Goal: Task Accomplishment & Management: Manage account settings

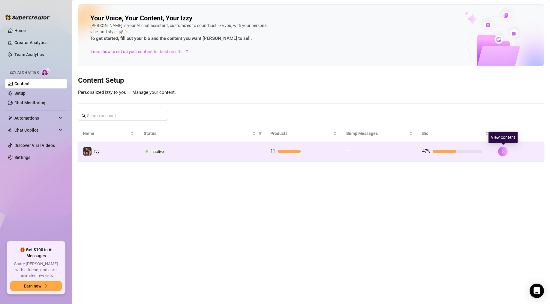
click at [361, 152] on icon "right" at bounding box center [503, 151] width 4 height 4
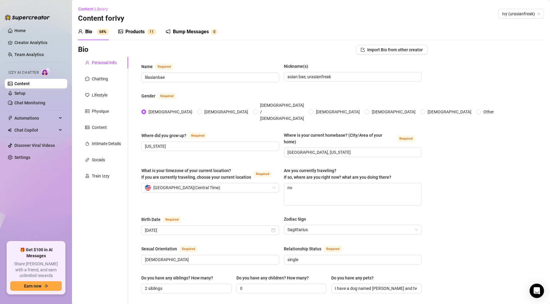
click at [132, 30] on div "Products" at bounding box center [134, 31] width 19 height 7
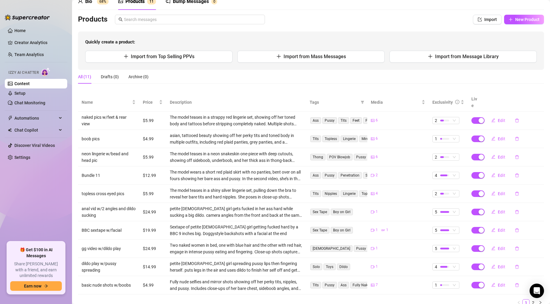
scroll to position [49, 0]
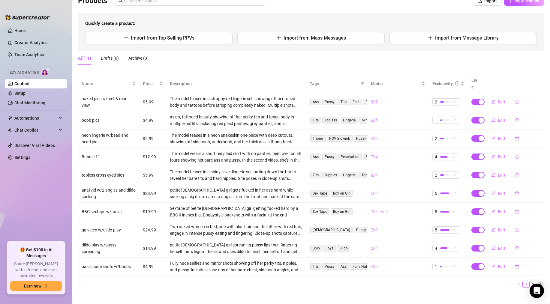
click at [361, 241] on icon "right" at bounding box center [541, 284] width 4 height 4
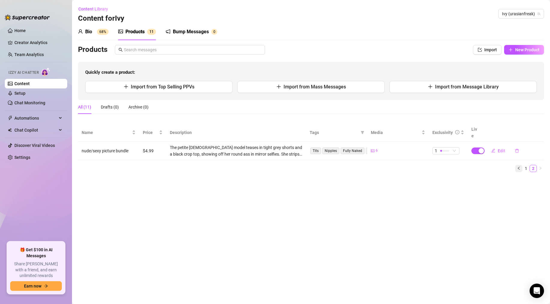
click at [361, 167] on icon "left" at bounding box center [519, 169] width 4 height 4
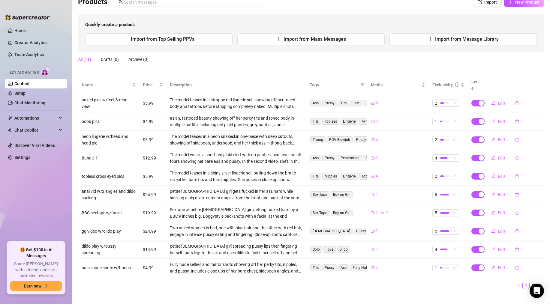
scroll to position [49, 0]
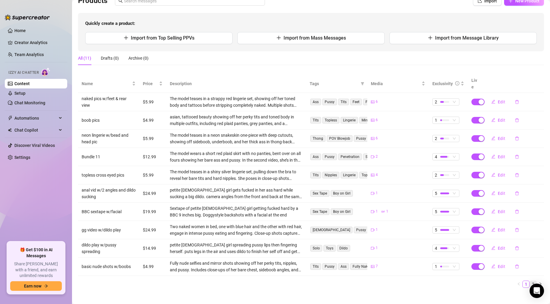
click at [361, 241] on link "2" at bounding box center [533, 284] width 7 height 7
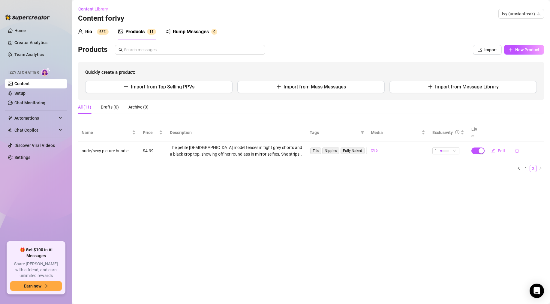
scroll to position [0, 0]
click at [361, 165] on li "1" at bounding box center [525, 168] width 7 height 7
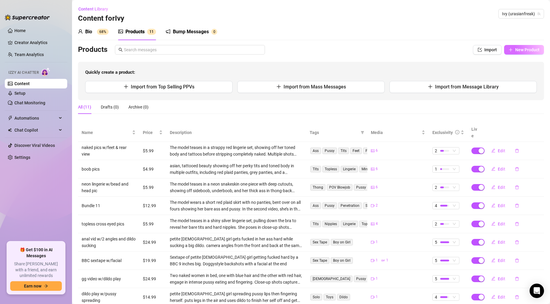
click at [361, 46] on button "New Product" at bounding box center [524, 50] width 40 height 10
type textarea "Type your message here..."
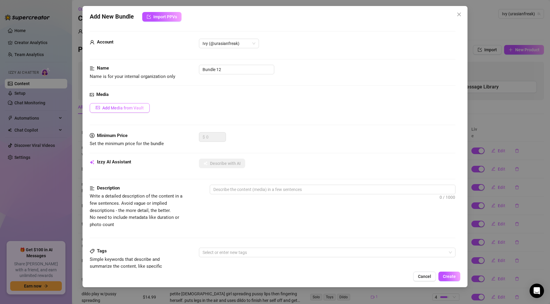
click at [119, 112] on button "Add Media from Vault" at bounding box center [120, 108] width 60 height 10
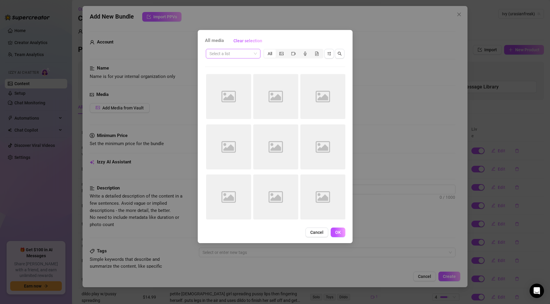
click at [236, 55] on input "search" at bounding box center [230, 53] width 42 height 9
click at [227, 94] on div "dildo videos" at bounding box center [233, 94] width 45 height 7
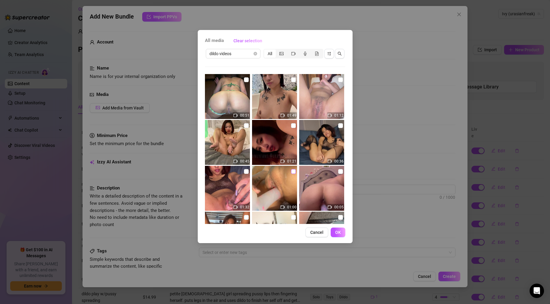
click at [292, 172] on input "checkbox" at bounding box center [293, 171] width 5 height 5
checkbox input "true"
click at [338, 233] on span "OK" at bounding box center [338, 232] width 6 height 5
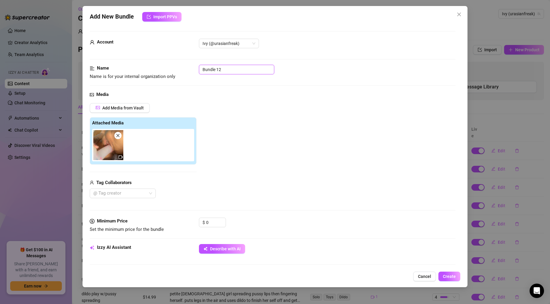
click at [221, 73] on input "Bundle 12" at bounding box center [236, 70] width 75 height 10
type input "close up dildo session"
click at [135, 110] on span "Add Media from Vault" at bounding box center [122, 108] width 41 height 5
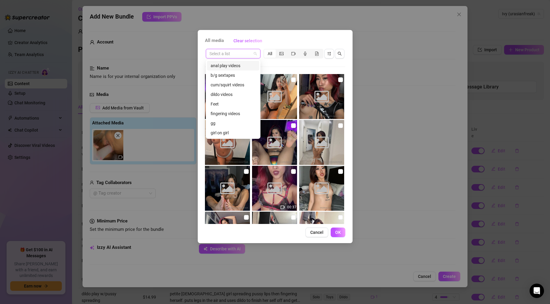
click at [246, 53] on input "search" at bounding box center [230, 53] width 42 height 9
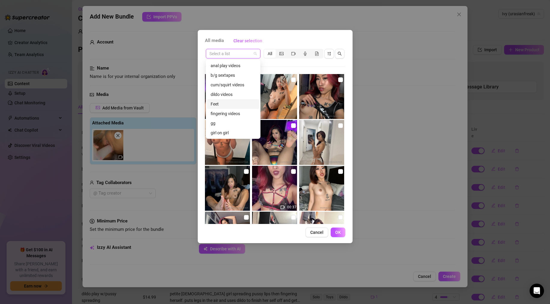
click at [228, 102] on div "Feet" at bounding box center [233, 104] width 45 height 7
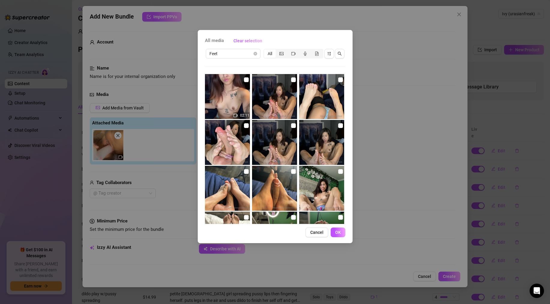
click at [235, 47] on div "All media Clear selection Feet All 02:11 02:11 00:09 00:57 00:09 00:31 No more …" at bounding box center [275, 136] width 155 height 213
click at [237, 51] on span "Feet" at bounding box center [232, 53] width 47 height 9
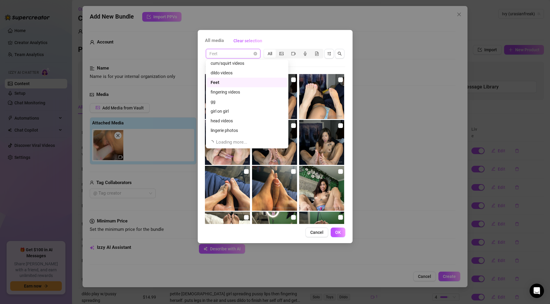
scroll to position [9, 0]
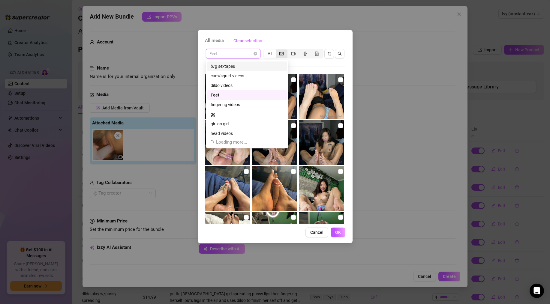
click at [284, 52] on div "segmented control" at bounding box center [282, 54] width 12 height 8
click at [277, 50] on input "segmented control" at bounding box center [277, 50] width 0 height 0
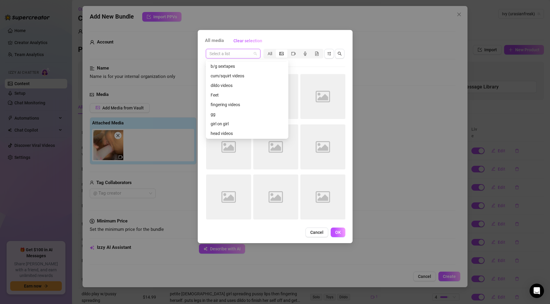
click at [255, 54] on span at bounding box center [232, 53] width 47 height 9
click at [233, 56] on input "search" at bounding box center [230, 53] width 42 height 9
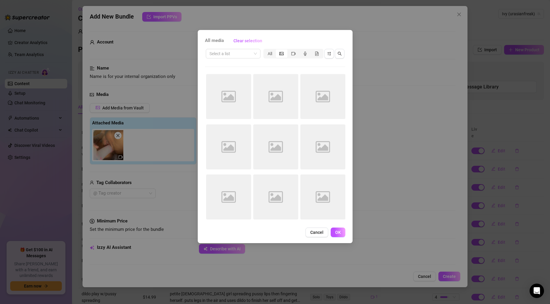
click at [268, 41] on div "All media Clear selection" at bounding box center [275, 41] width 140 height 10
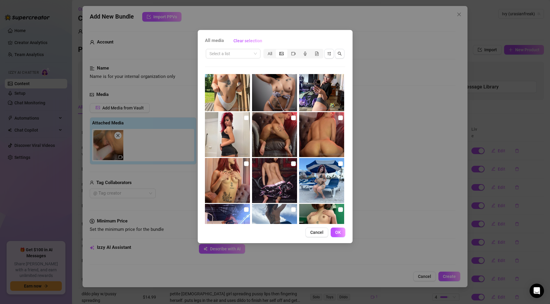
scroll to position [295, 0]
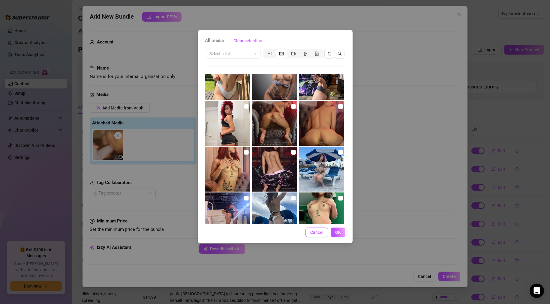
click at [315, 232] on span "Cancel" at bounding box center [316, 232] width 13 height 5
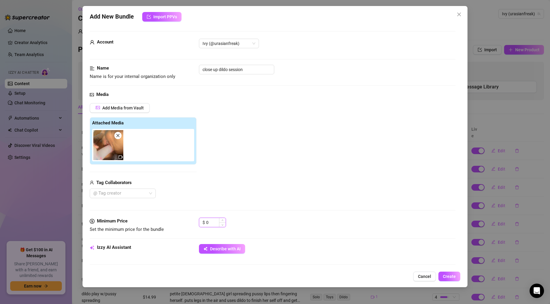
click at [210, 222] on input "0" at bounding box center [216, 222] width 20 height 9
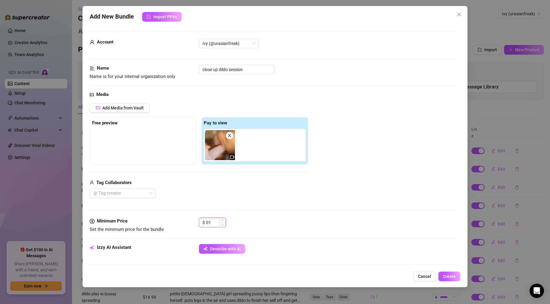
type input "0"
type input "14.99"
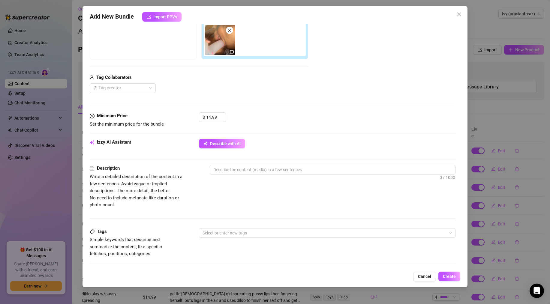
scroll to position [145, 0]
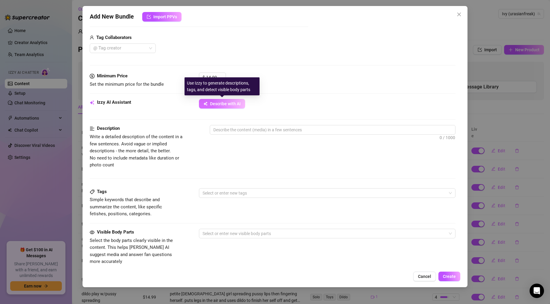
click at [228, 104] on span "Describe with AI" at bounding box center [225, 103] width 31 height 5
type textarea "Completely"
type textarea "Completely naked,"
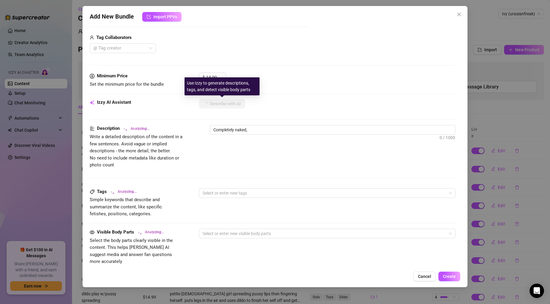
type textarea "Completely naked, she"
type textarea "Completely naked, she spreads"
type textarea "Completely naked, she spreads her"
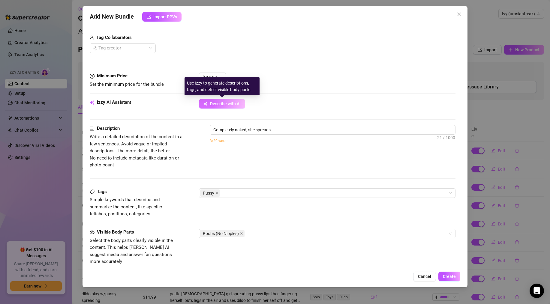
type textarea "Completely naked, she spreads her"
type textarea "Completely naked, she spreads her legs"
type textarea "Completely naked, she spreads her legs wide"
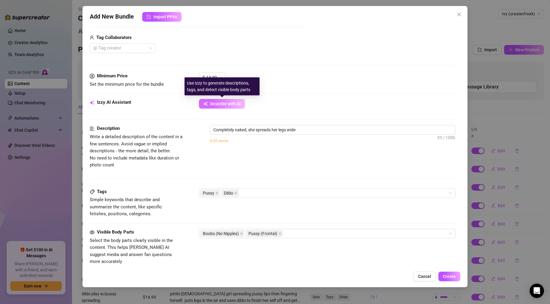
type textarea "Completely naked, she spreads her legs wide and"
type textarea "Completely naked, she spreads her legs wide and uses"
type textarea "Completely naked, she spreads her legs wide and uses a"
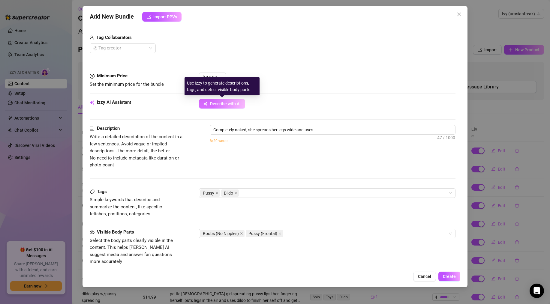
type textarea "Completely naked, she spreads her legs wide and uses a"
type textarea "Completely naked, she spreads her legs wide and uses a thick"
type textarea "Completely naked, she spreads her legs wide and uses a thick translucent"
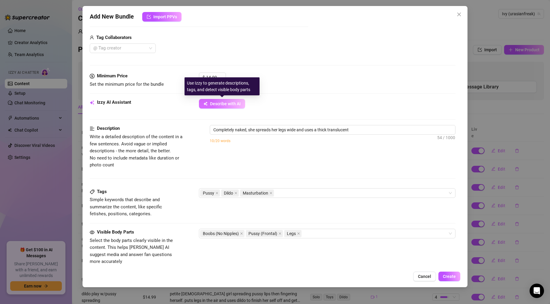
type textarea "Completely naked, she spreads her legs wide and uses a thick translucent dildo"
type textarea "Completely naked, she spreads her legs wide and uses a thick translucent dildo …"
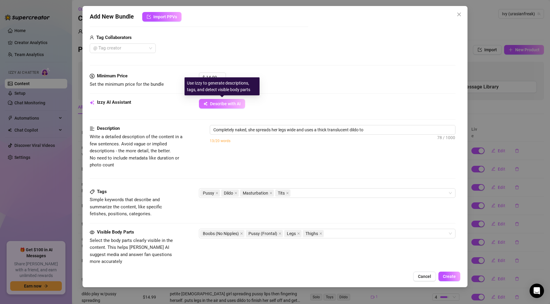
type textarea "Completely naked, she spreads her legs wide and uses a thick translucent dildo …"
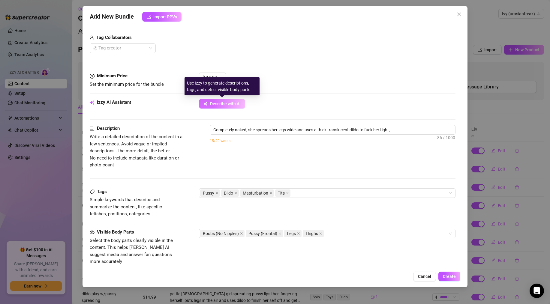
type textarea "Completely naked, she spreads her legs wide and uses a thick translucent dildo …"
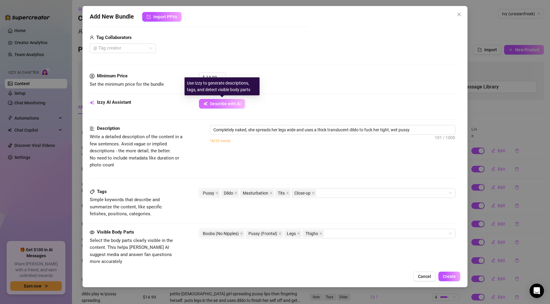
type textarea "Completely naked, she spreads her legs wide and uses a thick translucent dildo …"
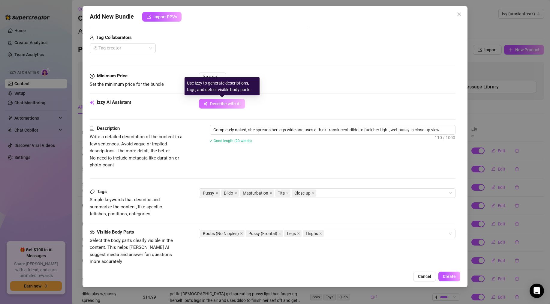
type textarea "Completely naked, she spreads her legs wide and uses a thick translucent dildo …"
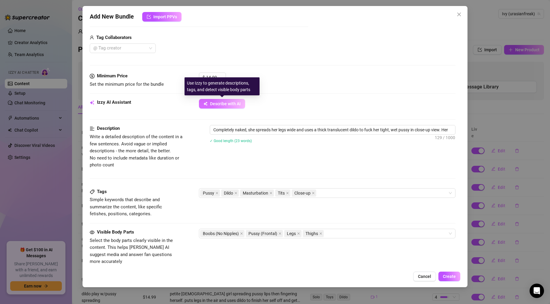
type textarea "Completely naked, she spreads her legs wide and uses a thick translucent dildo …"
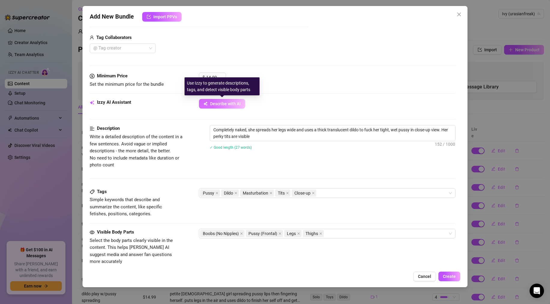
type textarea "Completely naked, she spreads her legs wide and uses a thick translucent dildo …"
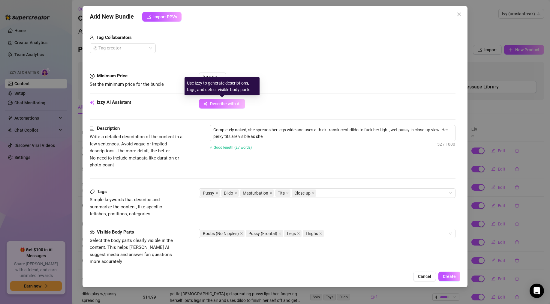
type textarea "Completely naked, she spreads her legs wide and uses a thick translucent dildo …"
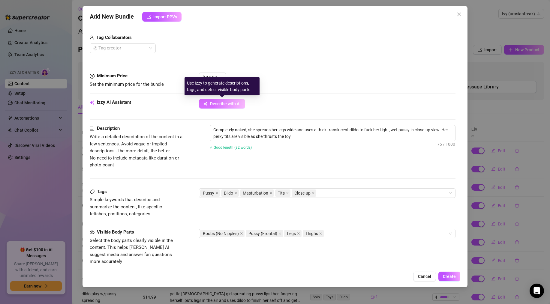
type textarea "Completely naked, she spreads her legs wide and uses a thick translucent dildo …"
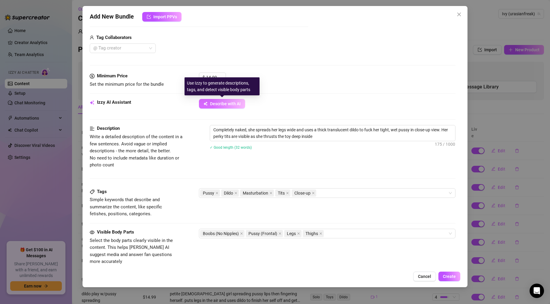
type textarea "Completely naked, she spreads her legs wide and uses a thick translucent dildo …"
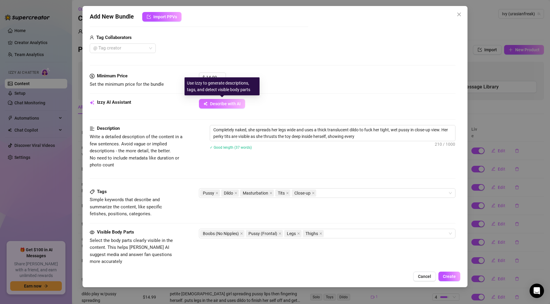
type textarea "Completely naked, she spreads her legs wide and uses a thick translucent dildo …"
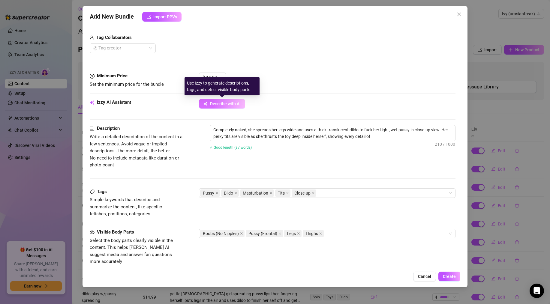
type textarea "Completely naked, she spreads her legs wide and uses a thick translucent dildo …"
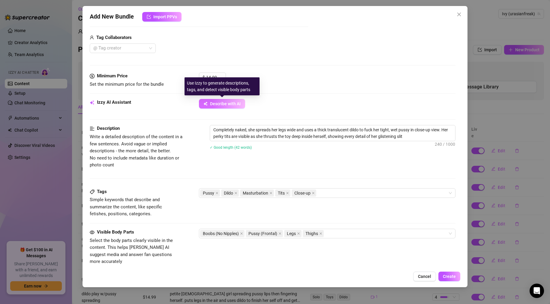
type textarea "Completely naked, she spreads her legs wide and uses a thick translucent dildo …"
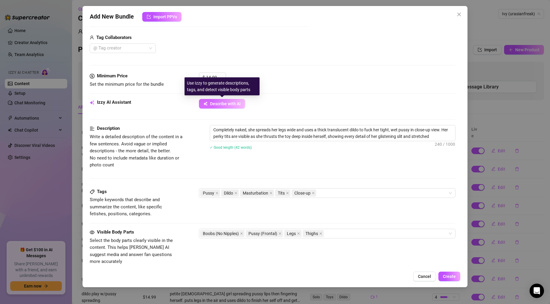
type textarea "Completely naked, she spreads her legs wide and uses a thick translucent dildo …"
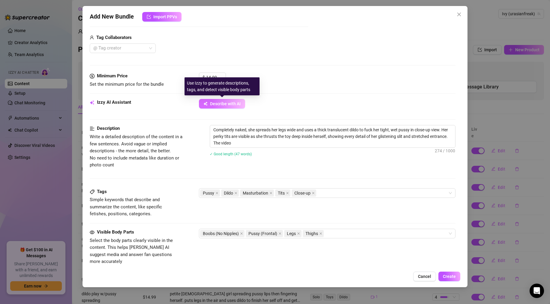
type textarea "Completely naked, she spreads her legs wide and uses a thick translucent dildo …"
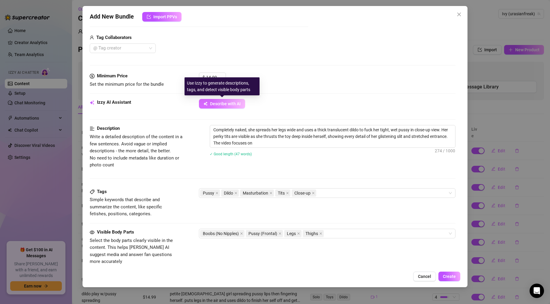
type textarea "Completely naked, she spreads her legs wide and uses a thick translucent dildo …"
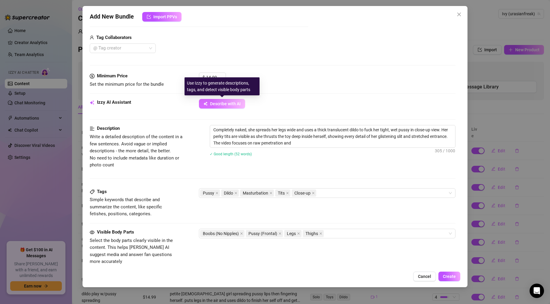
type textarea "Completely naked, she spreads her legs wide and uses a thick translucent dildo …"
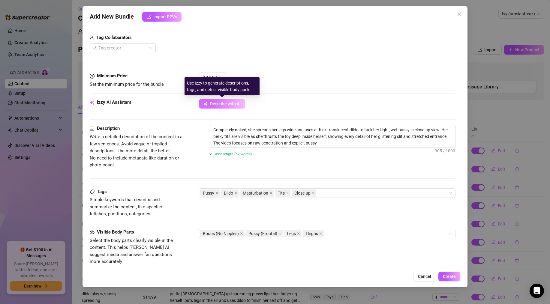
type textarea "Completely naked, she spreads her legs wide and uses a thick translucent dildo …"
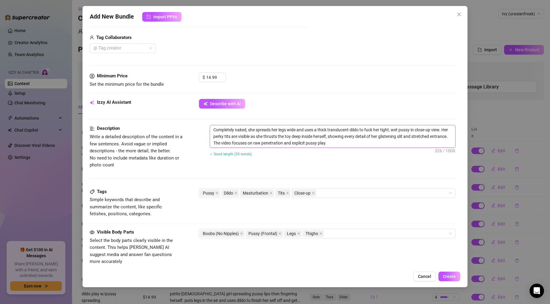
drag, startPoint x: 330, startPoint y: 143, endPoint x: 211, endPoint y: 130, distance: 119.9
click at [211, 130] on textarea "Completely naked, she spreads her legs wide and uses a thick translucent dildo …" at bounding box center [332, 136] width 245 height 22
click at [276, 164] on div "Description Write a detailed description of the content in a few sentences. Avo…" at bounding box center [273, 147] width 366 height 44
click at [329, 191] on div "Pussy Dildo Masturbation Tits Close-up" at bounding box center [324, 193] width 248 height 8
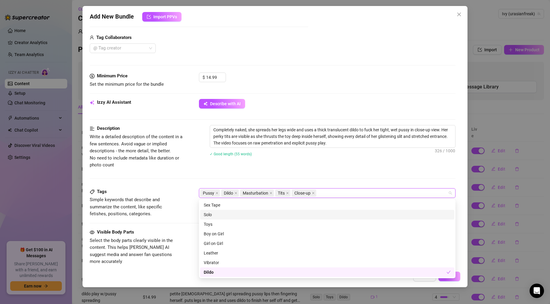
click at [217, 216] on div "Solo" at bounding box center [327, 215] width 247 height 7
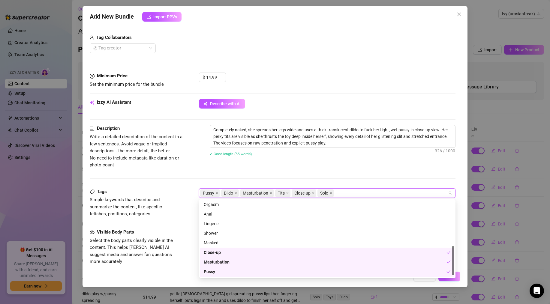
scroll to position [125, 0]
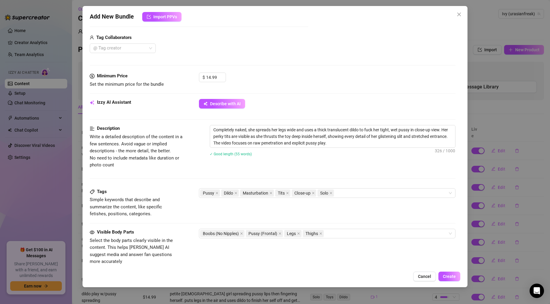
click at [185, 237] on div "Visible Body Parts Select the body parts clearly visible in the content. This h…" at bounding box center [273, 247] width 366 height 37
click at [288, 196] on span at bounding box center [287, 193] width 3 height 7
click at [242, 233] on icon "close" at bounding box center [241, 233] width 3 height 3
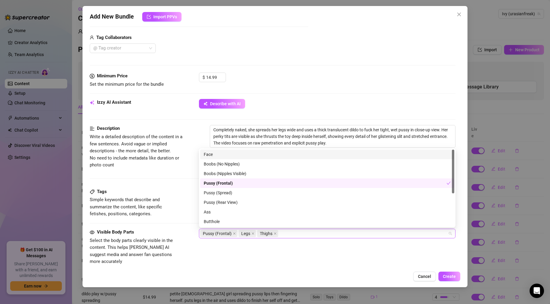
click at [292, 232] on div "Pussy (Frontal) Legs Thighs" at bounding box center [324, 234] width 248 height 8
click at [229, 194] on div "Pussy (Spread)" at bounding box center [327, 193] width 247 height 7
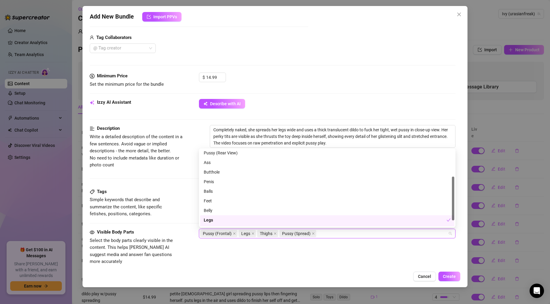
scroll to position [58, 0]
click at [184, 187] on div "Description Write a detailed description of the content in a few sentences. Avo…" at bounding box center [273, 156] width 366 height 63
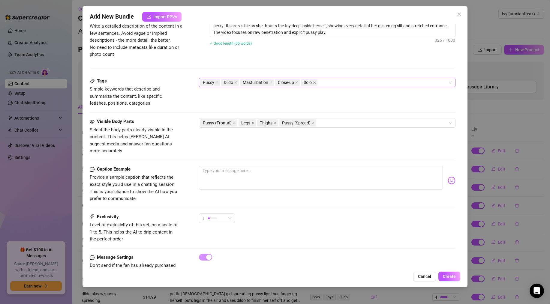
scroll to position [268, 0]
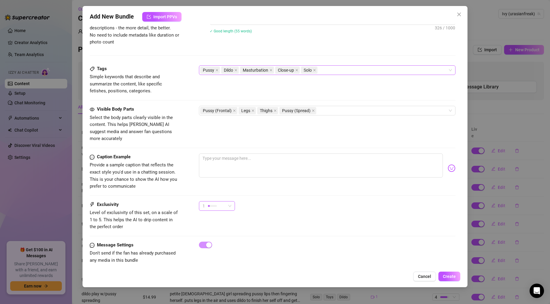
click at [229, 202] on span "1" at bounding box center [217, 206] width 29 height 9
click at [210, 237] on span "4" at bounding box center [223, 239] width 39 height 7
click at [234, 154] on textarea at bounding box center [321, 166] width 244 height 24
paste textarea "Naked, wet, and taking it deep 😏🔥 Every thrust, every detail, all for your eyes…"
type textarea "Naked, wet, and taking it deep 😏🔥 Every thrust, every detail, all for your eyes…"
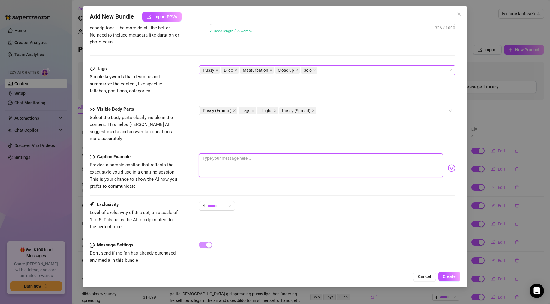
type textarea "Naked, wet, and taking it deep 😏🔥 Every thrust, every detail, all for your eyes…"
click at [206, 154] on textarea "Naked, wet, and taking it deep 😏🔥 Every thrust, every detail, all for your eyes…" at bounding box center [321, 166] width 244 height 24
type textarea "aked, wet, and taking it deep 😏🔥 Every thrust, every detail, all for your eyes……"
type textarea "naked, wet, and taking it deep 😏🔥 Every thrust, every detail, all for your eyes…"
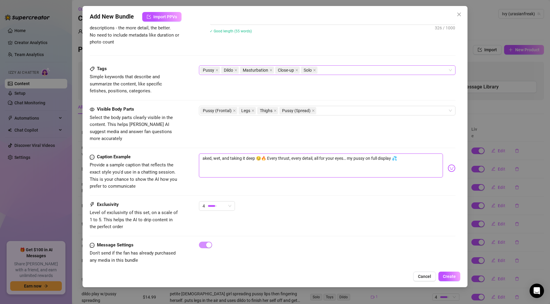
type textarea "naked, wet, and taking it deep 😏🔥 Every thrust, every detail, all for your eyes…"
click at [273, 154] on textarea "naked, wet, and taking it deep 😏🔥 Every thrust, every detail, all for your eyes…" at bounding box center [321, 166] width 244 height 24
type textarea "naked, wet, and taking it deep 😏🔥 very thrust, every detail, all for your eyes……"
type textarea "naked, wet, and taking it deep 😏🔥 every thrust, every detail, all for your eyes…"
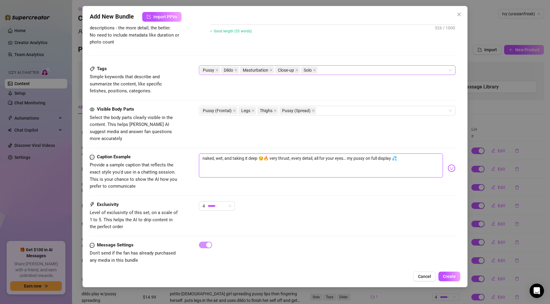
type textarea "naked, wet, and taking it deep 😏🔥 every thrust, every detail, all for your eyes…"
click at [361, 154] on textarea "naked, wet, and taking it deep 😏🔥 every thrust, every detail, all for your eyes…" at bounding box center [321, 166] width 244 height 24
type textarea "naked, wet, and taking it deep 😏🔥 every thrust, every detail, all for your eyes…"
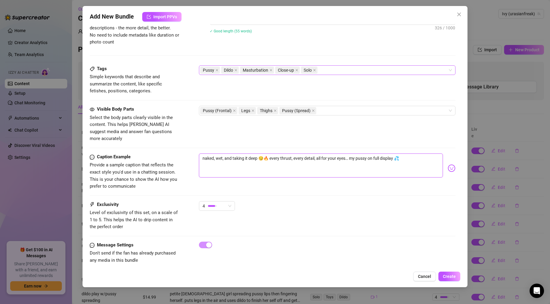
type textarea "naked, wet, and taking it deep 😏🔥 every thrust, every detail, all for your eyes…"
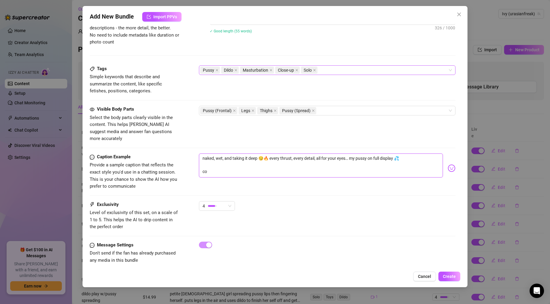
type textarea "naked, wet, and taking it deep 😏🔥 every thrust, every detail, all for your eyes…"
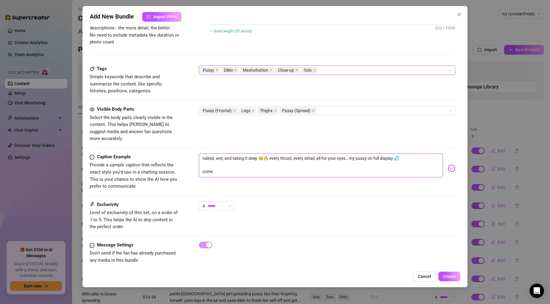
type textarea "naked, wet, and taking it deep 😏🔥 every thrust, every detail, all for your eyes…"
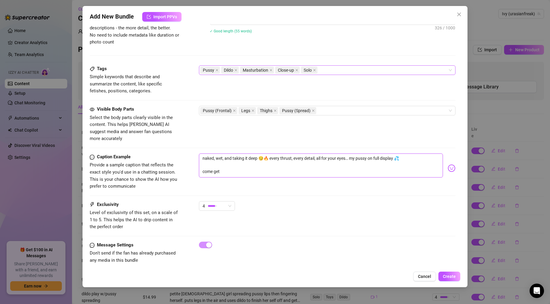
type textarea "naked, wet, and taking it deep 😏🔥 every thrust, every detail, all for your eyes…"
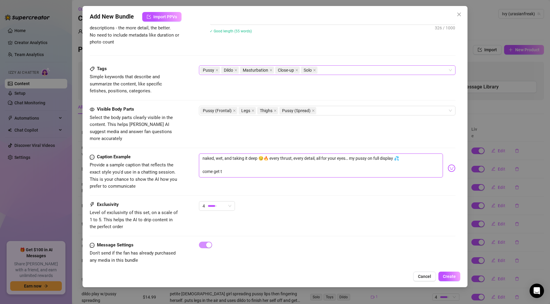
type textarea "naked, wet, and taking it deep 😏🔥 every thrust, every detail, all for your eyes…"
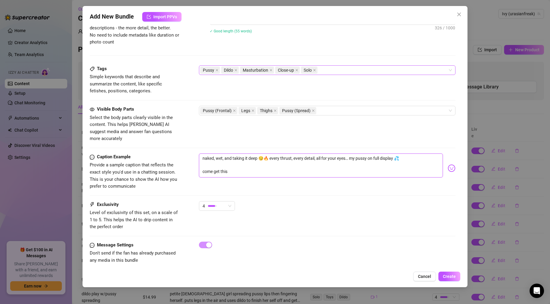
type textarea "naked, wet, and taking it deep 😏🔥 every thrust, every detail, all for your eyes…"
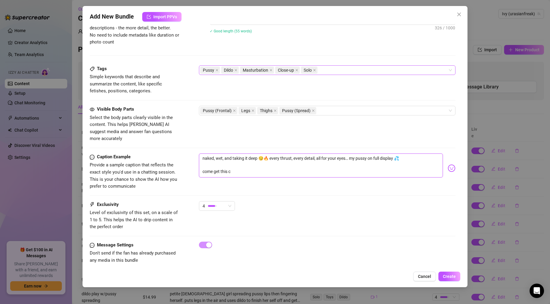
type textarea "naked, wet, and taking it deep 😏🔥 every thrust, every detail, all for your eyes…"
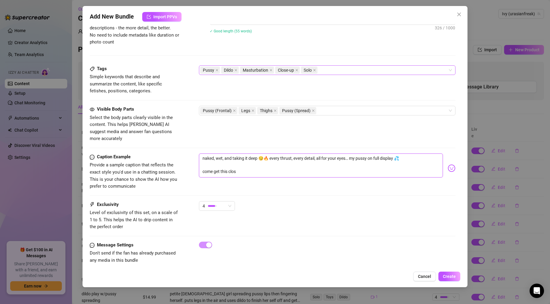
type textarea "naked, wet, and taking it deep 😏🔥 every thrust, every detail, all for your eyes…"
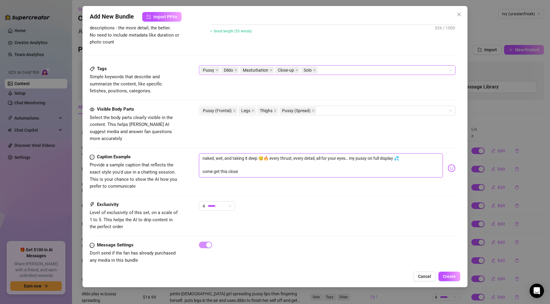
type textarea "naked, wet, and taking it deep 😏🔥 every thrust, every detail, all for your eyes…"
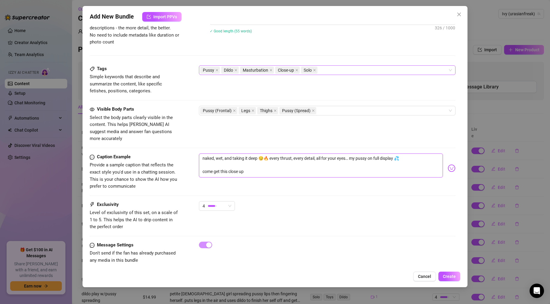
type textarea "naked, wet, and taking it deep 😏🔥 every thrust, every detail, all for your eyes…"
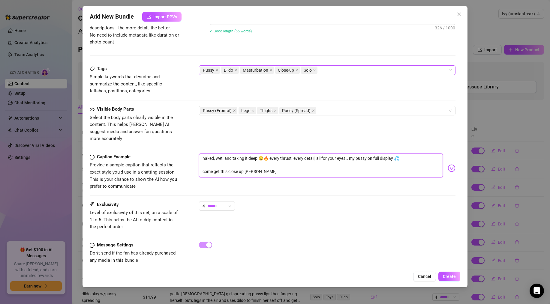
type textarea "naked, wet, and taking it deep 😏🔥 every thrust, every detail, all for your eyes…"
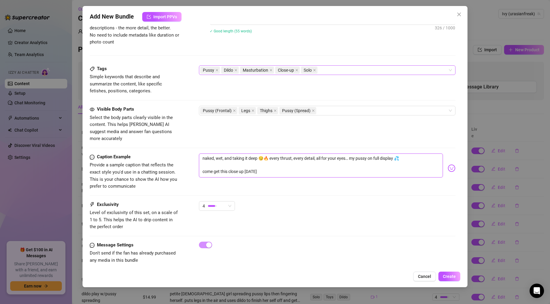
type textarea "naked, wet, and taking it deep 😏🔥 every thrust, every detail, all for your eyes…"
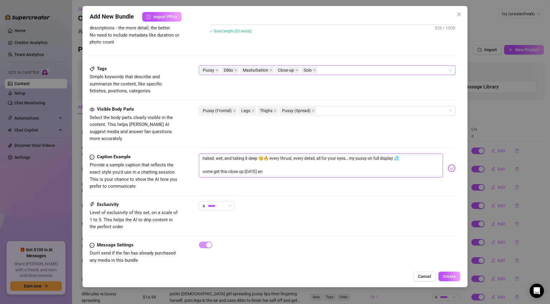
type textarea "naked, wet, and taking it deep 😏🔥 every thrust, every detail, all for your eyes…"
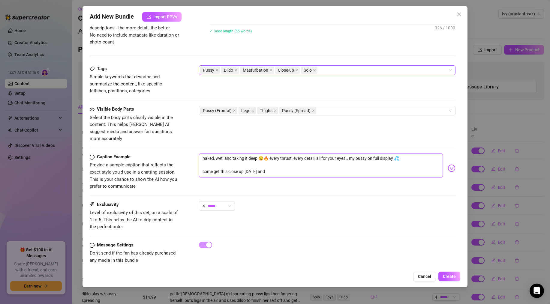
type textarea "naked, wet, and taking it deep 😏🔥 every thrust, every detail, all for your eyes…"
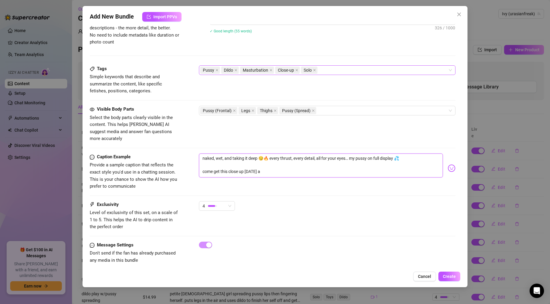
type textarea "naked, wet, and taking it deep 😏🔥 every thrust, every detail, all for your eyes…"
click at [361, 164] on img at bounding box center [452, 168] width 8 height 8
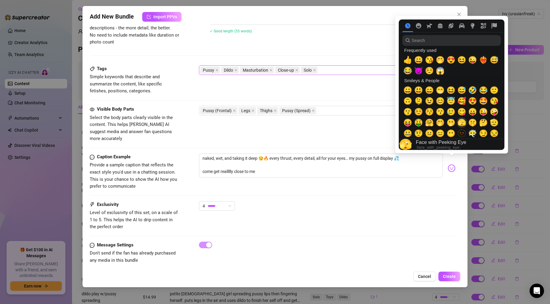
click at [361, 124] on span "🫣" at bounding box center [461, 123] width 9 height 8
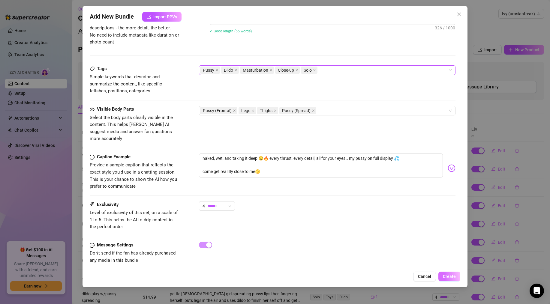
click at [361, 241] on span "Create" at bounding box center [449, 276] width 13 height 5
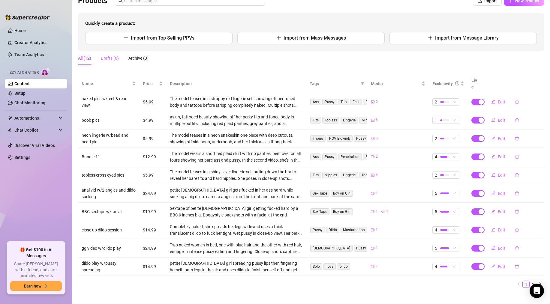
scroll to position [0, 0]
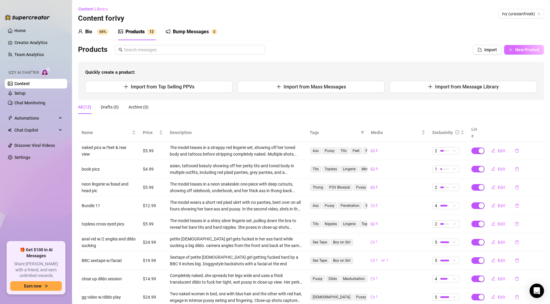
click at [361, 47] on span "New Product" at bounding box center [527, 49] width 24 height 5
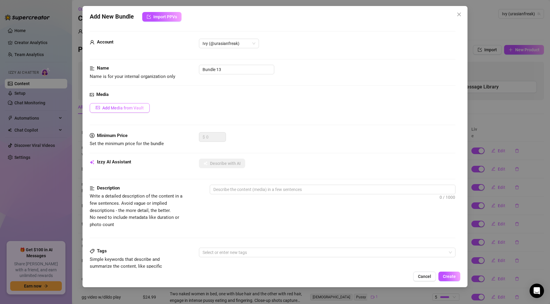
click at [114, 111] on button "Add Media from Vault" at bounding box center [120, 108] width 60 height 10
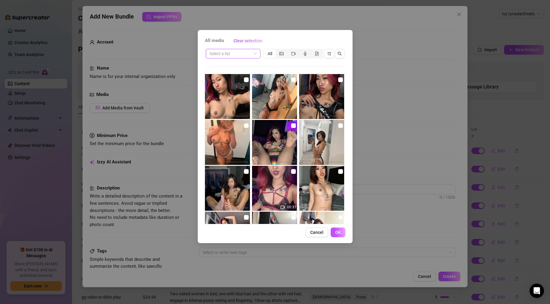
click at [240, 53] on input "search" at bounding box center [230, 53] width 42 height 9
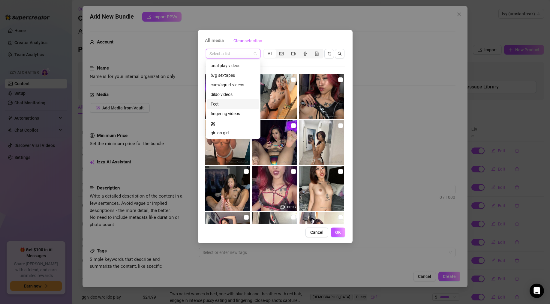
scroll to position [19, 0]
click at [222, 123] on div "head videos" at bounding box center [233, 123] width 45 height 7
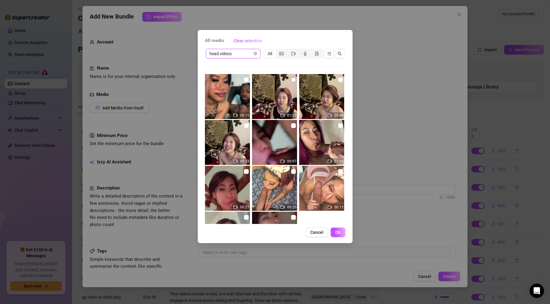
click at [292, 82] on input "checkbox" at bounding box center [293, 79] width 5 height 5
click at [337, 231] on span "OK" at bounding box center [338, 232] width 6 height 5
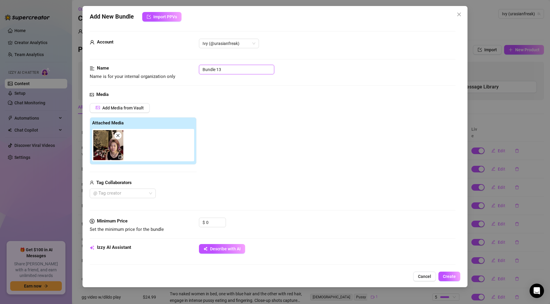
click at [218, 66] on input "Bundle 13" at bounding box center [236, 70] width 75 height 10
click at [212, 70] on input "o knes side view head video" at bounding box center [236, 70] width 75 height 10
click at [217, 70] on input "o knes side view head video" at bounding box center [236, 70] width 75 height 10
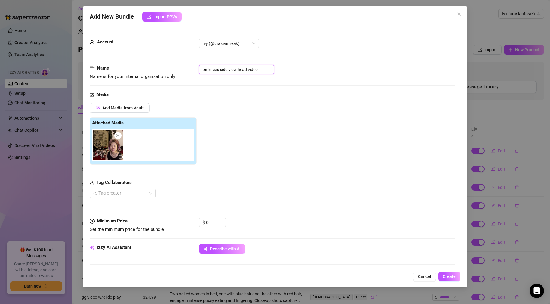
click at [260, 68] on input "on knees side view head video" at bounding box center [236, 70] width 75 height 10
click at [238, 69] on input "on knees side view head video" at bounding box center [236, 70] width 75 height 10
click at [259, 69] on input "on knees side view head video" at bounding box center [236, 70] width 75 height 10
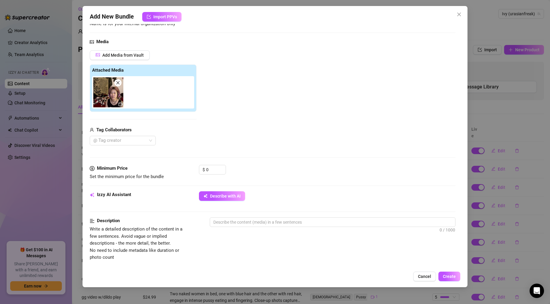
scroll to position [53, 0]
click at [211, 167] on input "0" at bounding box center [216, 169] width 20 height 9
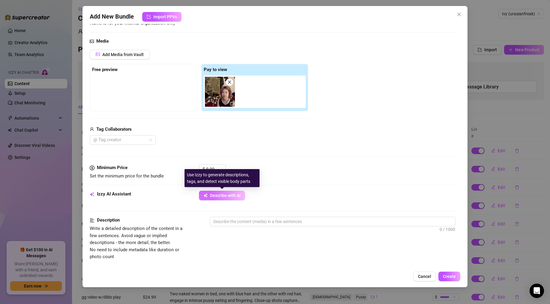
click at [226, 193] on span "Describe with AI" at bounding box center [225, 195] width 31 height 5
click at [229, 198] on span "Describe with AI" at bounding box center [225, 195] width 31 height 5
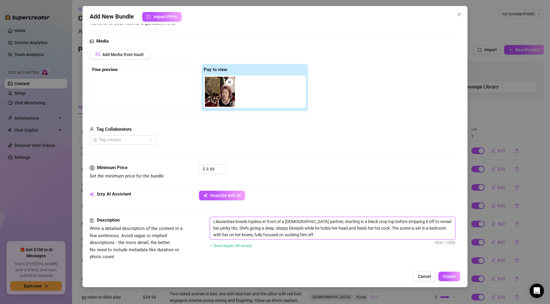
drag, startPoint x: 235, startPoint y: 222, endPoint x: 208, endPoint y: 220, distance: 27.6
click at [208, 220] on div "Description Write a detailed description of the content in a few sentences. Avo…" at bounding box center [273, 239] width 366 height 44
drag, startPoint x: 290, startPoint y: 234, endPoint x: 210, endPoint y: 216, distance: 82.8
click at [210, 216] on form "Account Ivy (@urasianfreak) Name Name is for your internal organization only on…" at bounding box center [273, 234] width 366 height 513
click at [287, 207] on div "Izzy AI Assistant Describe with AI" at bounding box center [273, 204] width 366 height 26
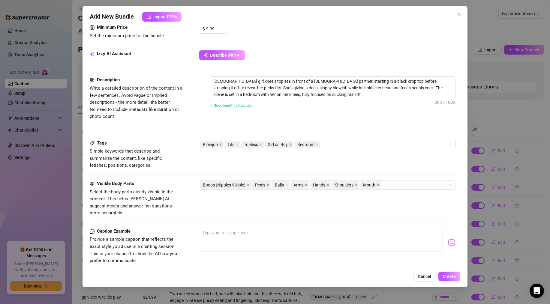
scroll to position [197, 0]
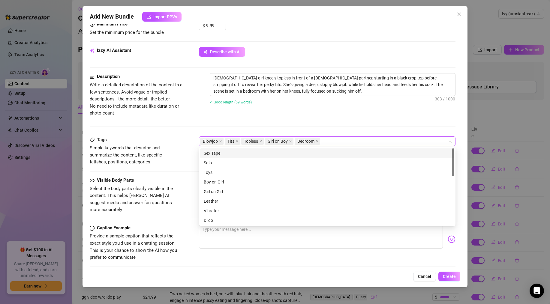
click at [336, 142] on div "Blowjob Tits Topless Girl on Boy Bedroom" at bounding box center [324, 141] width 248 height 8
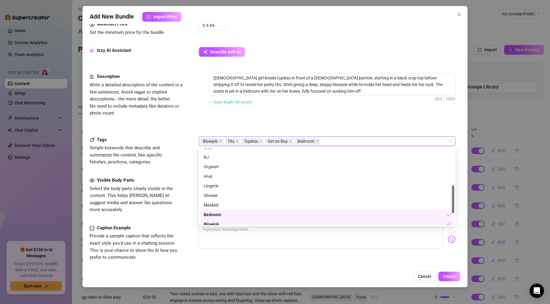
scroll to position [98, 0]
click at [209, 161] on div "BJ" at bounding box center [327, 161] width 247 height 7
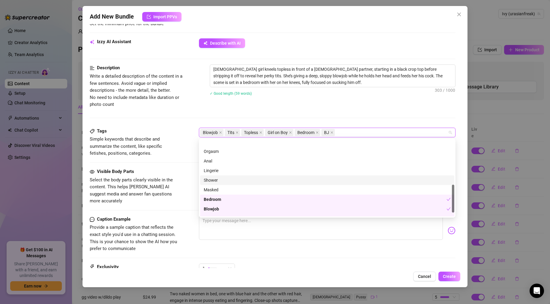
scroll to position [134, 0]
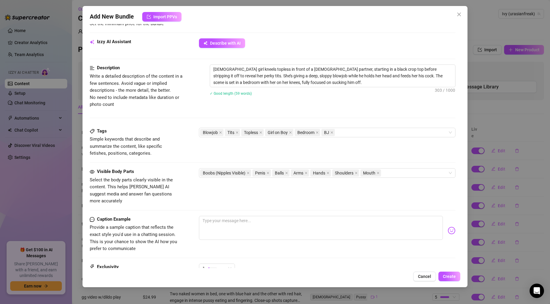
click at [176, 188] on span "Select the body parts clearly visible in the content. This helps [PERSON_NAME] …" at bounding box center [135, 191] width 90 height 28
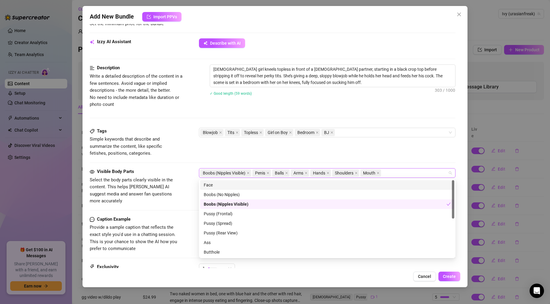
click at [361, 175] on div "Boobs (Nipples Visible) Penis Balls Arms Hands Shoulders Mouth" at bounding box center [324, 173] width 248 height 8
click at [214, 185] on div "Face" at bounding box center [327, 185] width 247 height 7
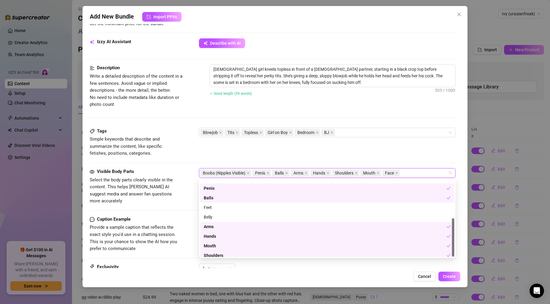
scroll to position [77, 0]
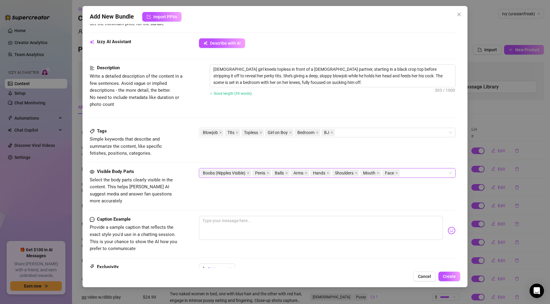
click at [192, 216] on div "Caption Example Provide a sample caption that reflects the exact style you'd us…" at bounding box center [273, 234] width 366 height 37
click at [244, 223] on textarea at bounding box center [321, 228] width 244 height 24
click at [214, 218] on textarea at bounding box center [321, 228] width 244 height 24
paste textarea "On my knees, mouth wide, taking him deep and sloppy 😏🔥 Every inch of his cock i…"
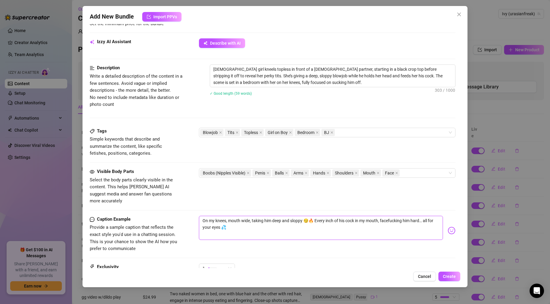
click at [206, 216] on textarea "On my knees, mouth wide, taking him deep and sloppy 😏🔥 Every inch of his cock i…" at bounding box center [321, 228] width 244 height 24
click at [317, 216] on textarea "on my knees, mouth wide, taking him deep and sloppy 😏🔥 Every inch of his cock i…" at bounding box center [321, 228] width 244 height 24
click at [361, 216] on textarea "on my knees, mouth wide, taking him deep and sloppy 😏🔥 every inch of his cock i…" at bounding box center [321, 228] width 244 height 24
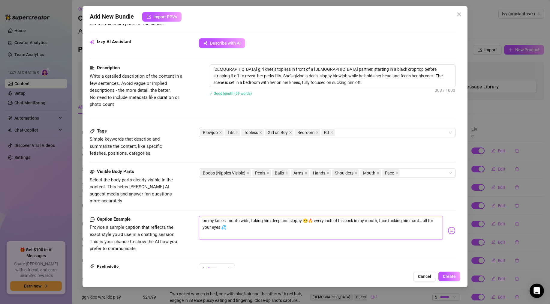
click at [361, 216] on textarea "on my knees, mouth wide, taking him deep and sloppy 😏🔥 every inch of his cock i…" at bounding box center [321, 228] width 244 height 24
drag, startPoint x: 425, startPoint y: 214, endPoint x: 220, endPoint y: 222, distance: 204.5
click at [220, 222] on textarea "on my knees, mouth wide, taking him deep and sloppy 😏🔥 every inch of his cock i…" at bounding box center [321, 228] width 244 height 24
click at [361, 216] on textarea "on my knees, mouth wide, taking him deep and sloppy 😏🔥 every inch of his cock i…" at bounding box center [321, 228] width 244 height 24
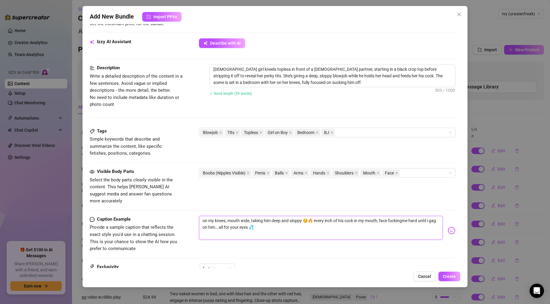
click at [361, 216] on textarea "on my knees, mouth wide, taking him deep and sloppy 😏🔥 every inch of his cock i…" at bounding box center [321, 228] width 244 height 24
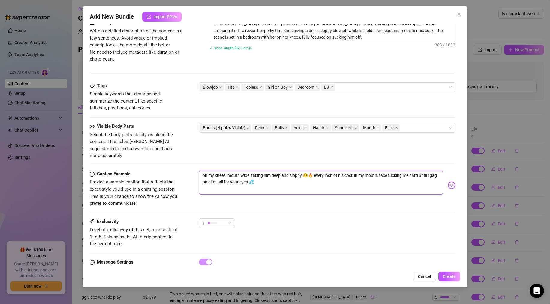
scroll to position [268, 0]
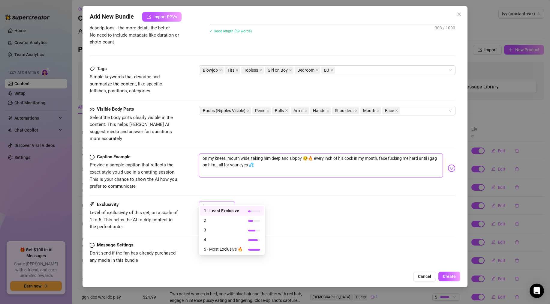
click at [228, 202] on span "1" at bounding box center [217, 206] width 29 height 9
click at [214, 230] on span "3" at bounding box center [223, 230] width 39 height 7
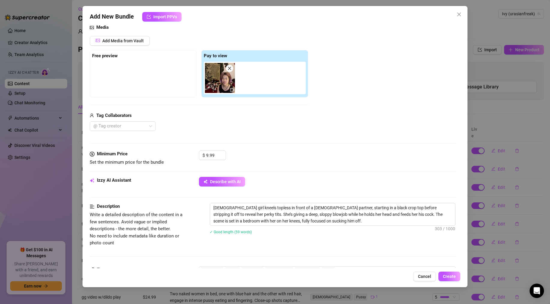
scroll to position [55, 0]
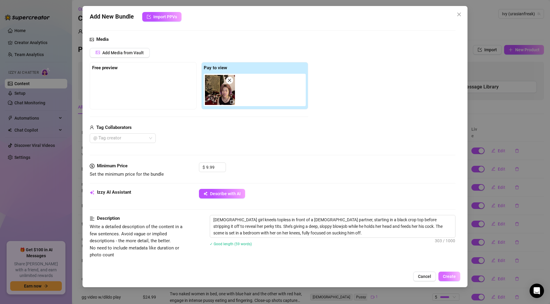
click at [361, 241] on span "Create" at bounding box center [449, 276] width 13 height 5
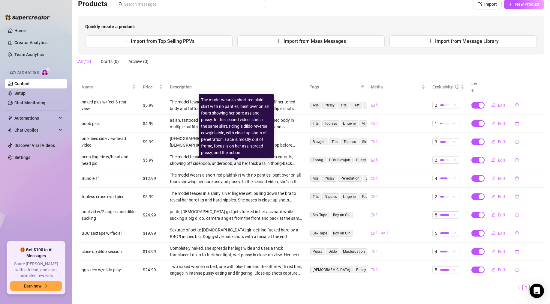
scroll to position [49, 0]
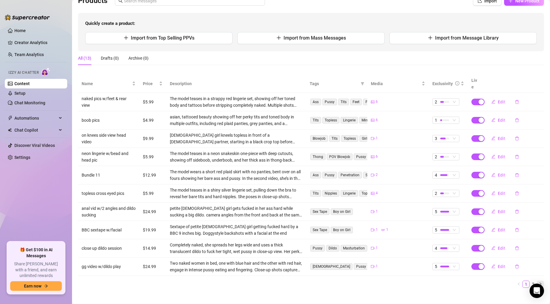
click at [361, 241] on icon "right" at bounding box center [541, 284] width 4 height 4
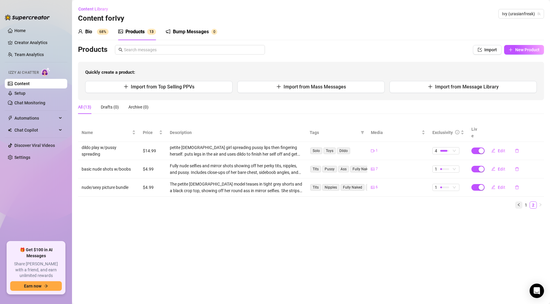
click at [361, 203] on icon "left" at bounding box center [519, 205] width 4 height 4
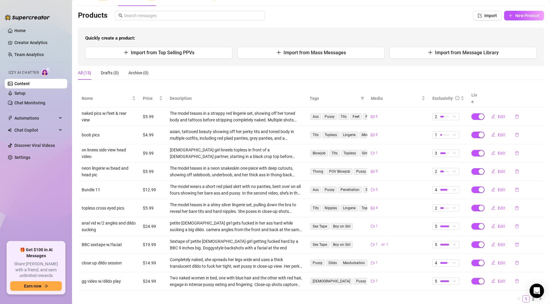
scroll to position [49, 0]
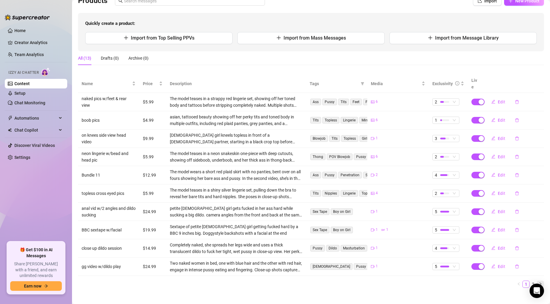
click at [361, 241] on icon "right" at bounding box center [541, 284] width 4 height 4
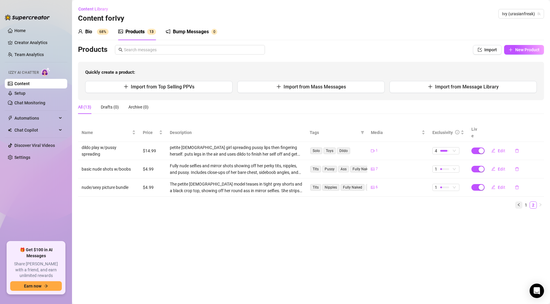
click at [361, 203] on icon "left" at bounding box center [519, 205] width 4 height 4
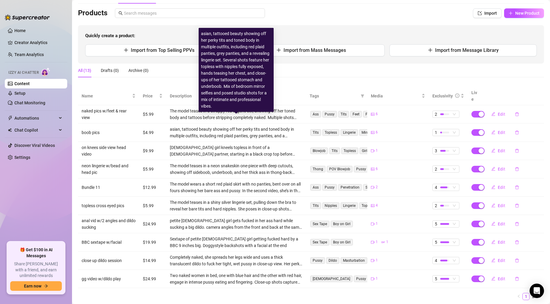
scroll to position [49, 0]
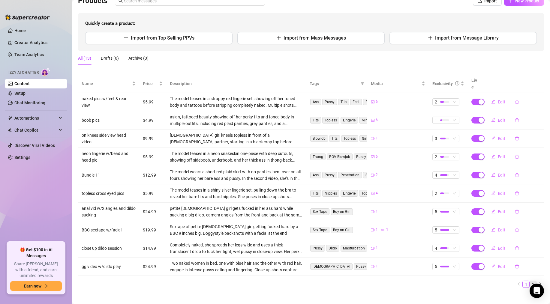
click at [361, 241] on link "2" at bounding box center [533, 284] width 7 height 7
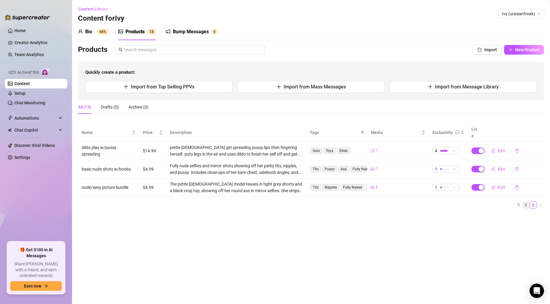
click at [361, 202] on link "1" at bounding box center [526, 205] width 7 height 7
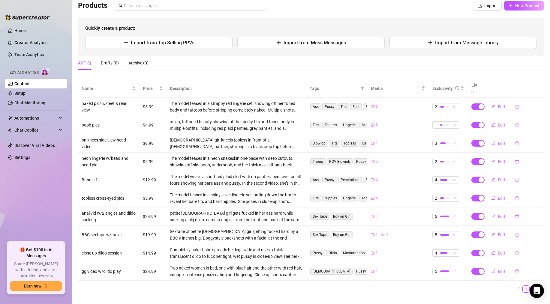
scroll to position [49, 0]
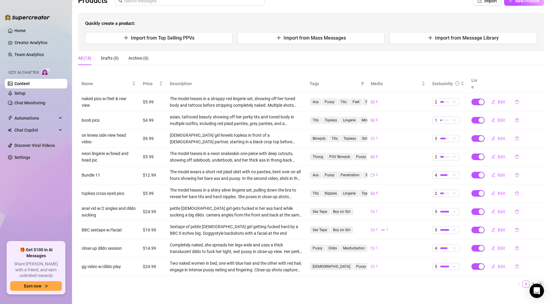
click at [361, 241] on button "button" at bounding box center [540, 284] width 7 height 7
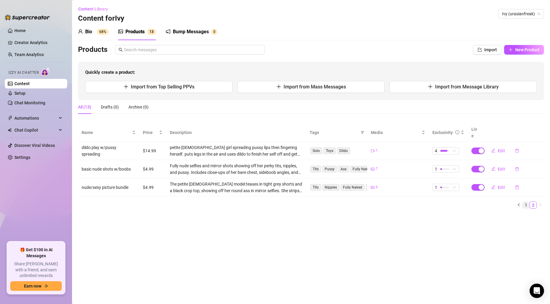
click at [361, 202] on link "1" at bounding box center [526, 205] width 7 height 7
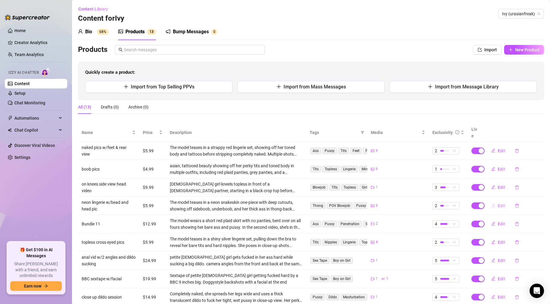
scroll to position [49, 0]
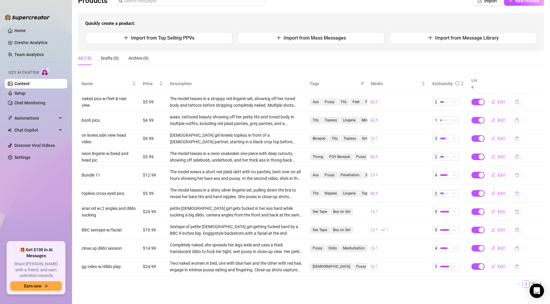
click at [361, 241] on link "2" at bounding box center [533, 284] width 7 height 7
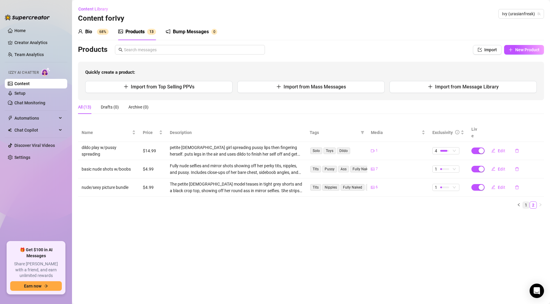
click at [361, 202] on link "1" at bounding box center [526, 205] width 7 height 7
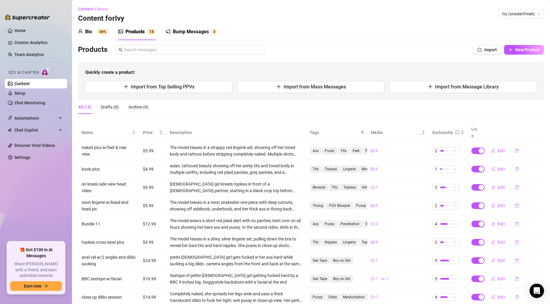
scroll to position [49, 0]
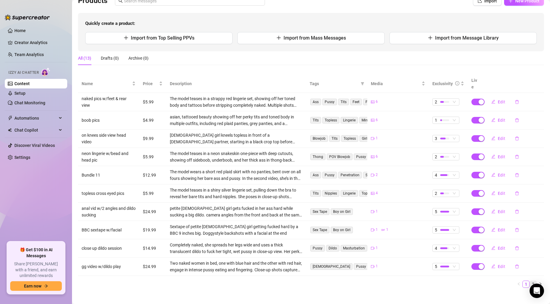
click at [361, 241] on link "2" at bounding box center [533, 284] width 7 height 7
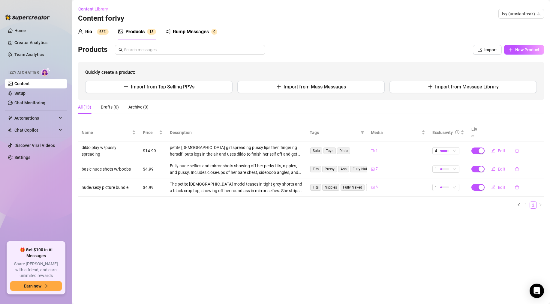
scroll to position [0, 0]
click at [361, 202] on link "1" at bounding box center [526, 205] width 7 height 7
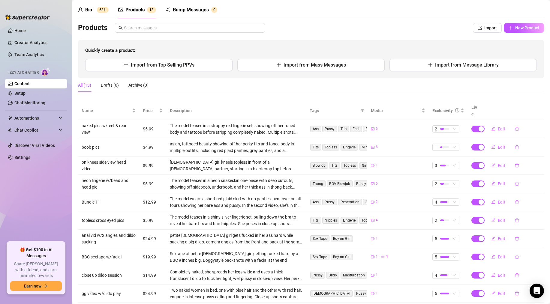
scroll to position [49, 0]
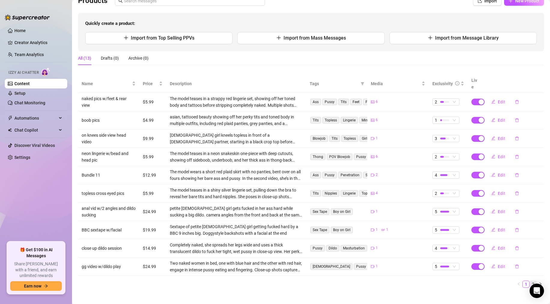
click at [361, 241] on link "2" at bounding box center [533, 284] width 7 height 7
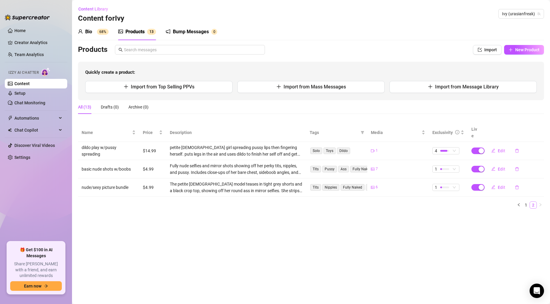
scroll to position [0, 0]
click at [361, 202] on link "1" at bounding box center [526, 205] width 7 height 7
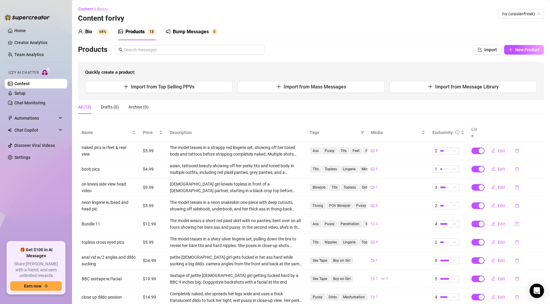
scroll to position [49, 0]
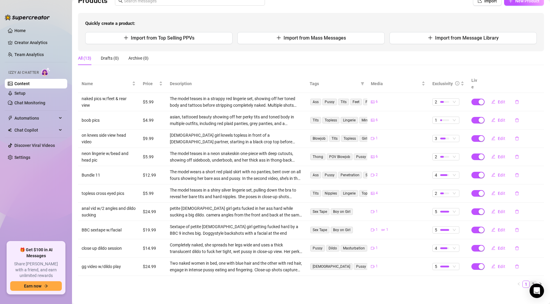
click at [361, 241] on link "2" at bounding box center [533, 284] width 7 height 7
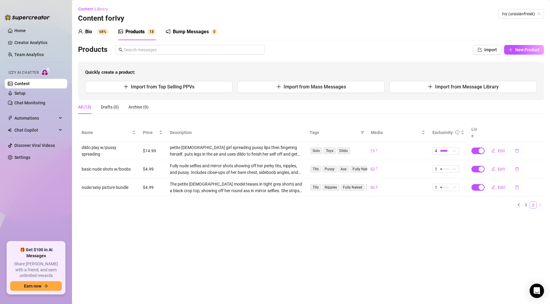
scroll to position [0, 0]
click at [361, 202] on link "1" at bounding box center [526, 205] width 7 height 7
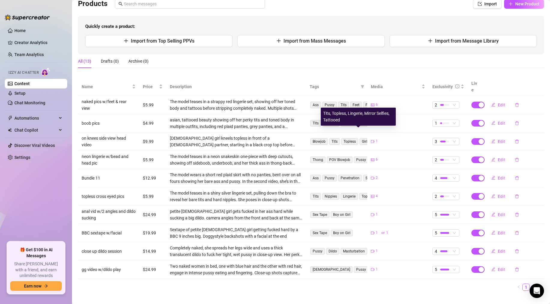
scroll to position [49, 0]
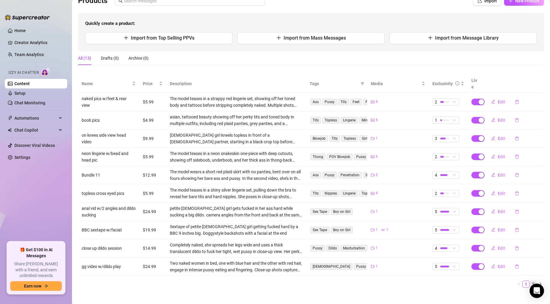
click at [531, 281] on link "2" at bounding box center [533, 284] width 7 height 7
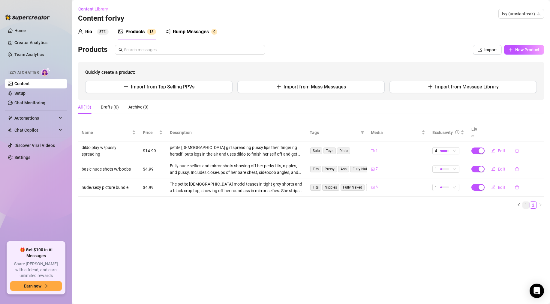
click at [528, 202] on link "1" at bounding box center [526, 205] width 7 height 7
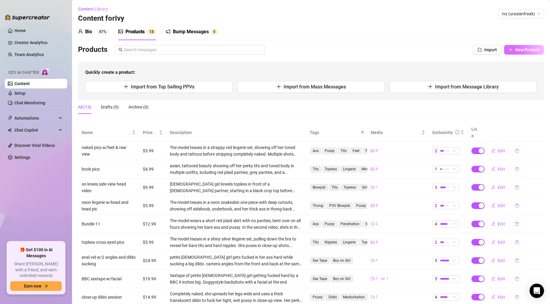
click at [513, 50] on icon "plus" at bounding box center [511, 50] width 4 height 4
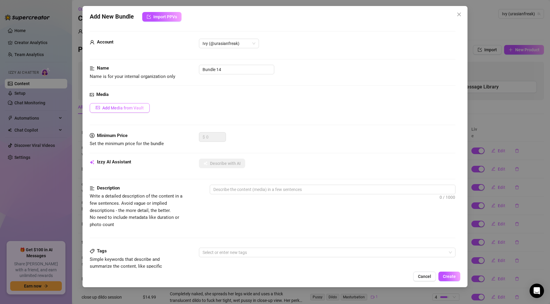
click at [139, 104] on button "Add Media from Vault" at bounding box center [120, 108] width 60 height 10
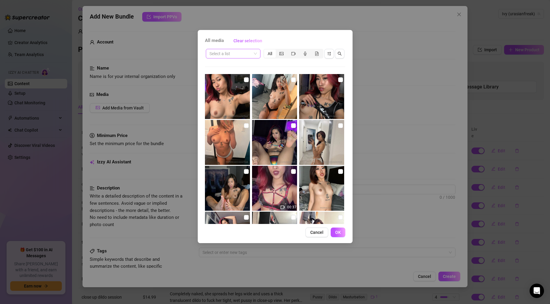
click at [235, 53] on input "search" at bounding box center [230, 53] width 42 height 9
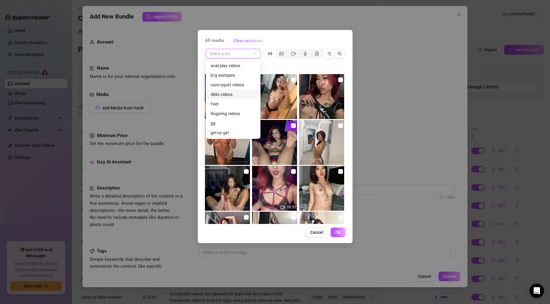
click at [227, 92] on div "dildo videos" at bounding box center [233, 94] width 45 height 7
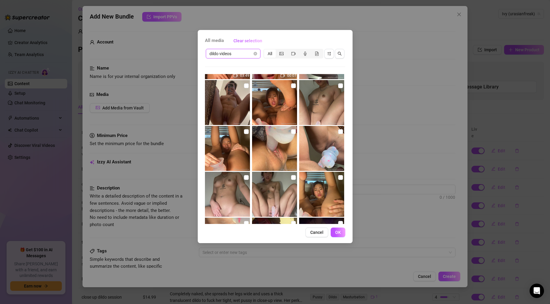
scroll to position [226, 0]
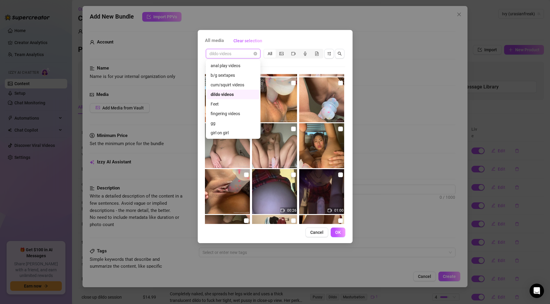
click at [238, 50] on span "dildo videos" at bounding box center [232, 53] width 47 height 9
click at [233, 67] on div "anal play videos" at bounding box center [233, 65] width 45 height 7
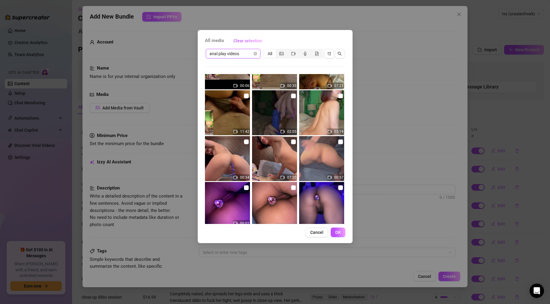
scroll to position [0, 0]
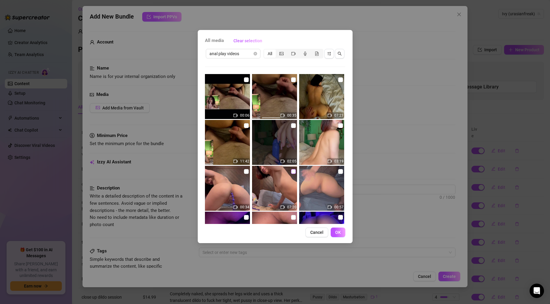
click at [293, 173] on input "checkbox" at bounding box center [293, 171] width 5 height 5
checkbox input "true"
click at [338, 233] on span "OK" at bounding box center [338, 232] width 6 height 5
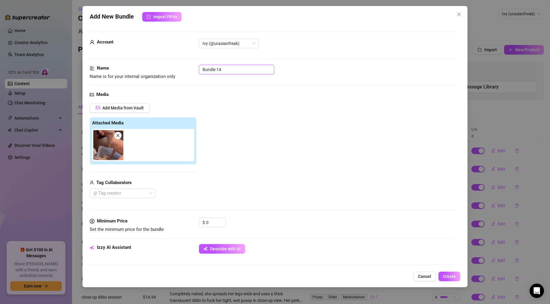
click at [216, 71] on input "Bundle 14" at bounding box center [236, 70] width 75 height 10
click at [223, 70] on input "anal bead video" at bounding box center [236, 70] width 75 height 10
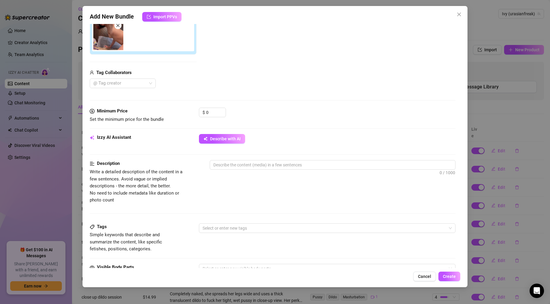
scroll to position [116, 0]
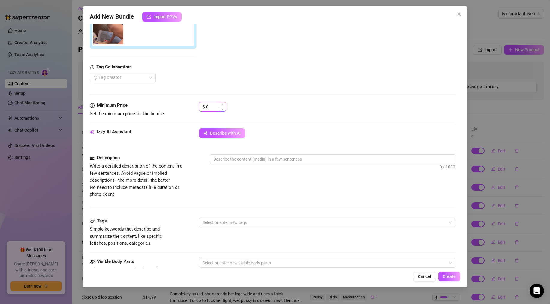
type input "anal bead/butt plug video"
click at [217, 109] on input "0" at bounding box center [216, 106] width 20 height 9
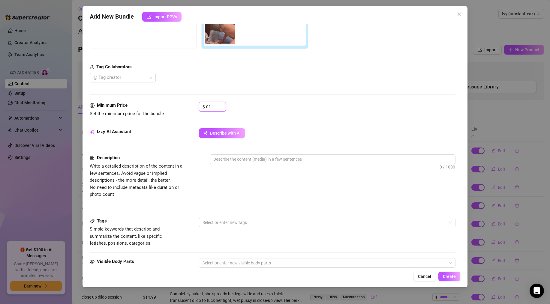
type input "0"
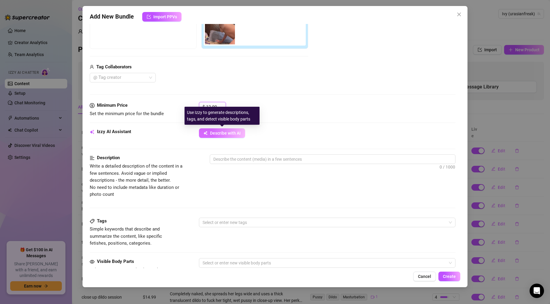
type input "12.99"
click at [234, 135] on span "Describe with AI" at bounding box center [225, 133] width 31 height 5
click at [225, 137] on button "Describe with AI" at bounding box center [222, 133] width 46 height 10
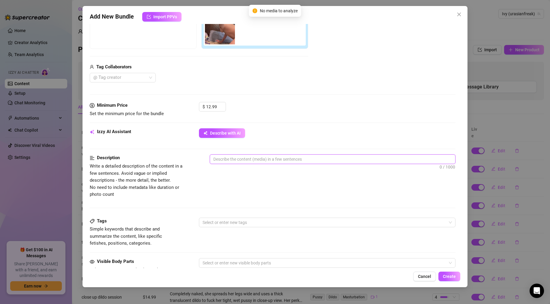
click at [257, 158] on textarea at bounding box center [332, 159] width 245 height 9
type textarea "a"
type textarea "an"
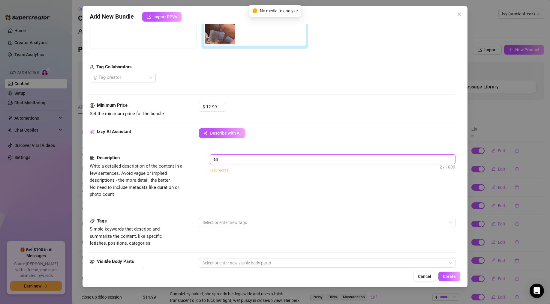
type textarea "ana"
type textarea "anal"
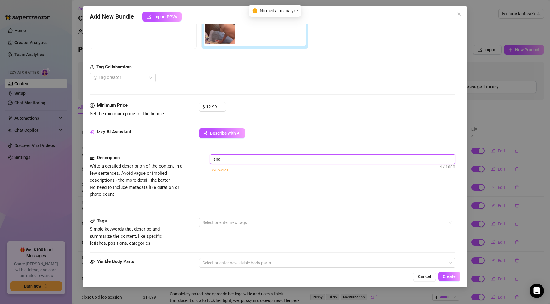
type textarea "anal"
type textarea "anal b"
type textarea "anal be"
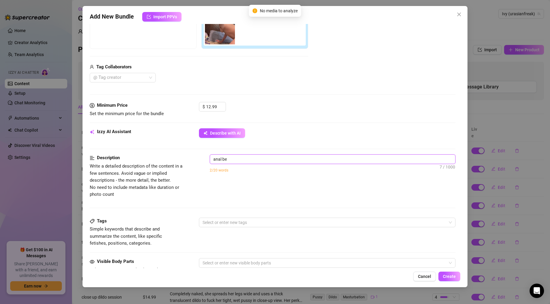
type textarea "anal bea"
type textarea "anal bead"
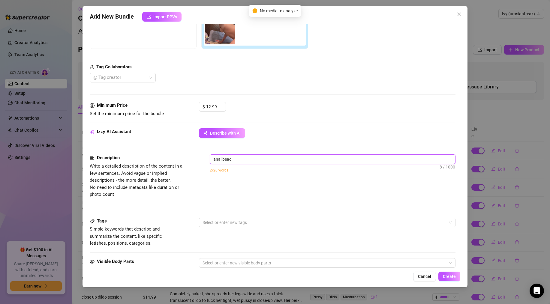
type textarea "anal bead"
type textarea "anal bead v"
type textarea "anal bead vi"
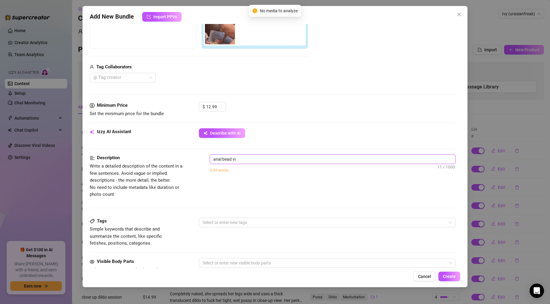
type textarea "anal bead vid"
type textarea "anal bead vide"
type textarea "anal bead video"
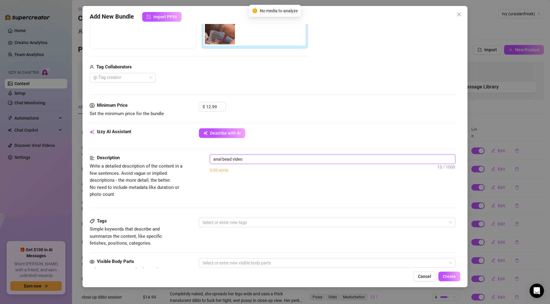
type textarea "anal bead video"
type textarea "anal bead video i"
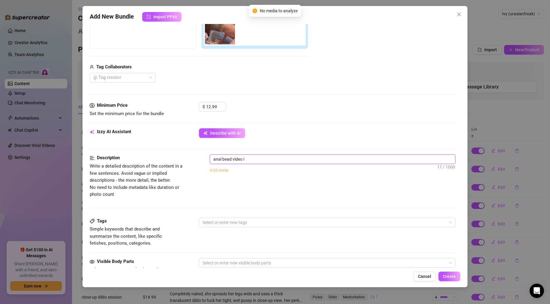
type textarea "anal bead video in"
type textarea "anal bead video in d"
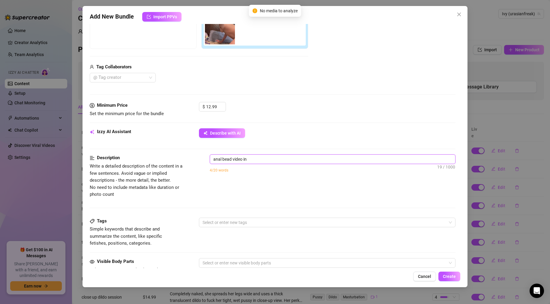
type textarea "anal bead video in d"
type textarea "anal bead video in do"
type textarea "anal bead video in dog"
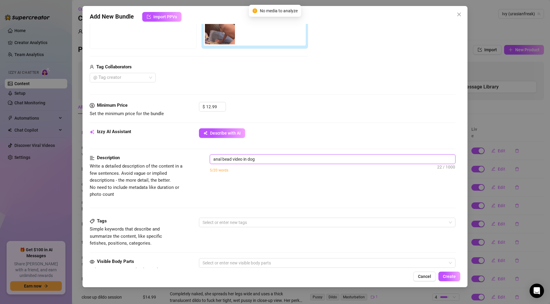
type textarea "anal bead video in dogg"
type textarea "anal bead video in doggu"
type textarea "anal bead video in doggus"
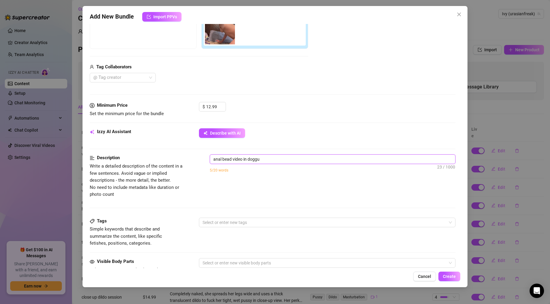
type textarea "anal bead video in doggus"
type textarea "anal bead video in doggu"
type textarea "anal bead video in dogg"
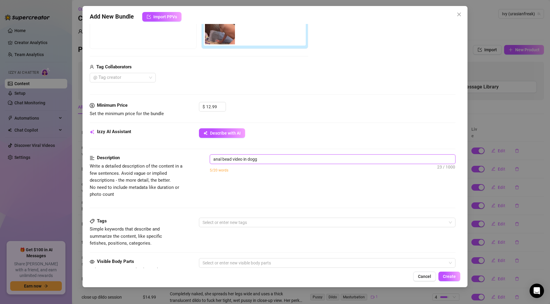
type textarea "anal bead video in doggy"
type textarea "anal bead video in doggys"
type textarea "anal bead video in doggyst"
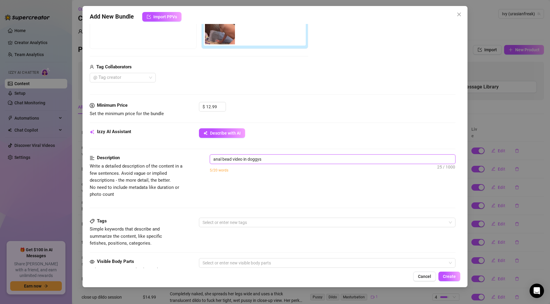
type textarea "anal bead video in doggyst"
type textarea "anal bead video in doggysty"
type textarea "anal bead video in doggystyl"
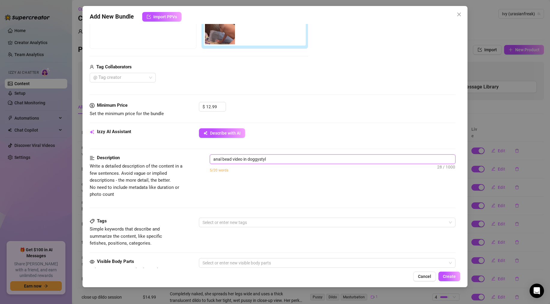
type textarea "anal bead video in doggystyle"
type textarea "anal bead video in doggystyle a"
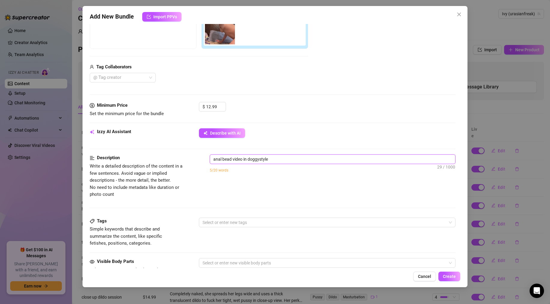
type textarea "anal bead video in doggystyle a"
type textarea "anal bead video in doggystyle an"
type textarea "anal bead video in doggystyle and"
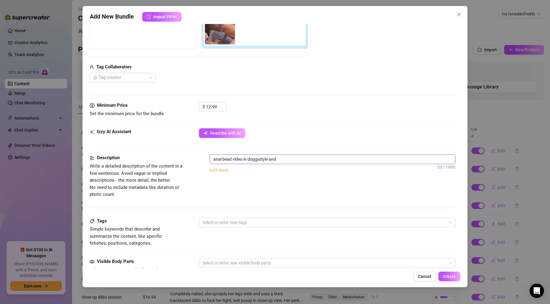
type textarea "anal bead video in doggystyle and"
type textarea "anal bead video in doggystyle and m"
type textarea "anal bead video in doggystyle and mi"
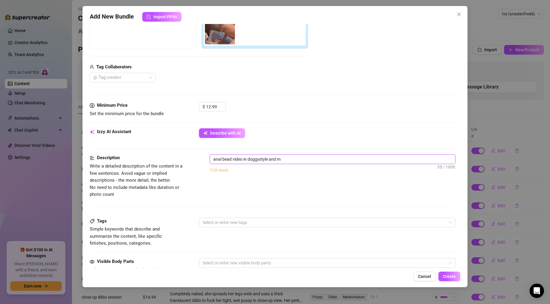
type textarea "anal bead video in doggystyle and mi"
type textarea "anal bead video in doggystyle and mis"
type textarea "anal bead video in doggystyle and miss"
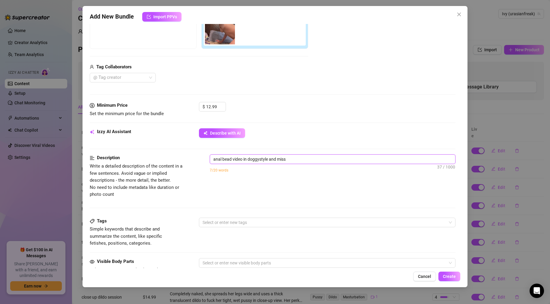
type textarea "anal bead video in doggystyle and missi"
type textarea "anal bead video in doggystyle and [PERSON_NAME]"
type textarea "anal bead video in doggystyle and mission"
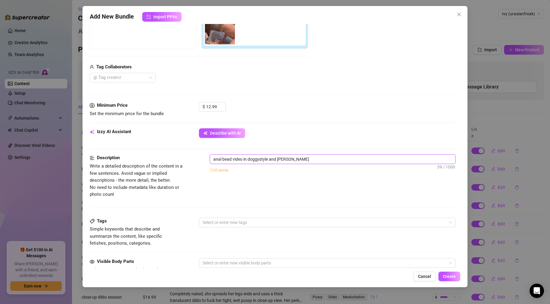
type textarea "anal bead video in doggystyle and mission"
type textarea "anal bead video in doggystyle and missiona"
type textarea "anal bead video in doggystyle and missionar"
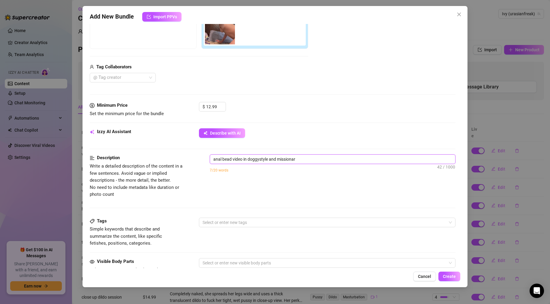
type textarea "anal bead video in doggystyle and missionary"
type textarea "anal bead video in doggystyle and missionary o"
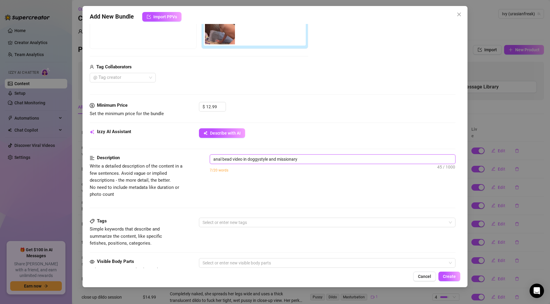
type textarea "anal bead video in doggystyle and missionary o"
type textarea "anal bead video in doggystyle and missionary [PERSON_NAME]"
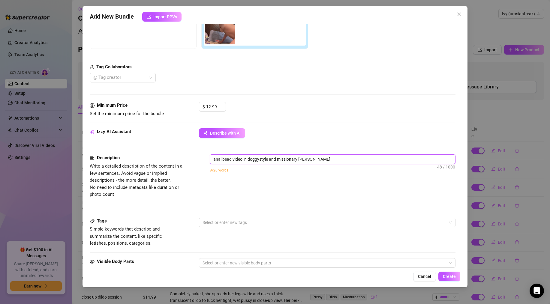
type textarea "anal bead video in doggystyle and missionary og a"
type textarea "anal bead video in doggystyle and missionary og as"
type textarea "anal bead video in doggystyle and missionary og asi"
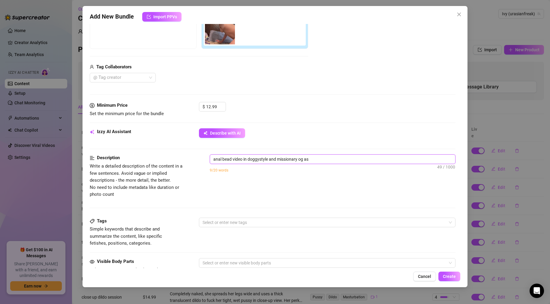
type textarea "anal bead video in doggystyle and missionary og asi"
type textarea "anal bead video in doggystyle and missionary og [GEOGRAPHIC_DATA]"
type textarea "anal bead video in doggystyle and missionary og [DEMOGRAPHIC_DATA]"
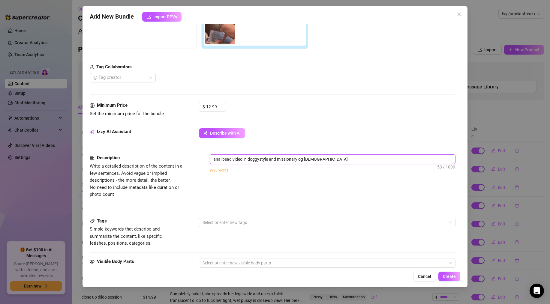
type textarea "anal bead video in doggystyle and missionary og [DEMOGRAPHIC_DATA]"
type textarea "anal bead video in doggystyle and missionary og [GEOGRAPHIC_DATA]"
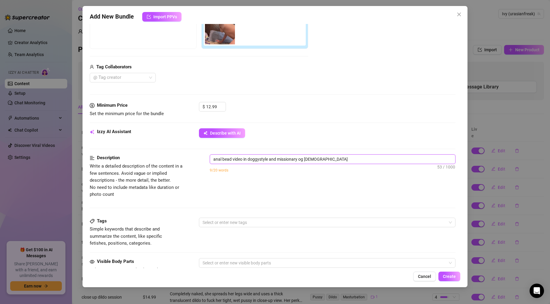
type textarea "anal bead video in doggystyle and missionary og [GEOGRAPHIC_DATA]"
type textarea "anal bead video in doggystyle and missionary og asi"
type textarea "anal bead video in doggystyle and missionary og as"
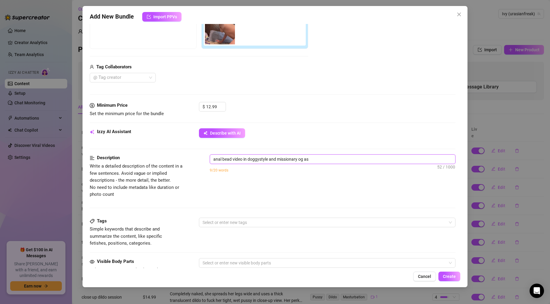
type textarea "anal bead video in doggystyle and missionary og a"
type textarea "anal bead video in doggystyle and missionary [PERSON_NAME]"
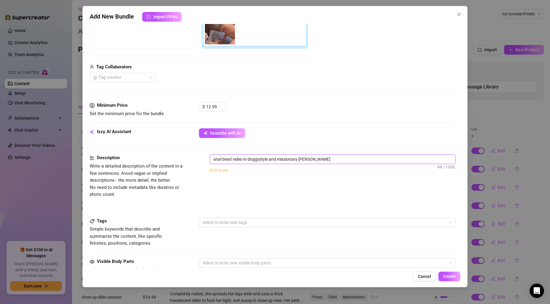
type textarea "anal bead video in doggystyle and missionary [PERSON_NAME]"
type textarea "anal bead video in doggystyle and missionary o"
type textarea "anal bead video in doggystyle and missionary of"
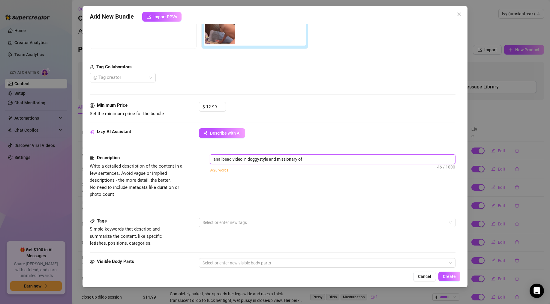
type textarea "anal bead video in doggystyle and missionary of"
type textarea "anal bead video in doggystyle and missionary of y"
type textarea "anal bead video in doggystyle and missionary of yo"
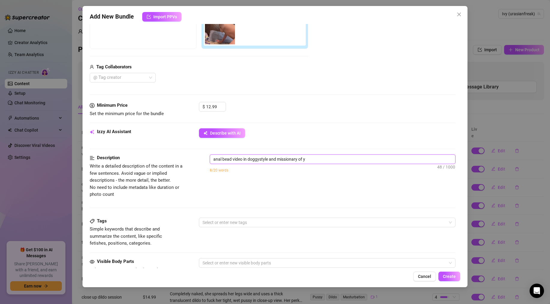
type textarea "anal bead video in doggystyle and missionary of yo"
type textarea "anal bead video in doggystyle and missionary of you"
type textarea "anal bead video in doggystyle and missionary of youn"
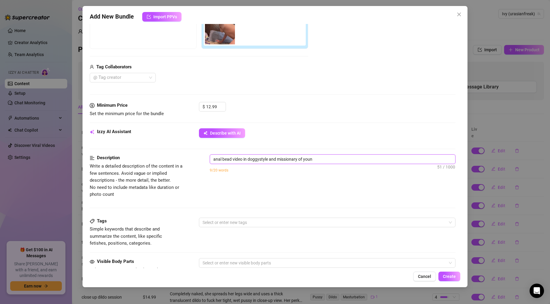
type textarea "anal bead video in doggystyle and missionary of young"
type textarea "anal bead video in doggystyle and missionary of young a"
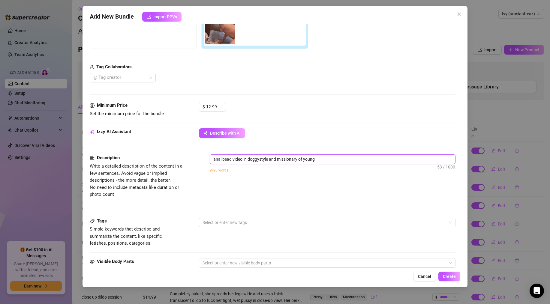
type textarea "anal bead video in doggystyle and missionary of young a"
type textarea "anal bead video in doggystyle and missionary of young as"
type textarea "anal bead video in doggystyle and missionary of young asi"
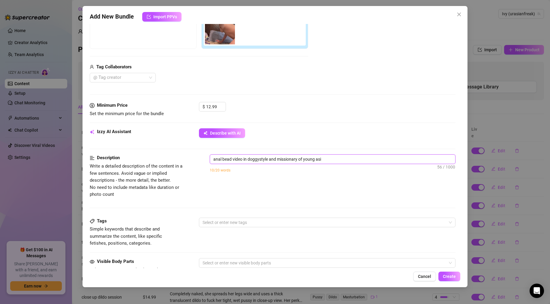
type textarea "anal bead video in doggystyle and missionary of young asia"
type textarea "anal bead video in doggystyle and missionary of young [DEMOGRAPHIC_DATA]"
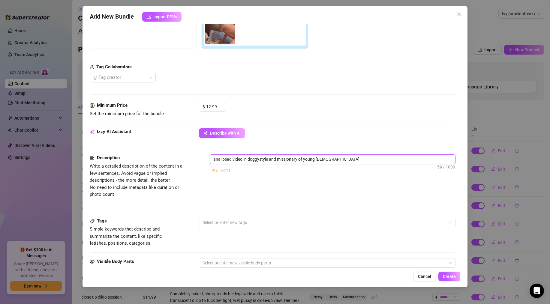
type textarea "anal bead video in doggystyle and missionary of young [DEMOGRAPHIC_DATA]"
type textarea "anal bead video in doggystyle and missionary of young [DEMOGRAPHIC_DATA] g"
type textarea "anal bead video in doggystyle and missionary of young [DEMOGRAPHIC_DATA] gi"
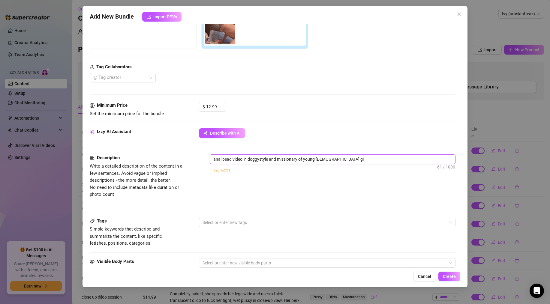
type textarea "anal bead video in doggystyle and missionary of young [DEMOGRAPHIC_DATA] gir"
type textarea "anal bead video in doggystyle and missionary of young [DEMOGRAPHIC_DATA] girl"
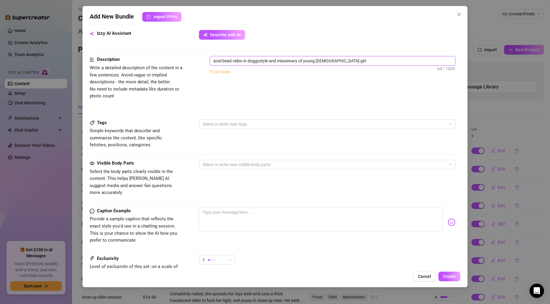
scroll to position [228, 0]
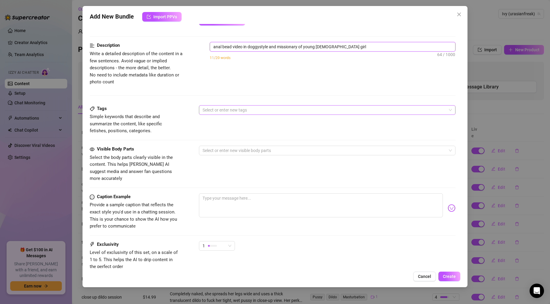
click at [258, 111] on div at bounding box center [324, 110] width 248 height 8
type textarea "anal bead video in doggystyle and missionary of young [DEMOGRAPHIC_DATA] girl"
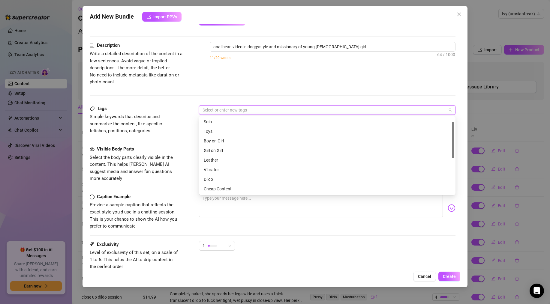
scroll to position [0, 0]
click at [213, 134] on div "Solo" at bounding box center [327, 131] width 247 height 7
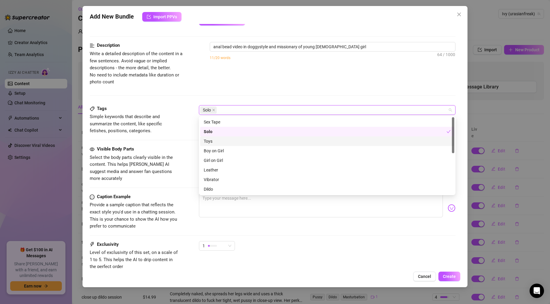
click at [213, 140] on div "Toys" at bounding box center [327, 141] width 247 height 7
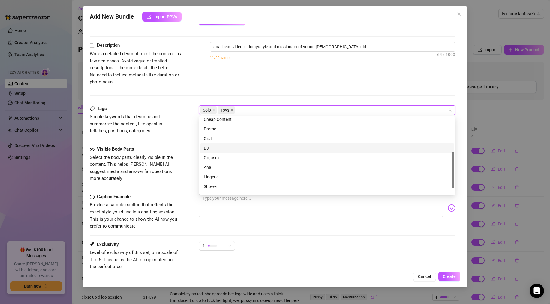
scroll to position [85, 0]
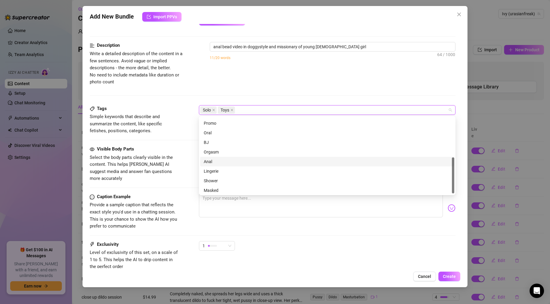
click at [215, 162] on div "Anal" at bounding box center [327, 161] width 247 height 7
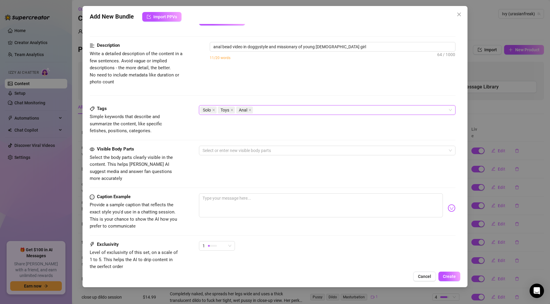
click at [185, 158] on div "Visible Body Parts Select the body parts clearly visible in the content. This h…" at bounding box center [273, 164] width 366 height 37
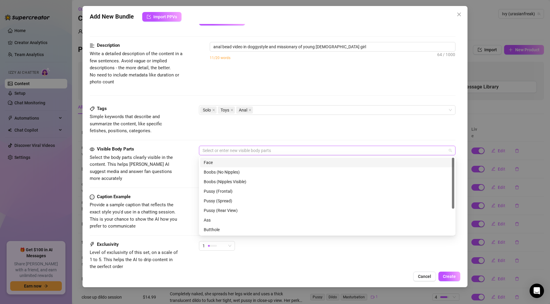
click at [218, 152] on div at bounding box center [324, 150] width 248 height 8
click at [215, 163] on div "Face" at bounding box center [327, 162] width 247 height 7
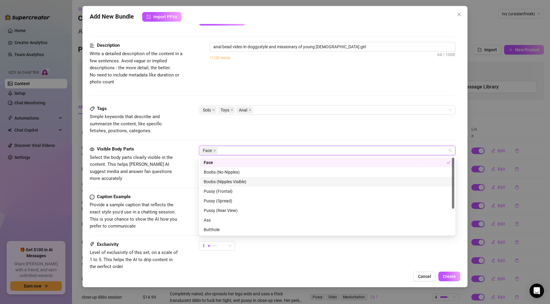
click at [213, 180] on div "Boobs (Nipples Visible)" at bounding box center [327, 182] width 247 height 7
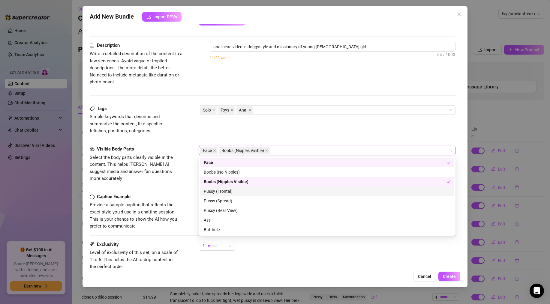
click at [216, 193] on div "Pussy (Frontal)" at bounding box center [327, 191] width 247 height 7
click at [214, 199] on div "Pussy (Spread)" at bounding box center [327, 201] width 247 height 7
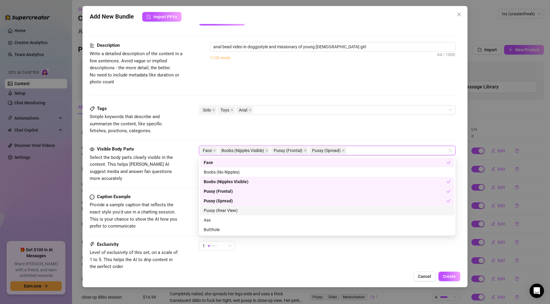
click at [213, 206] on div "Pussy (Rear View)" at bounding box center [327, 211] width 254 height 10
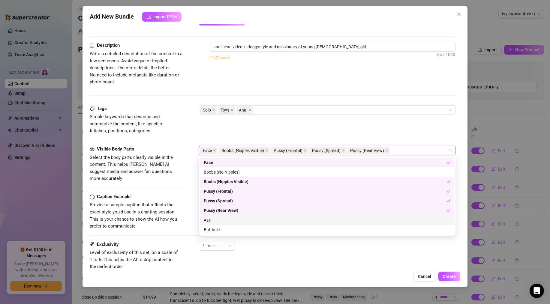
click at [211, 219] on div "Ass" at bounding box center [327, 220] width 247 height 7
click at [212, 228] on div "Butthole" at bounding box center [327, 230] width 247 height 7
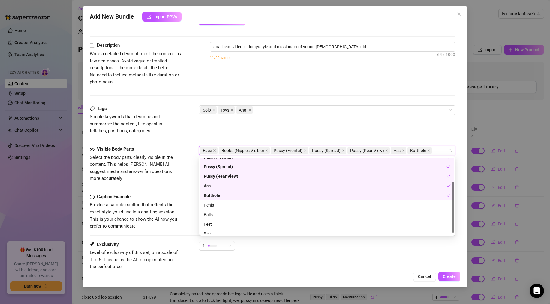
scroll to position [36, 0]
click at [217, 184] on div "Ass" at bounding box center [325, 184] width 243 height 7
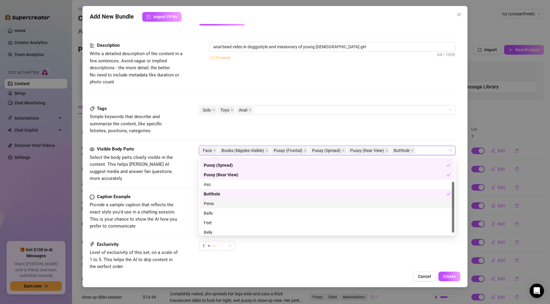
scroll to position [38, 0]
click at [187, 211] on div "Caption Example Provide a sample caption that reflects the exact style you'd us…" at bounding box center [273, 212] width 366 height 37
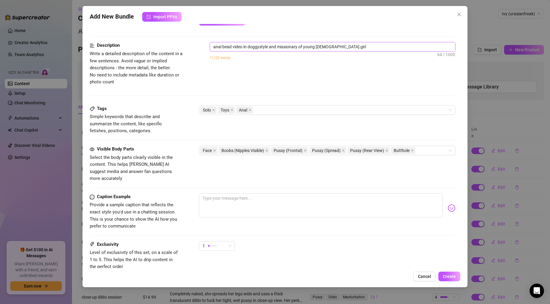
click at [243, 51] on span "anal bead video in doggystyle and missionary of young [DEMOGRAPHIC_DATA] girl […" at bounding box center [333, 47] width 246 height 10
click at [243, 51] on textarea "anal bead video in doggystyle and missionary of young [DEMOGRAPHIC_DATA] girl" at bounding box center [332, 46] width 245 height 9
click at [220, 194] on textarea at bounding box center [321, 206] width 244 height 24
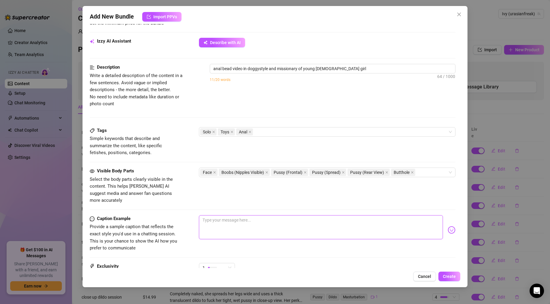
scroll to position [268, 0]
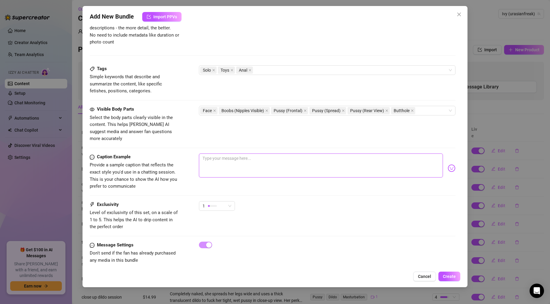
type textarea "C"
type textarea "Cu"
type textarea "Cum"
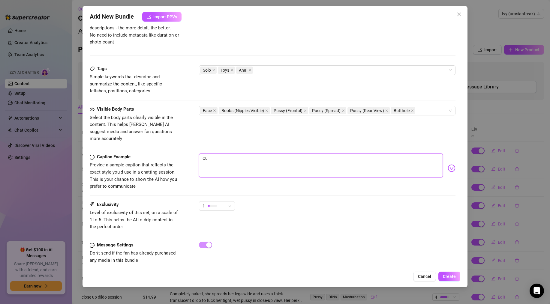
type textarea "Cum"
type textarea "Cuma"
type textarea "Cuman"
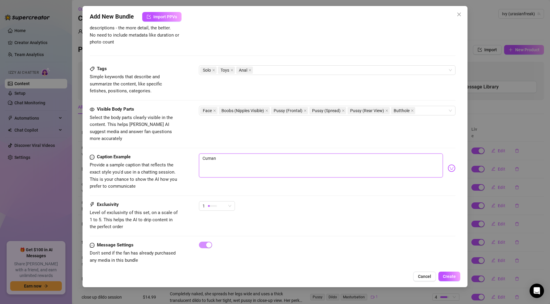
type textarea "Cumand"
type textarea "Cumand j"
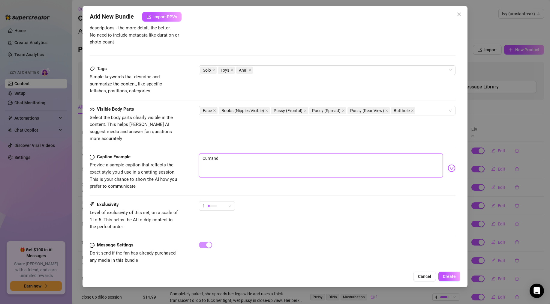
type textarea "Cumand j"
type textarea "Cumand jo"
type textarea "Cumand joi"
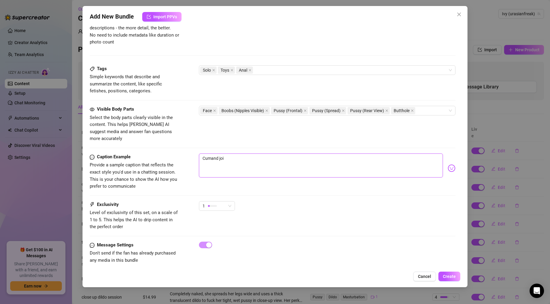
type textarea "Cumand join"
type textarea "Cumand join m"
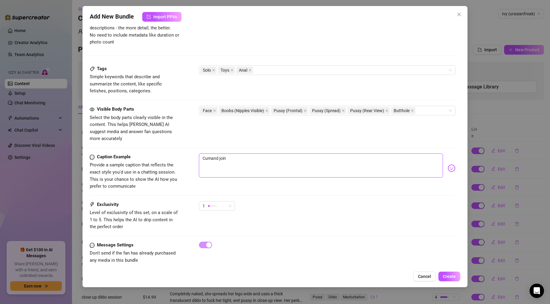
type textarea "Cumand join m"
type textarea "Cumand join me"
click at [212, 154] on textarea "Cumand join me for an anal toy" at bounding box center [321, 166] width 244 height 24
drag, startPoint x: 264, startPoint y: 152, endPoint x: 242, endPoint y: 152, distance: 21.6
click at [242, 154] on textarea "Cum and join me for an anal toy" at bounding box center [321, 166] width 244 height 24
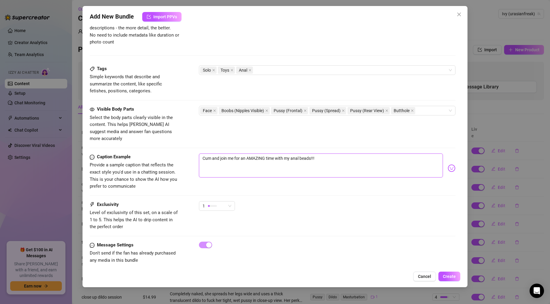
click at [205, 154] on textarea "Cum and join me for an AMAZING time with my anal beads!!!" at bounding box center [321, 166] width 244 height 24
click at [323, 154] on textarea "cum and join me for an AMAZING time with my anal beads!!!" at bounding box center [321, 166] width 244 height 24
click at [437, 154] on textarea "cum and join me for an AMAZING time with my anal beads!!! watch as I go from do…" at bounding box center [321, 166] width 244 height 24
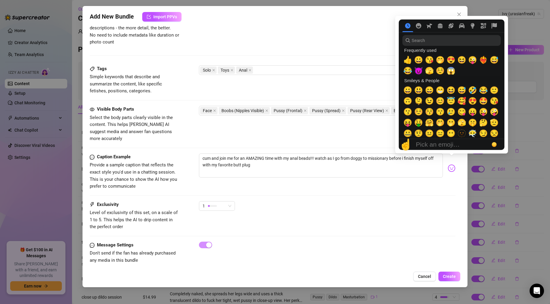
click at [450, 164] on img at bounding box center [452, 168] width 8 height 8
click at [419, 73] on span "😈" at bounding box center [418, 71] width 9 height 8
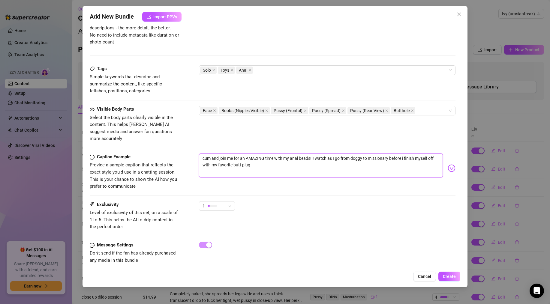
click at [261, 161] on textarea "cum and join me for an AMAZING time with my anal beads!!! watch as I go from do…" at bounding box center [321, 166] width 244 height 24
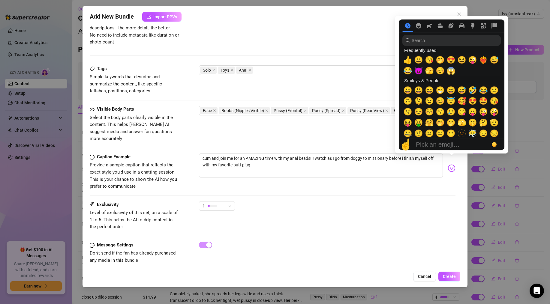
click at [449, 164] on img at bounding box center [452, 168] width 8 height 8
click at [418, 71] on span "😈" at bounding box center [418, 71] width 9 height 8
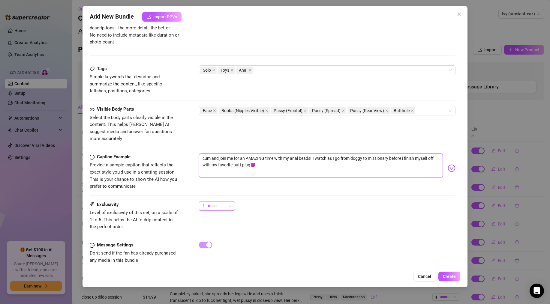
click at [230, 202] on span "1" at bounding box center [217, 206] width 29 height 9
click at [211, 230] on span "3" at bounding box center [223, 230] width 39 height 7
click at [226, 202] on span "3" at bounding box center [217, 206] width 29 height 9
click at [211, 229] on span "3" at bounding box center [223, 230] width 39 height 7
click at [261, 159] on textarea "cum and join me for an AMAZING time with my anal beads!!! watch as I go from do…" at bounding box center [321, 166] width 244 height 24
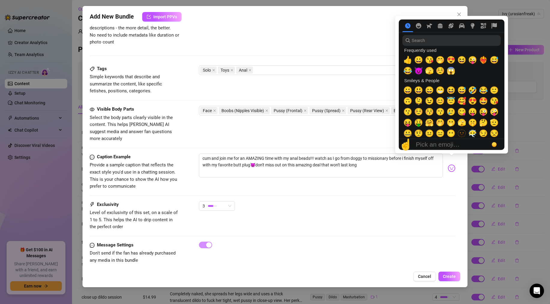
click at [453, 164] on img at bounding box center [452, 168] width 8 height 8
click at [440, 123] on span "🤭" at bounding box center [440, 123] width 9 height 8
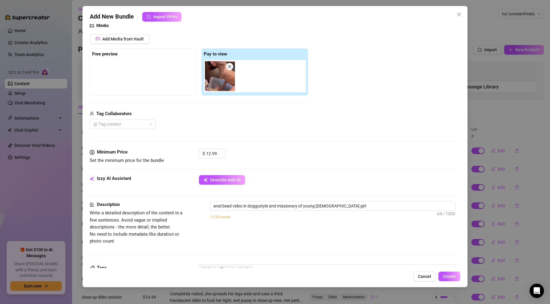
scroll to position [0, 0]
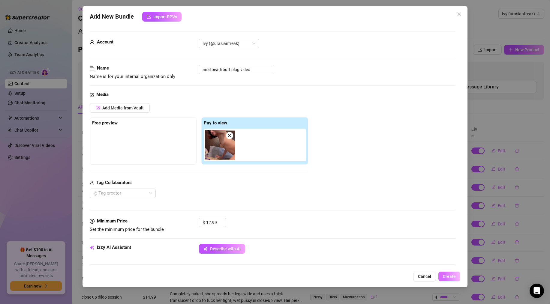
click at [450, 276] on span "Create" at bounding box center [449, 276] width 13 height 5
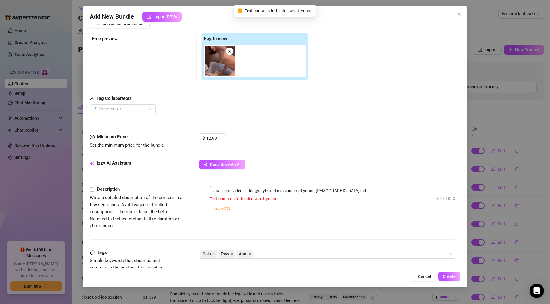
scroll to position [129, 0]
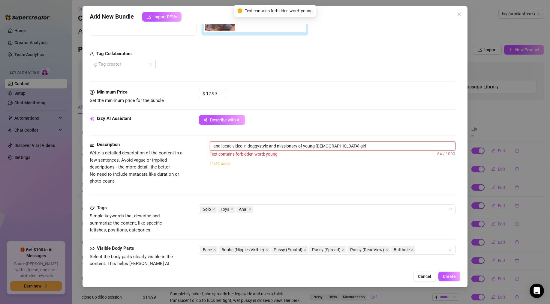
click at [309, 146] on textarea "anal bead video in doggystyle and missionary of young [DEMOGRAPHIC_DATA] girl" at bounding box center [332, 146] width 245 height 9
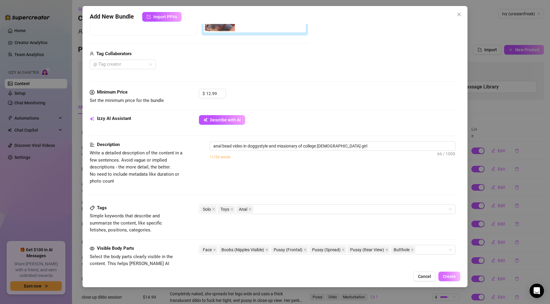
click at [448, 278] on span "Create" at bounding box center [449, 276] width 13 height 5
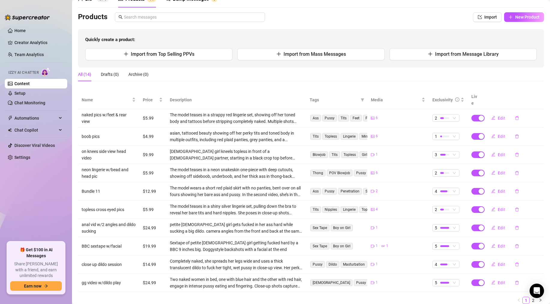
scroll to position [49, 0]
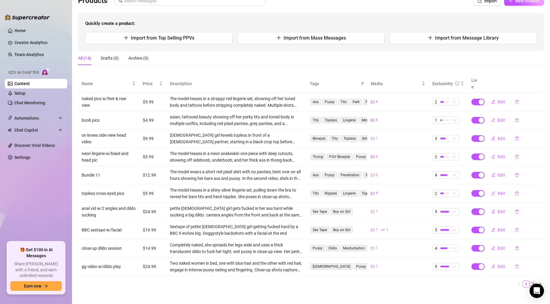
click at [531, 281] on link "2" at bounding box center [533, 284] width 7 height 7
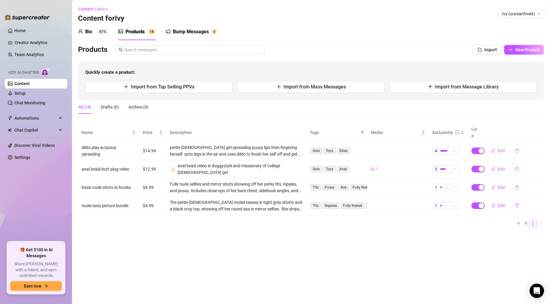
scroll to position [0, 0]
click at [519, 220] on button "button" at bounding box center [518, 223] width 7 height 7
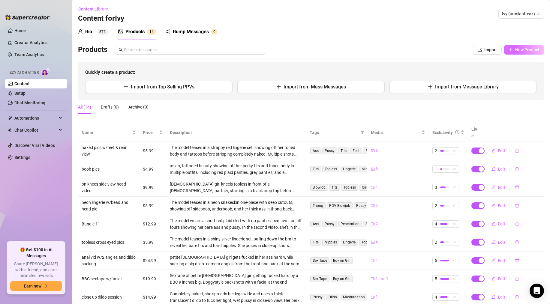
click at [516, 50] on span "New Product" at bounding box center [527, 49] width 24 height 5
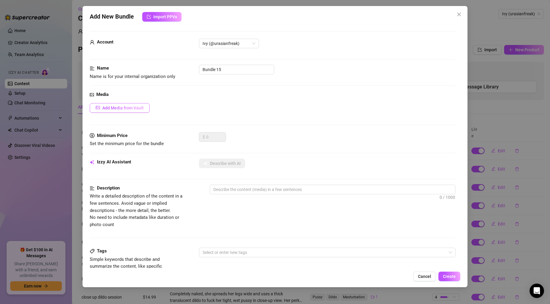
click at [128, 112] on button "Add Media from Vault" at bounding box center [120, 108] width 60 height 10
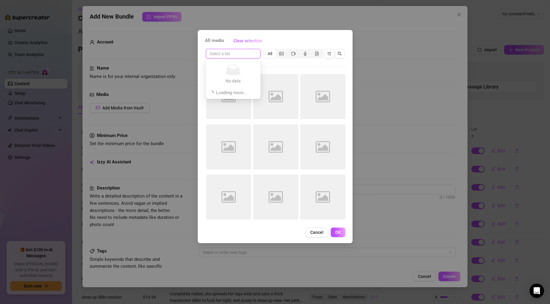
click at [240, 51] on input "search" at bounding box center [230, 53] width 42 height 9
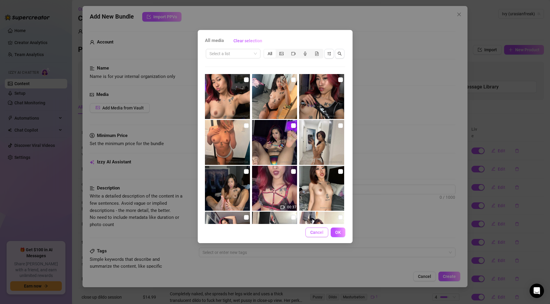
click at [317, 231] on span "Cancel" at bounding box center [316, 232] width 13 height 5
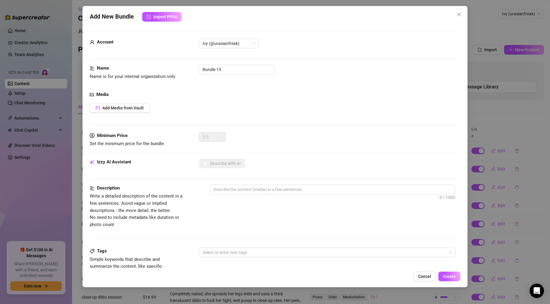
click at [32, 44] on div "Add New Bundle Import PPVs Account Ivy (@urasianfreak) Name Name is for your in…" at bounding box center [275, 152] width 550 height 304
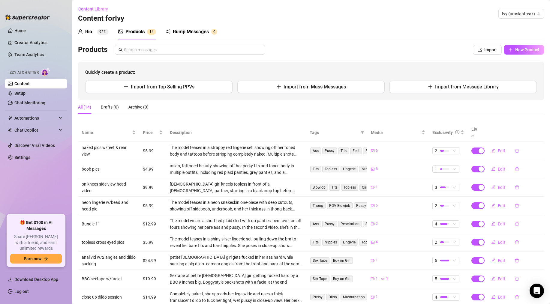
click at [24, 86] on link "Content" at bounding box center [21, 83] width 15 height 5
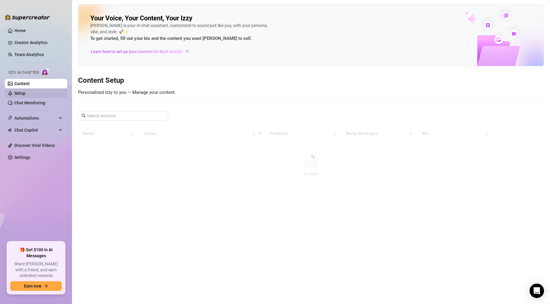
click at [24, 95] on link "Setup" at bounding box center [19, 93] width 11 height 5
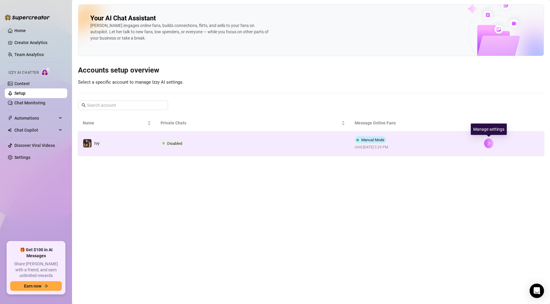
click at [491, 145] on button "button" at bounding box center [489, 144] width 10 height 10
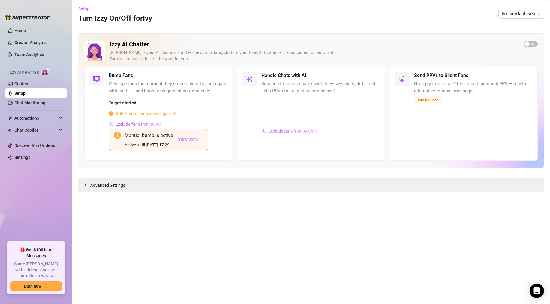
click at [286, 133] on span "Exclude fans from AI Chat" at bounding box center [292, 131] width 49 height 5
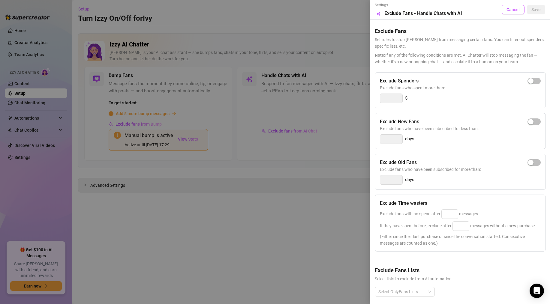
click at [514, 5] on button "Cancel" at bounding box center [513, 10] width 23 height 10
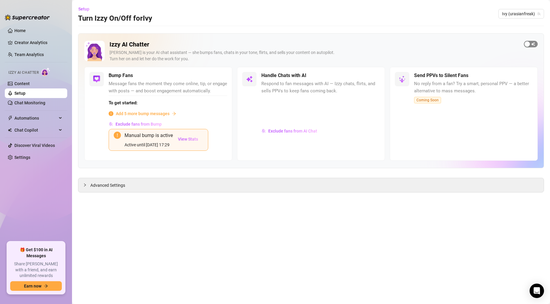
click at [531, 45] on span "button" at bounding box center [531, 44] width 14 height 7
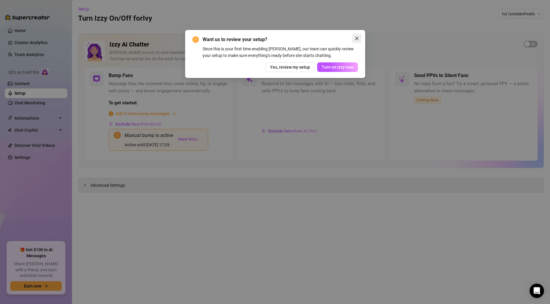
click at [356, 38] on icon "close" at bounding box center [356, 38] width 5 height 5
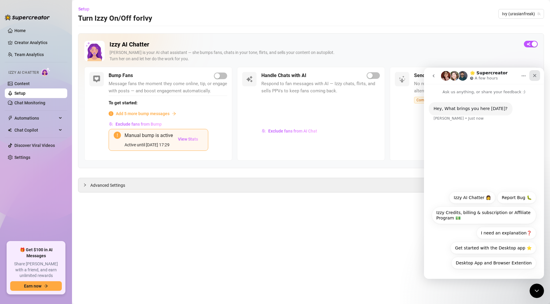
click at [534, 75] on icon "Close" at bounding box center [534, 75] width 3 height 3
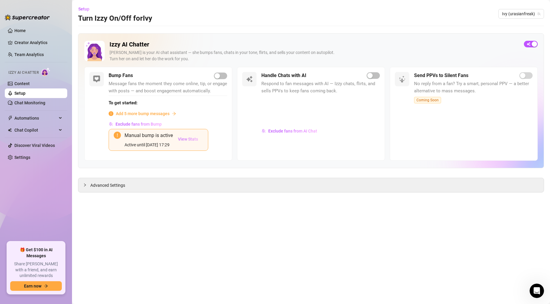
click at [188, 141] on span "View Stats" at bounding box center [188, 139] width 20 height 5
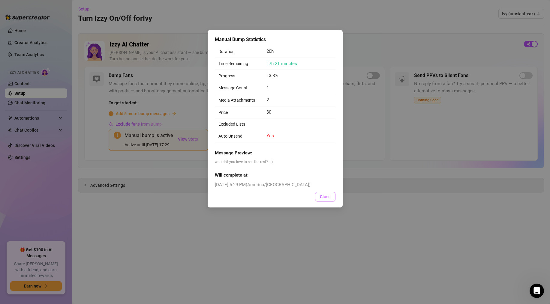
click at [325, 194] on button "Close" at bounding box center [325, 197] width 20 height 10
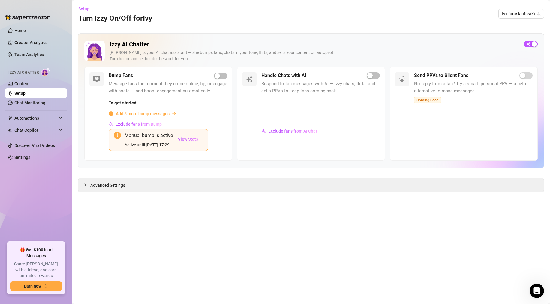
click at [162, 116] on span "Add 5 more bump messages" at bounding box center [143, 113] width 54 height 7
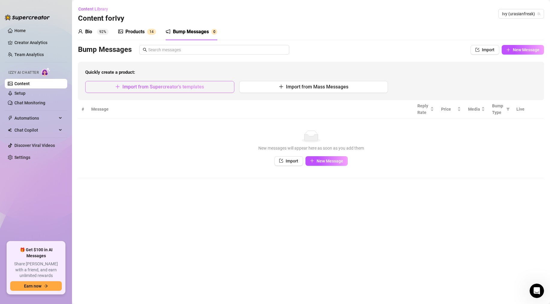
click at [177, 86] on span "Import from Supercreator's templates" at bounding box center [163, 87] width 82 height 6
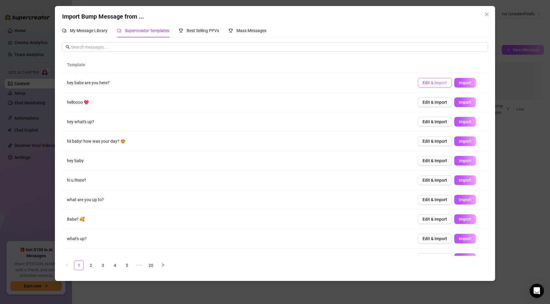
click at [438, 81] on span "Edit & Import" at bounding box center [434, 82] width 25 height 5
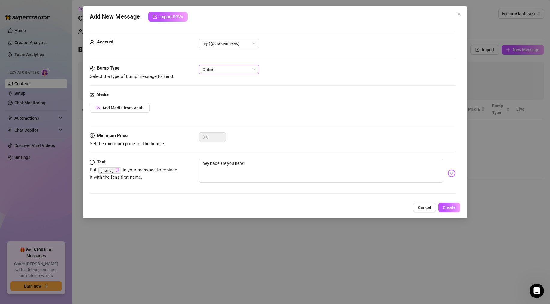
click at [218, 73] on span "Online" at bounding box center [229, 69] width 53 height 9
click at [221, 69] on span "Online" at bounding box center [229, 69] width 53 height 9
click at [219, 72] on span "Online" at bounding box center [229, 69] width 53 height 9
click at [459, 14] on icon "close" at bounding box center [459, 15] width 4 height 4
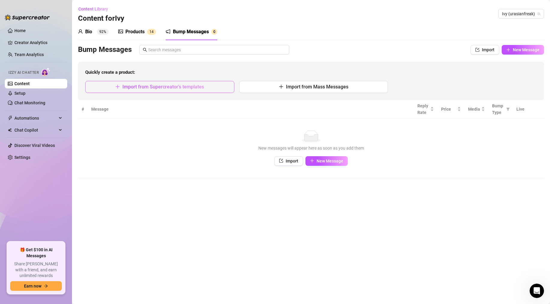
click at [163, 85] on span "Import from Supercreator's templates" at bounding box center [163, 87] width 82 height 6
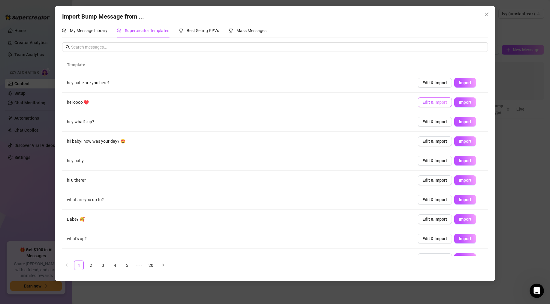
click at [439, 101] on span "Edit & Import" at bounding box center [434, 102] width 25 height 5
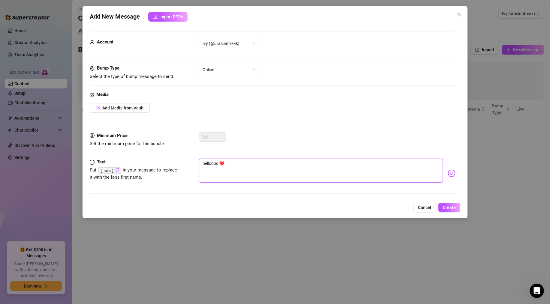
click at [232, 164] on textarea "helloooo ♥️" at bounding box center [321, 171] width 244 height 24
type textarea "helloooo ♥️i"
type textarea "helloooo ♥️im"
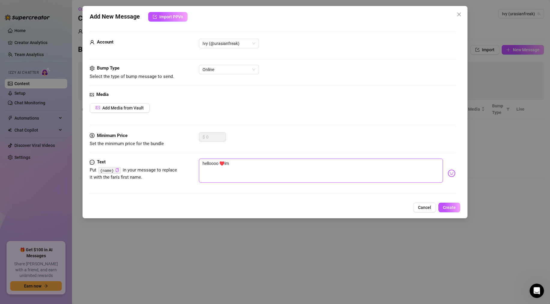
type textarea "helloooo ♥️im"
type textarea "helloooo ♥️im s"
type textarea "helloooo ♥️im so"
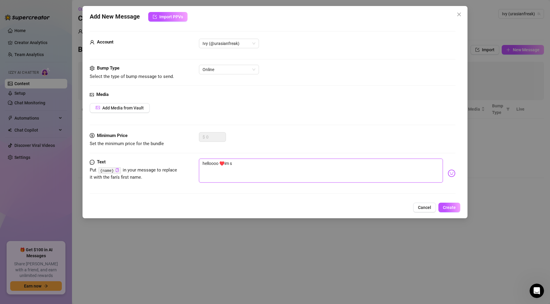
type textarea "helloooo ♥️im so"
type textarea "helloooo ♥️im so g"
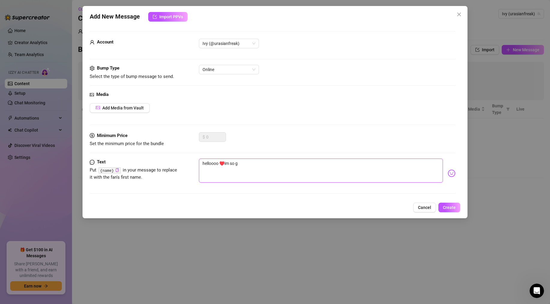
type textarea "helloooo ♥️im so gl"
type textarea "helloooo ♥️im so gla"
type textarea "helloooo ♥️im so glad"
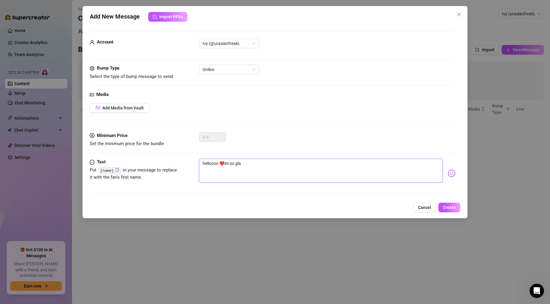
type textarea "helloooo ♥️im so glad"
type textarea "helloooo ♥️im so glad y"
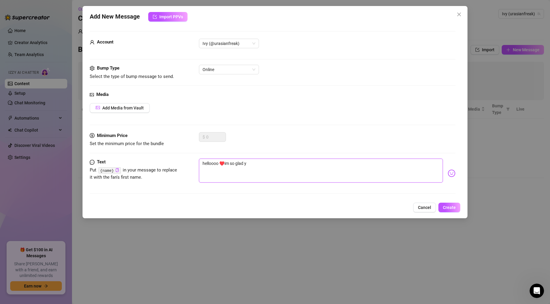
type textarea "helloooo ♥️im so glad yo"
type textarea "helloooo ♥️im so glad you"
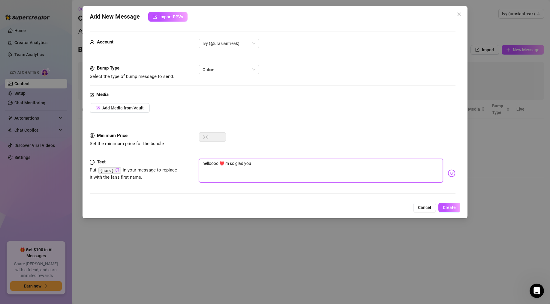
type textarea "helloooo ♥️im so glad you a"
type textarea "helloooo ♥️im so glad you ar"
type textarea "helloooo ♥️im so glad you are"
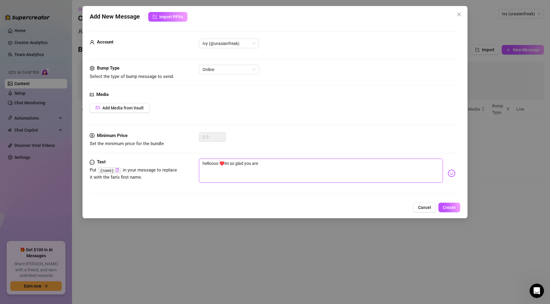
type textarea "helloooo ♥️im so glad you are h"
type textarea "helloooo ♥️im so glad you are he"
type textarea "helloooo ♥️im so glad you are her"
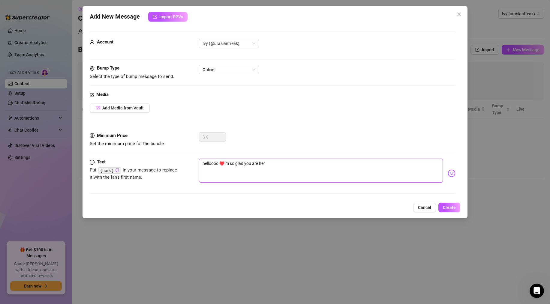
type textarea "helloooo ♥️im so glad you are here"
click at [272, 162] on textarea "helloooo ♥️im so glad you are here" at bounding box center [321, 171] width 244 height 24
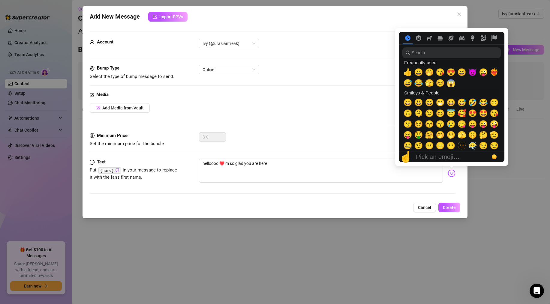
click at [451, 176] on img at bounding box center [452, 174] width 8 height 8
click at [464, 111] on span "🥰" at bounding box center [461, 113] width 9 height 8
type textarea "helloooo ♥️im so glad you are here🥰"
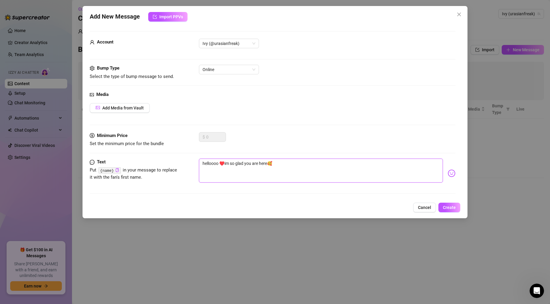
click at [220, 164] on textarea "helloooo ♥️im so glad you are here🥰" at bounding box center [321, 171] width 244 height 24
type textarea "helloooo♥️im so glad you are here🥰"
click at [232, 70] on span "Online" at bounding box center [229, 69] width 53 height 9
type textarea "helloooo♥️im so glad you are here🥰"
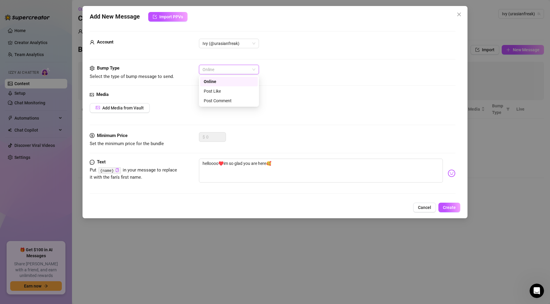
click at [228, 78] on div "Online" at bounding box center [229, 81] width 50 height 7
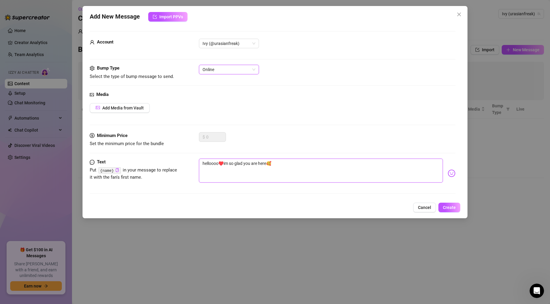
click at [245, 161] on textarea "helloooo♥️im so glad you are here🥰" at bounding box center [321, 171] width 244 height 24
click at [292, 176] on textarea "helloooo♥️im so glad you are here🥰" at bounding box center [321, 171] width 244 height 24
click at [451, 207] on span "Create" at bounding box center [449, 207] width 13 height 5
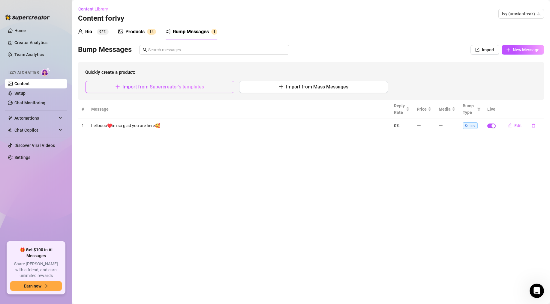
click at [202, 89] on span "Import from Supercreator's templates" at bounding box center [163, 87] width 82 height 6
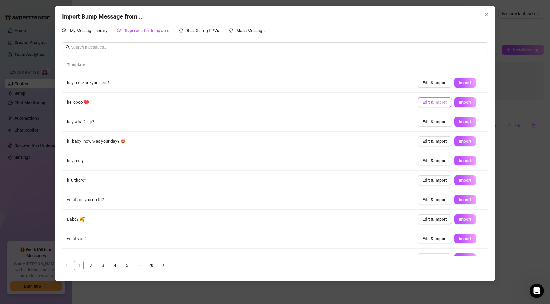
click at [431, 102] on span "Edit & Import" at bounding box center [434, 102] width 25 height 5
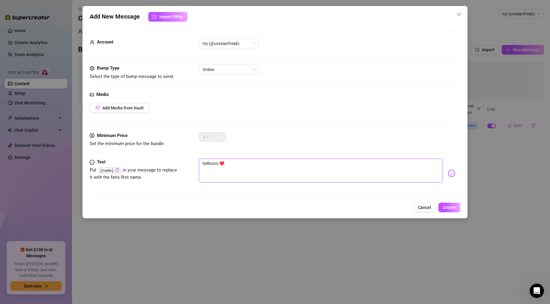
click at [223, 164] on textarea "helloooo ♥️" at bounding box center [321, 171] width 244 height 24
paste textarea "♥️im so glad you are here🥰"
type textarea "helloooo♥️im so glad you are here🥰"
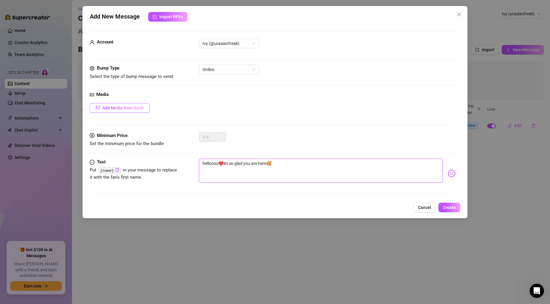
type textarea "helloooo♥️im so glad you are here🥰"
click at [121, 110] on button "Add Media from Vault" at bounding box center [120, 108] width 60 height 10
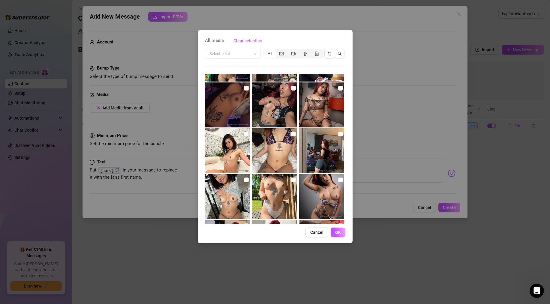
scroll to position [171, 0]
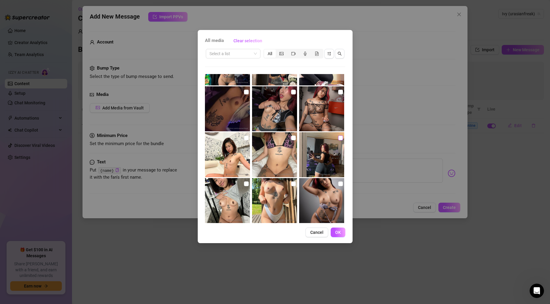
click at [340, 138] on input "checkbox" at bounding box center [340, 138] width 5 height 5
checkbox input "true"
click at [333, 237] on div "All media Clear selection Select a list All 00:37 00:11 00:22 00:21 Cancel OK" at bounding box center [275, 136] width 155 height 213
click at [335, 236] on button "OK" at bounding box center [338, 233] width 15 height 10
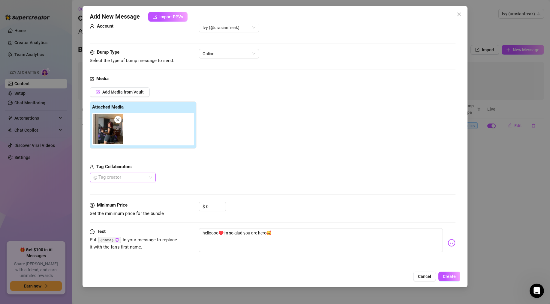
scroll to position [17, 0]
click at [450, 275] on span "Create" at bounding box center [449, 276] width 13 height 5
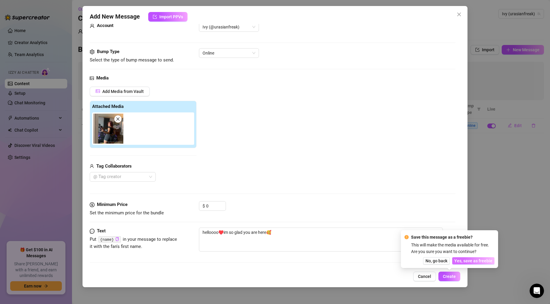
click at [469, 262] on span "Yes, save as freebie" at bounding box center [473, 261] width 38 height 5
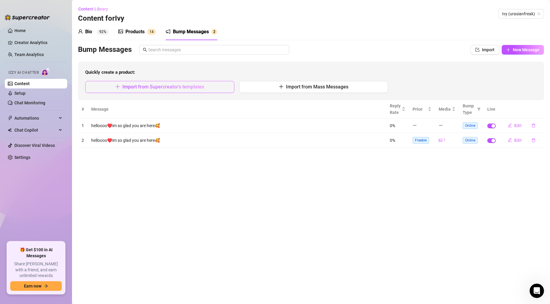
click at [192, 89] on span "Import from Supercreator's templates" at bounding box center [163, 87] width 82 height 6
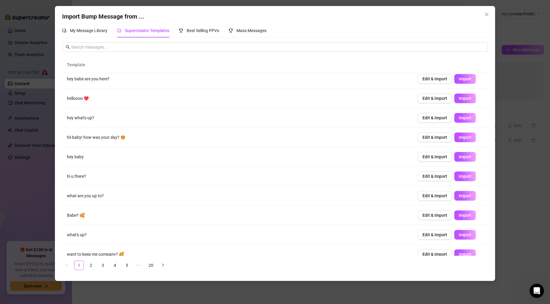
scroll to position [0, 0]
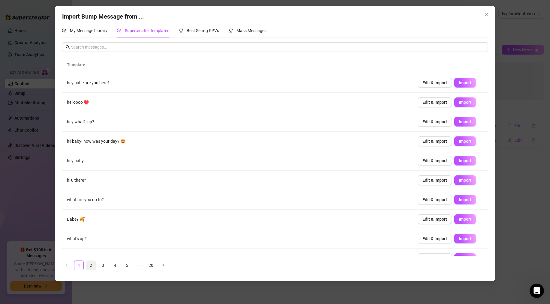
click at [93, 266] on link "2" at bounding box center [90, 265] width 9 height 9
click at [89, 31] on span "My Message Library" at bounding box center [89, 30] width 38 height 5
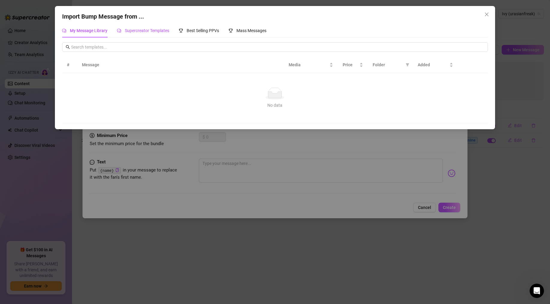
click at [133, 29] on span "Supercreator Templates" at bounding box center [147, 30] width 44 height 5
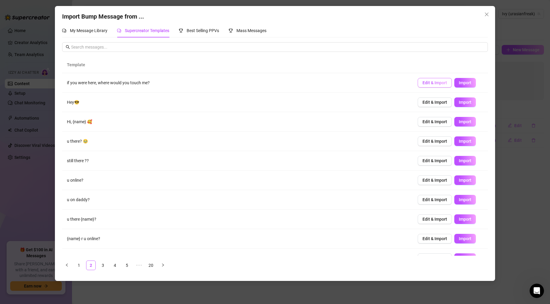
click at [438, 81] on span "Edit & Import" at bounding box center [434, 82] width 25 height 5
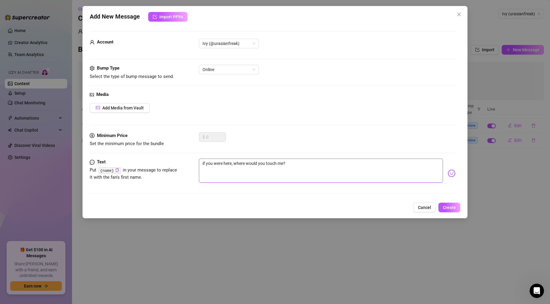
click at [299, 170] on textarea "if you were here, where would you touch me?" at bounding box center [321, 171] width 244 height 24
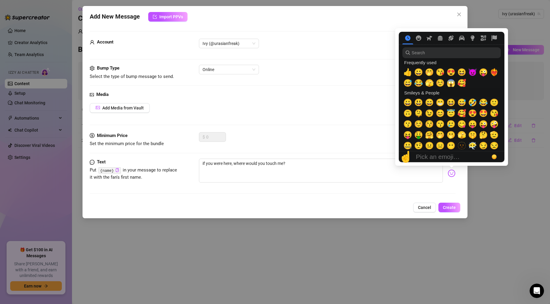
click at [451, 177] on img at bounding box center [452, 174] width 8 height 8
click at [430, 86] on span "🫣" at bounding box center [429, 83] width 9 height 8
type textarea "if you were here, where would you touch me?🫣"
click at [495, 75] on span "❤️‍🔥" at bounding box center [494, 72] width 9 height 8
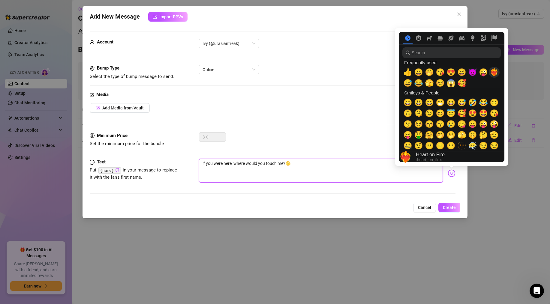
type textarea "if you were here, where would you touch me?🫣❤️‍🔥"
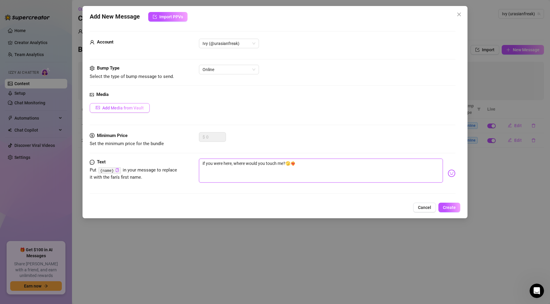
type textarea "if you were here, where would you touch me?🫣❤️‍🔥"
click at [111, 107] on span "Add Media from Vault" at bounding box center [122, 108] width 41 height 5
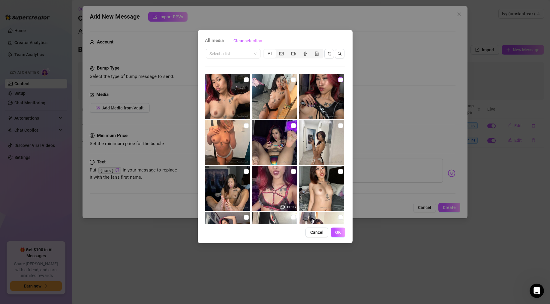
click at [339, 80] on input "checkbox" at bounding box center [340, 79] width 5 height 5
checkbox input "false"
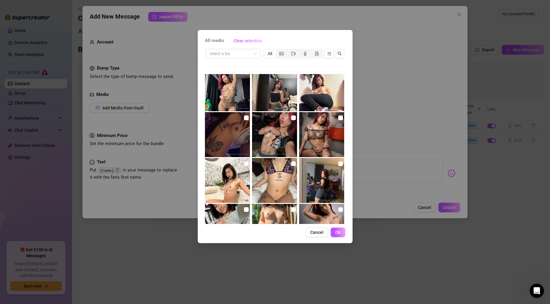
scroll to position [145, 0]
click at [339, 117] on input "checkbox" at bounding box center [340, 118] width 5 height 5
checkbox input "true"
click at [449, 206] on div "All media Clear selection Select a list All 00:37 00:11 00:22 00:21 Cancel OK" at bounding box center [275, 152] width 550 height 304
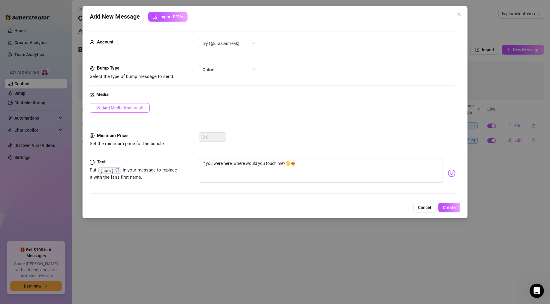
click at [128, 106] on span "Add Media from Vault" at bounding box center [122, 108] width 41 height 5
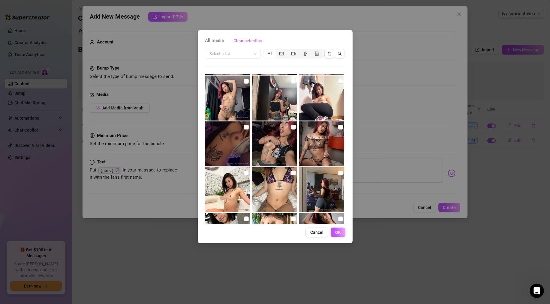
scroll to position [145, 0]
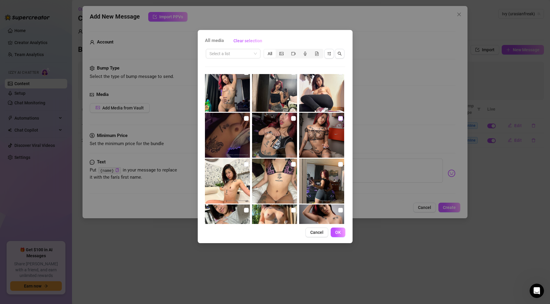
click at [339, 119] on input "checkbox" at bounding box center [340, 118] width 5 height 5
checkbox input "true"
click at [341, 233] on button "OK" at bounding box center [338, 233] width 15 height 10
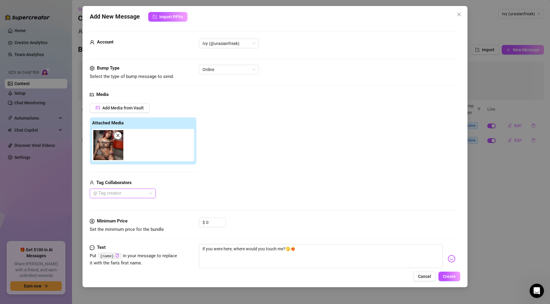
scroll to position [17, 0]
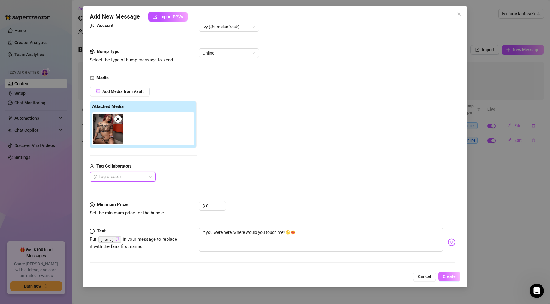
click at [452, 275] on span "Create" at bounding box center [449, 276] width 13 height 5
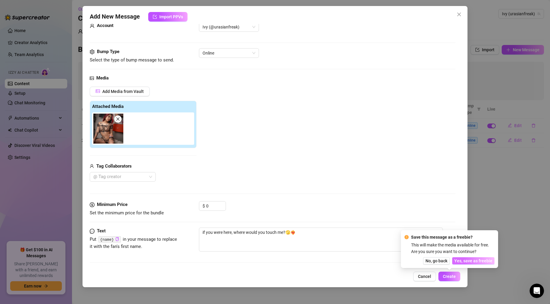
click at [470, 262] on span "Yes, save as freebie" at bounding box center [473, 261] width 38 height 5
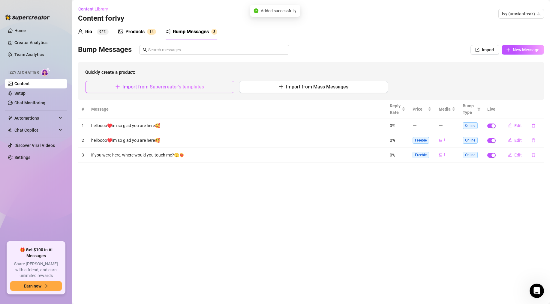
click at [166, 87] on span "Import from Supercreator's templates" at bounding box center [163, 87] width 82 height 6
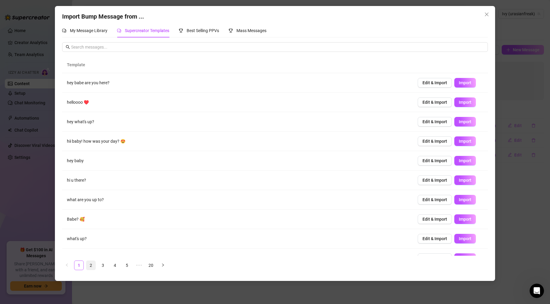
click at [92, 265] on link "2" at bounding box center [90, 265] width 9 height 9
click at [431, 198] on span "Edit & Import" at bounding box center [434, 199] width 25 height 5
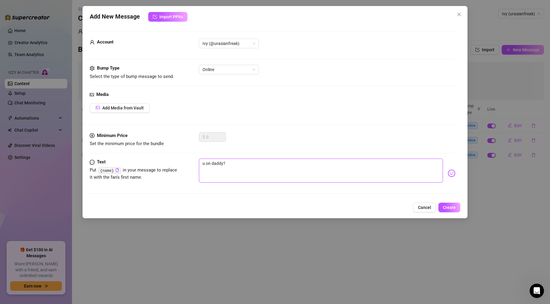
click at [233, 166] on textarea "u on daddy?" at bounding box center [321, 171] width 244 height 24
click at [449, 178] on div "u on daddy?" at bounding box center [327, 173] width 257 height 29
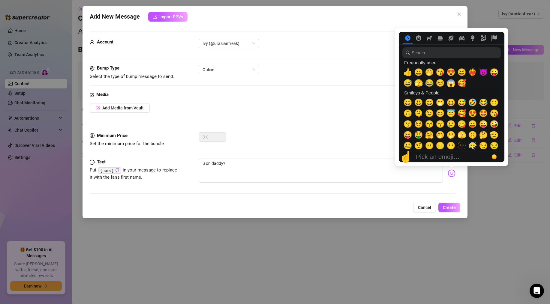
click at [451, 175] on img at bounding box center [452, 174] width 8 height 8
click at [481, 74] on span "😈" at bounding box center [483, 72] width 9 height 8
type textarea "u on daddy?😈"
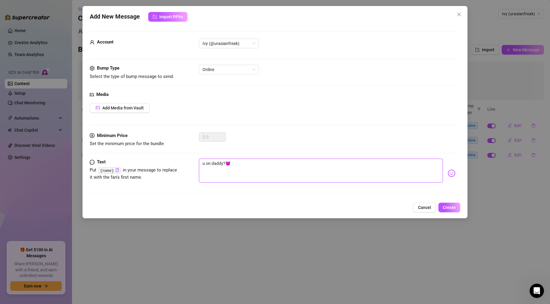
type textarea "u on daddy?😈"
click at [461, 214] on div "Add New Message Import PPVs Account Ivy (@urasianfreak) Bump Type Select the ty…" at bounding box center [275, 112] width 385 height 212
click at [450, 206] on span "Create" at bounding box center [449, 207] width 13 height 5
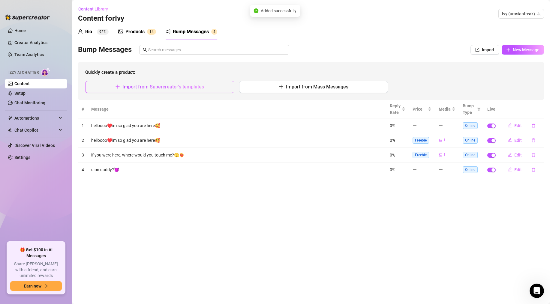
click at [160, 88] on span "Import from Supercreator's templates" at bounding box center [163, 87] width 82 height 6
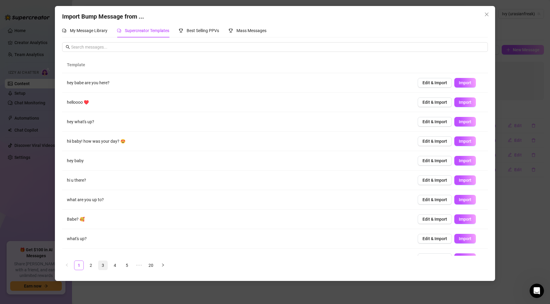
click at [102, 265] on link "3" at bounding box center [102, 265] width 9 height 9
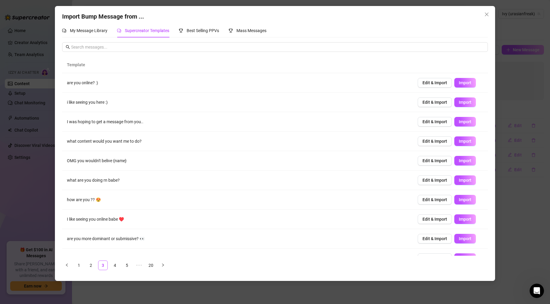
scroll to position [12, 0]
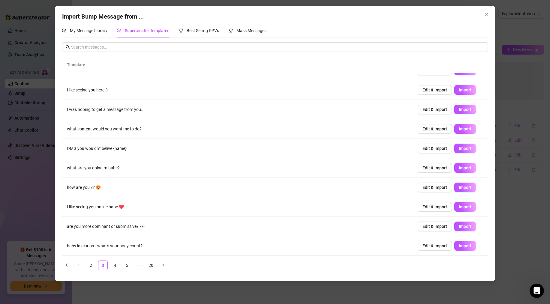
click at [102, 226] on td "are you more dominant or submissive? 👀" at bounding box center [237, 227] width 350 height 20
click at [429, 227] on span "Edit & Import" at bounding box center [434, 226] width 25 height 5
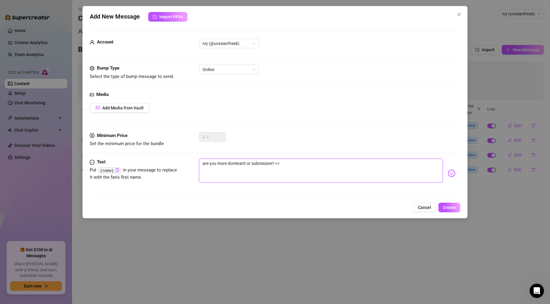
click at [284, 164] on textarea "are you more dominant or submissive? 👀" at bounding box center [321, 171] width 244 height 24
type textarea "are you more dominant or submissive?"
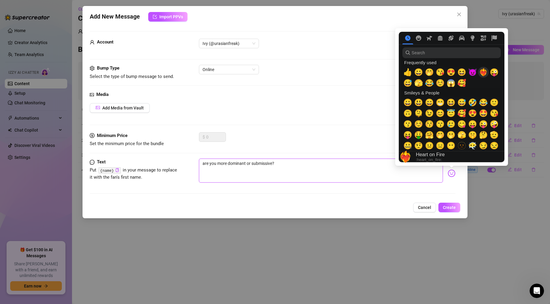
type textarea "are you more dominant or submissive?"
click at [481, 74] on span "❤️‍🔥" at bounding box center [483, 72] width 9 height 8
type textarea "are you more dominant or submissive? ❤️‍🔥"
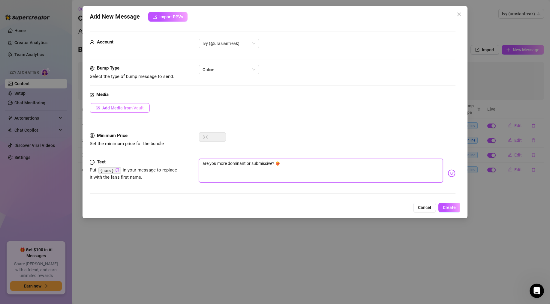
type textarea "are you more dominant or submissive? ❤️‍🔥"
click at [124, 110] on span "Add Media from Vault" at bounding box center [122, 108] width 41 height 5
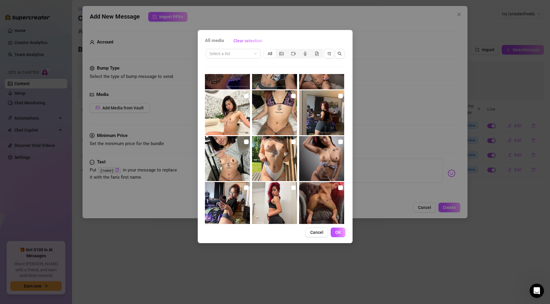
scroll to position [209, 0]
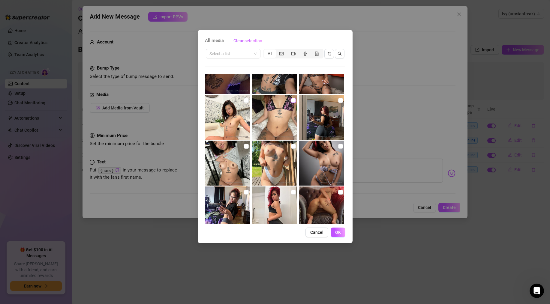
click at [293, 101] on input "checkbox" at bounding box center [293, 100] width 5 height 5
checkbox input "true"
click at [338, 231] on span "OK" at bounding box center [338, 232] width 6 height 5
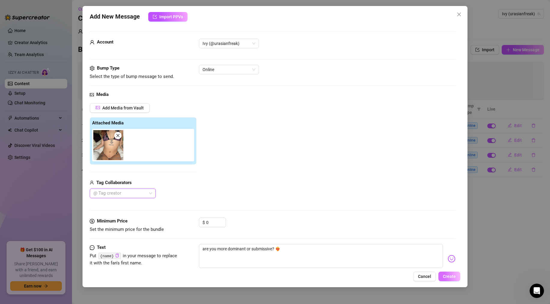
click at [441, 273] on button "Create" at bounding box center [449, 277] width 22 height 10
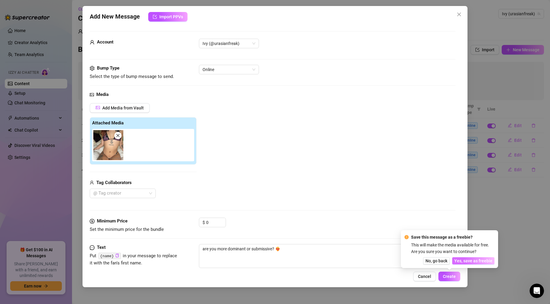
click at [458, 259] on span "Yes, save as freebie" at bounding box center [473, 261] width 38 height 5
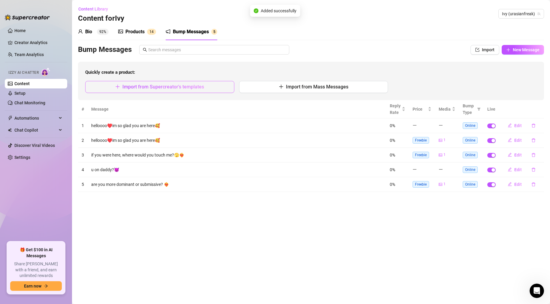
click at [150, 89] on span "Import from Supercreator's templates" at bounding box center [163, 87] width 82 height 6
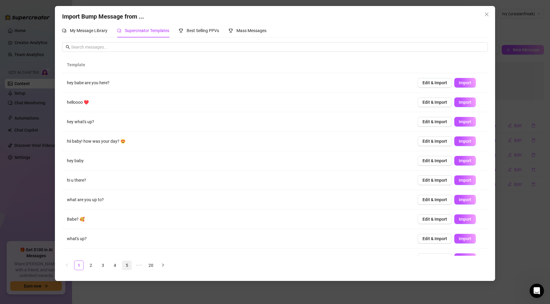
click at [129, 266] on link "5" at bounding box center [126, 265] width 9 height 9
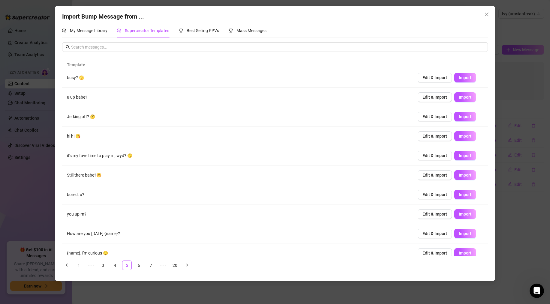
scroll to position [0, 0]
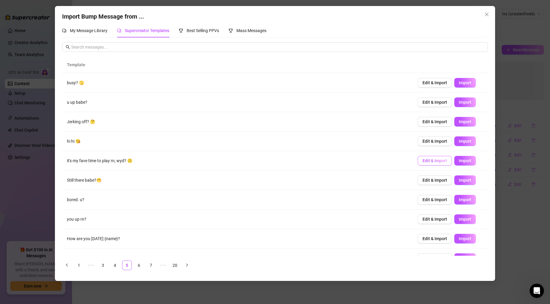
click at [430, 158] on span "Edit & Import" at bounding box center [434, 160] width 25 height 5
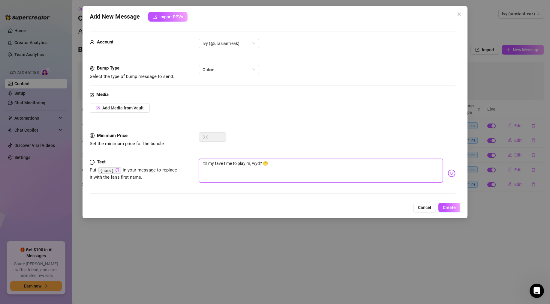
click at [282, 163] on textarea "it's my fave time to play rn, wyd? 🙃" at bounding box center [321, 171] width 244 height 24
type textarea "it's my fave time to play rn, wyd?"
click at [446, 174] on div "it's my fave time to play rn, wyd?" at bounding box center [327, 173] width 257 height 29
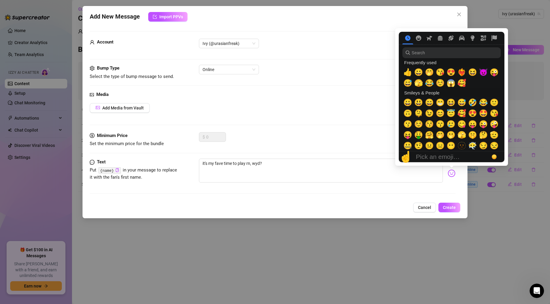
click at [449, 174] on img at bounding box center [452, 174] width 8 height 8
click at [421, 84] on span "🫣" at bounding box center [418, 83] width 9 height 8
type textarea "it's my fave time to play rn, wyd? 🫣"
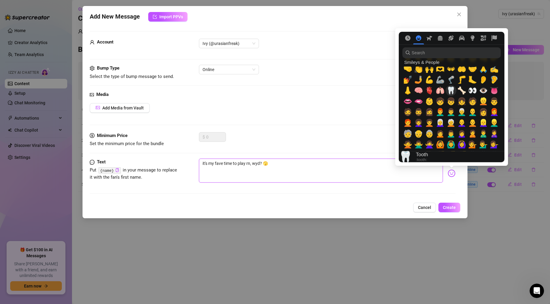
scroll to position [208, 0]
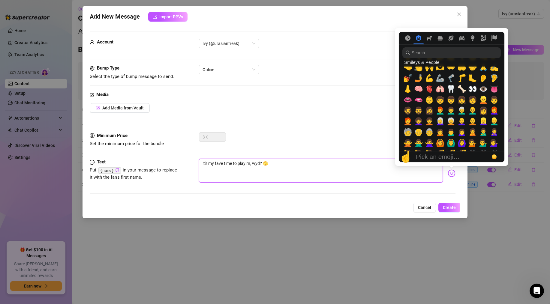
type textarea "it's my fave time to play rn, wyd? 🫣"
click at [431, 49] on input "search" at bounding box center [451, 52] width 98 height 11
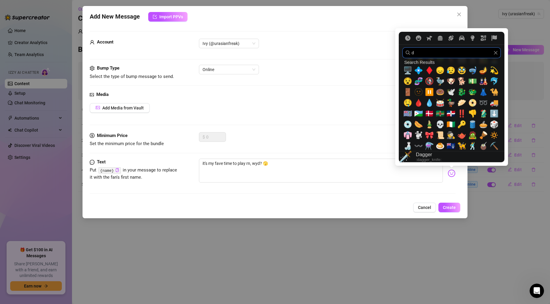
scroll to position [0, 0]
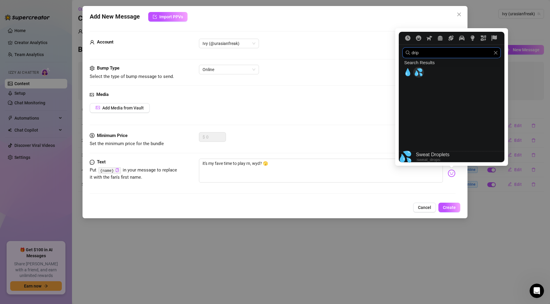
type input "drip"
click at [420, 74] on span "💦" at bounding box center [418, 72] width 9 height 8
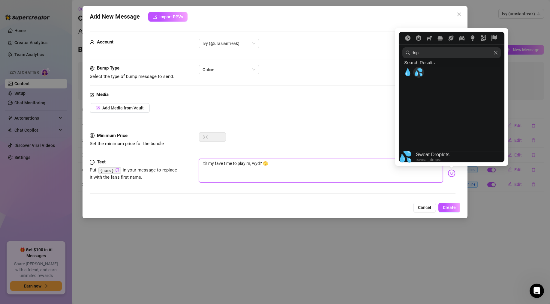
type textarea "it's my fave time to play rn, wyd? 🫣💦"
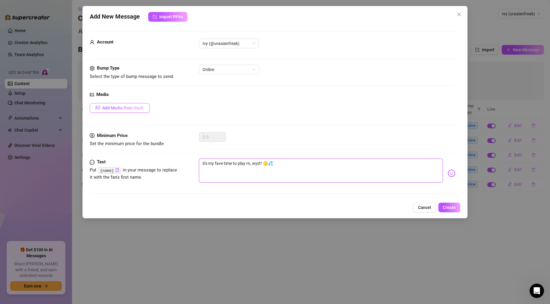
type textarea "it's my fave time to play rn, wyd? 🫣💦"
click at [133, 110] on span "Add Media from Vault" at bounding box center [122, 108] width 41 height 5
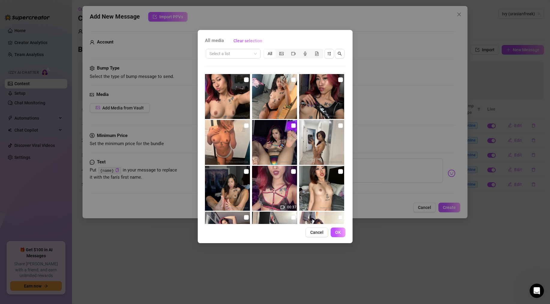
click at [293, 126] on input "checkbox" at bounding box center [293, 125] width 5 height 5
checkbox input "true"
click at [339, 234] on span "OK" at bounding box center [338, 232] width 6 height 5
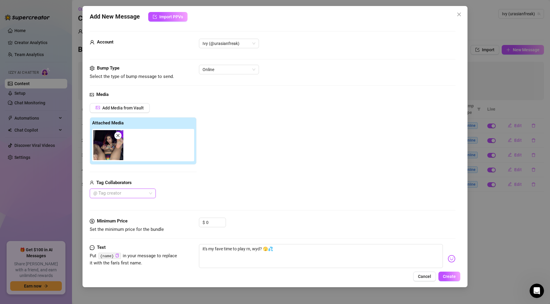
click at [118, 135] on icon "close" at bounding box center [117, 135] width 3 height 3
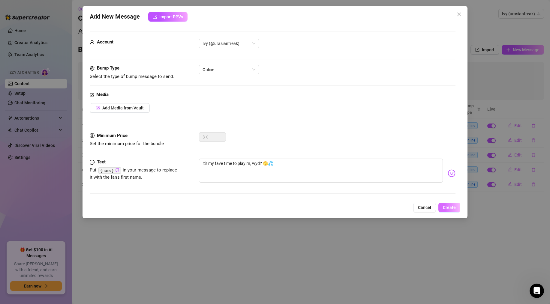
click at [453, 204] on button "Create" at bounding box center [449, 208] width 22 height 10
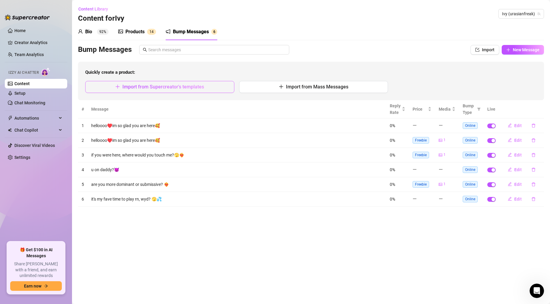
click at [172, 81] on button "Import from Supercreator's templates" at bounding box center [159, 87] width 149 height 12
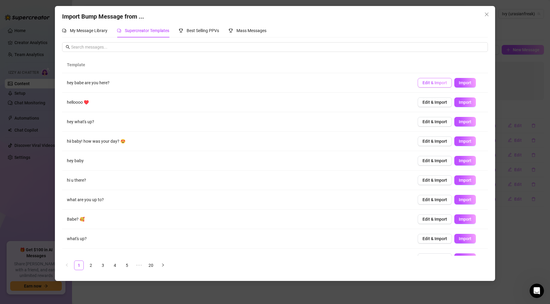
click at [427, 86] on button "Edit & Import" at bounding box center [435, 83] width 34 height 10
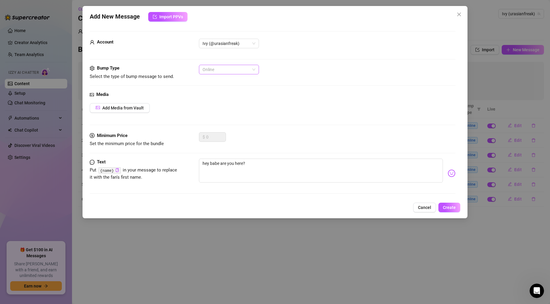
click at [230, 72] on span "Online" at bounding box center [229, 69] width 53 height 9
click at [220, 70] on span "Online" at bounding box center [229, 69] width 53 height 9
click at [458, 16] on icon "close" at bounding box center [459, 14] width 5 height 5
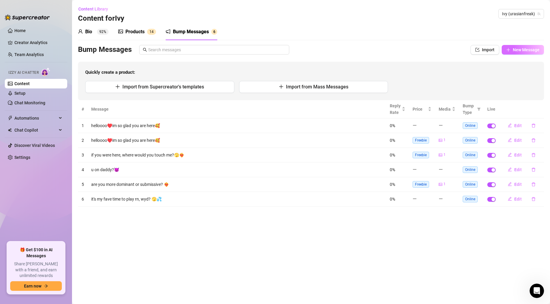
click at [514, 50] on span "New Message" at bounding box center [526, 49] width 27 height 5
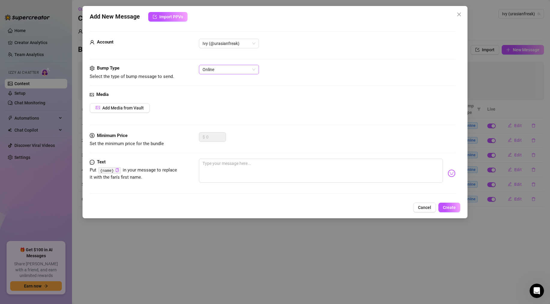
click at [218, 71] on span "Online" at bounding box center [229, 69] width 53 height 9
click at [217, 87] on div "Post Like" at bounding box center [229, 91] width 58 height 10
click at [224, 163] on textarea at bounding box center [321, 171] width 244 height 24
type textarea "H"
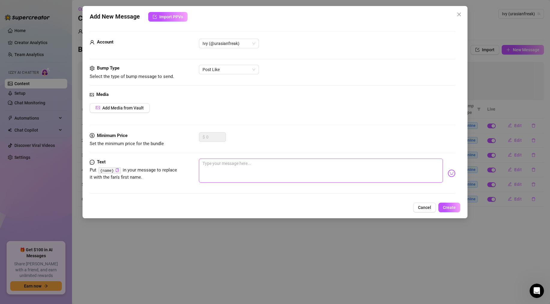
type textarea "H"
type textarea "He"
type textarea "Hey"
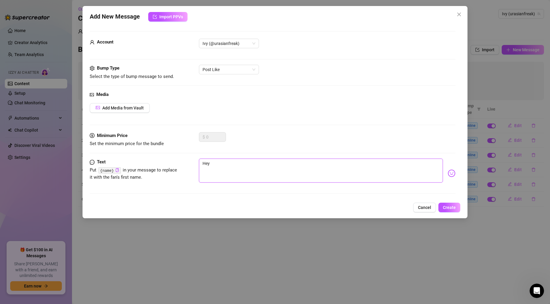
type textarea "Hey"
type textarea "Hey b"
type textarea "Hey ba"
type textarea "Hey bab"
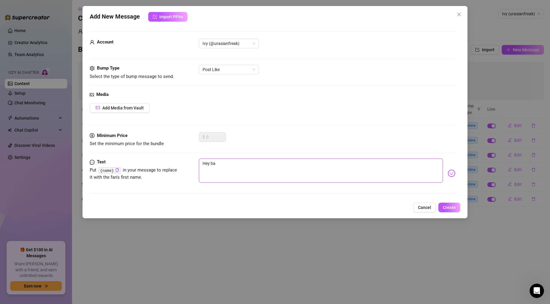
type textarea "Hey bab"
type textarea "Hey baby"
type textarea "Hey baby,"
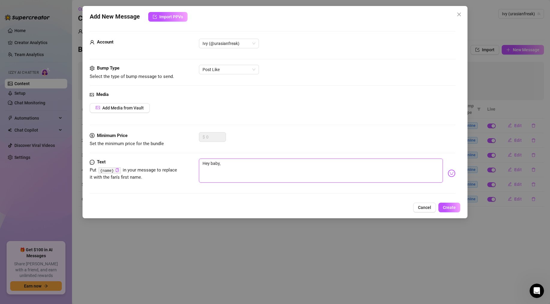
type textarea "Hey baby,"
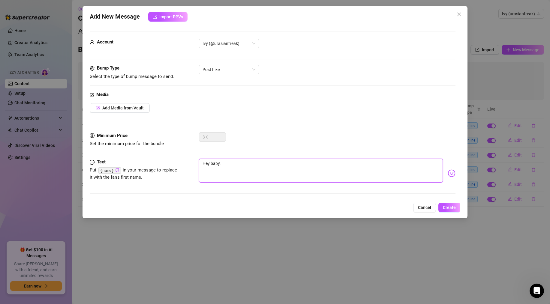
type textarea "Hey baby,"
type textarea "Hey baby"
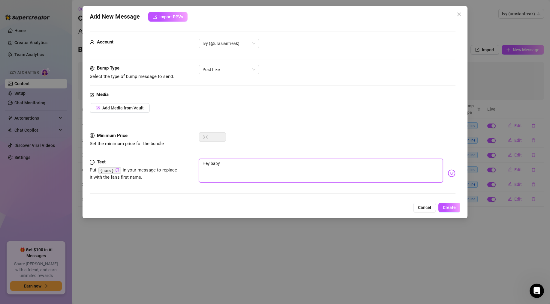
type textarea "Hey bab"
type textarea "Hey ba"
type textarea "Hey b"
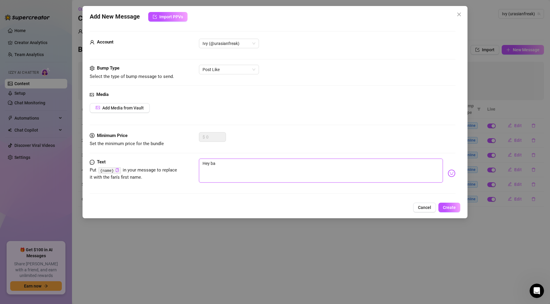
type textarea "Hey b"
type textarea "Hey"
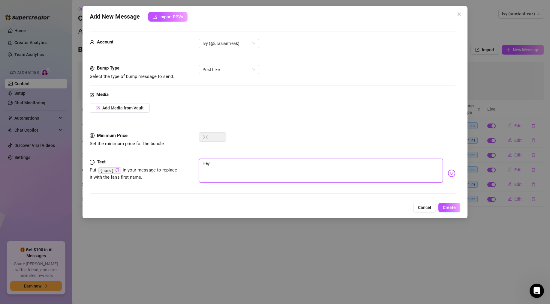
type textarea "He"
type textarea "H"
type textarea "Type your message here..."
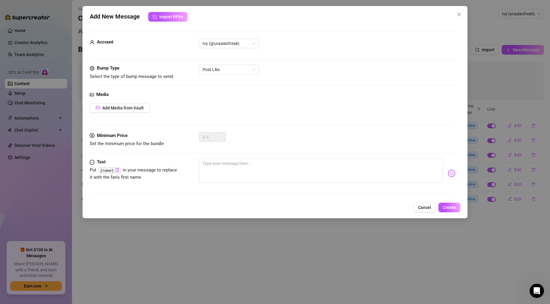
click at [458, 20] on div "Add New Message Import PPVs" at bounding box center [275, 17] width 371 height 10
click at [458, 14] on icon "close" at bounding box center [459, 15] width 4 height 4
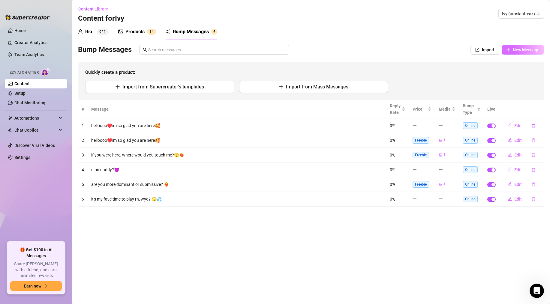
click at [533, 51] on span "New Message" at bounding box center [526, 49] width 27 height 5
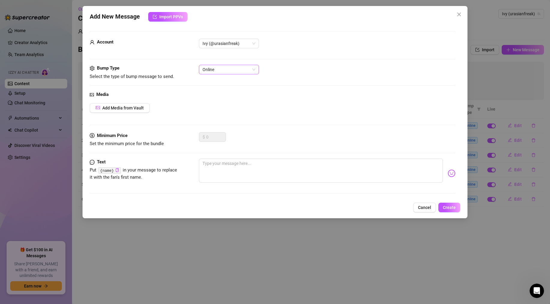
click at [232, 70] on span "Online" at bounding box center [229, 69] width 53 height 9
click at [226, 90] on div "Post Like" at bounding box center [229, 91] width 50 height 7
click at [140, 110] on span "Add Media from Vault" at bounding box center [122, 108] width 41 height 5
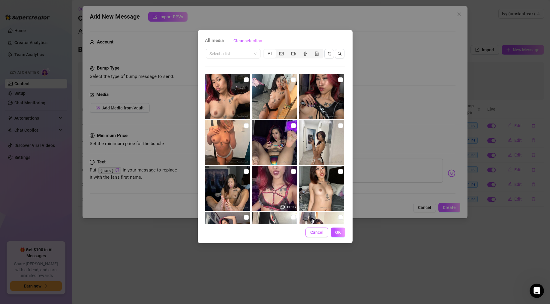
click at [315, 236] on button "Cancel" at bounding box center [316, 233] width 23 height 10
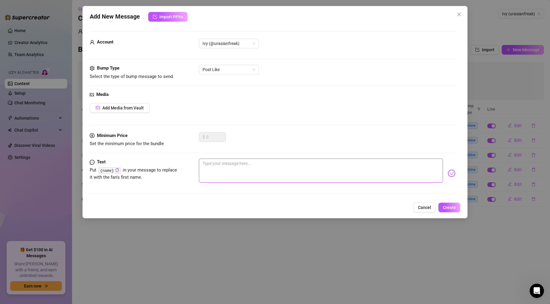
click at [228, 172] on textarea at bounding box center [321, 171] width 244 height 24
type textarea "h"
type textarea "he"
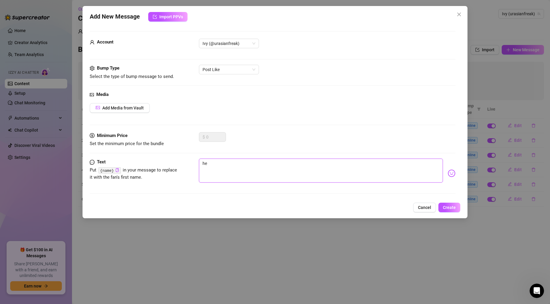
type textarea "hey"
type textarea "hey b"
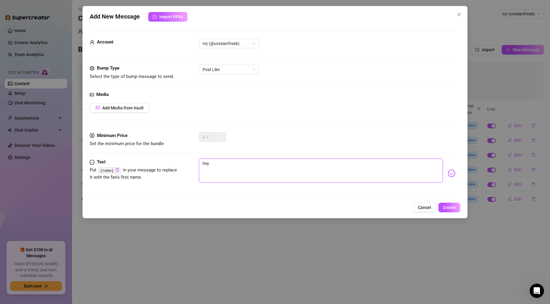
type textarea "hey b"
type textarea "hey ba"
type textarea "hey bab"
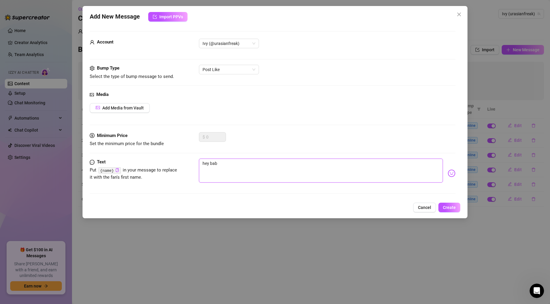
type textarea "hey baby"
type textarea "hey baby,"
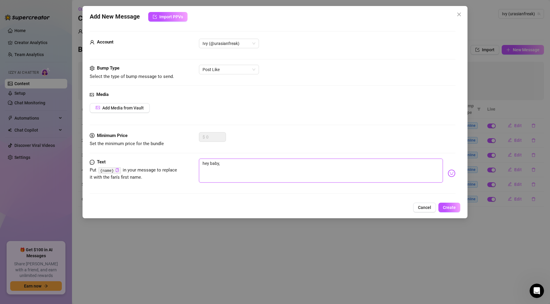
type textarea "hey baby,"
type textarea "hey baby, t"
type textarea "hey baby, th"
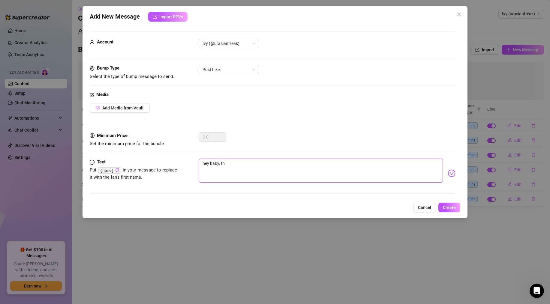
type textarea "hey baby, tha"
type textarea "hey baby, than"
type textarea "hey baby, thank"
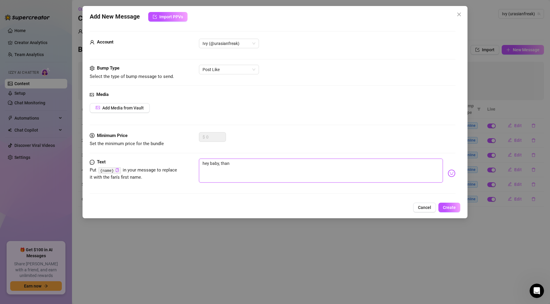
type textarea "hey baby, thank"
type textarea "hey baby, thanks"
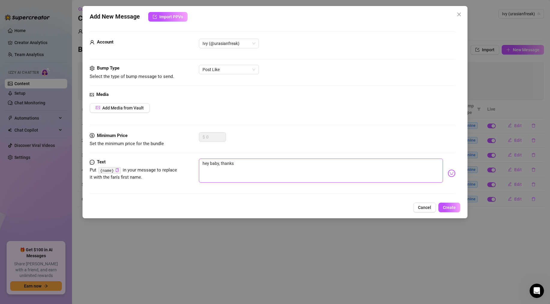
type textarea "hey baby, thanks f"
type textarea "hey baby, thanks fo"
type textarea "hey baby, thanks for"
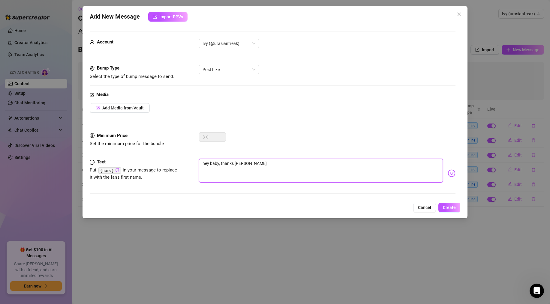
type textarea "hey baby, thanks for"
type textarea "hey baby, thanks for t"
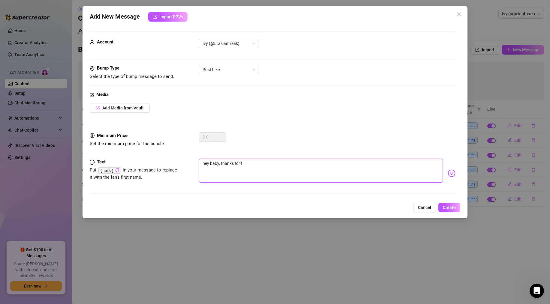
type textarea "hey baby, thanks for th"
type textarea "hey baby, thanks for the"
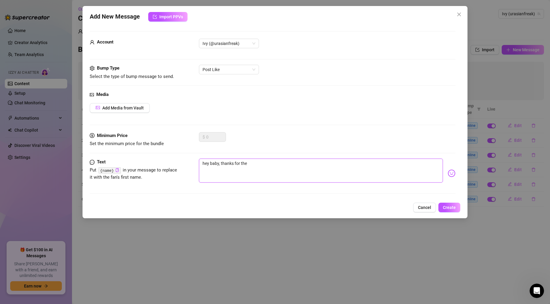
type textarea "hey baby, thanks for the"
type textarea "hey baby, thanks for the l"
type textarea "hey baby, thanks for the li"
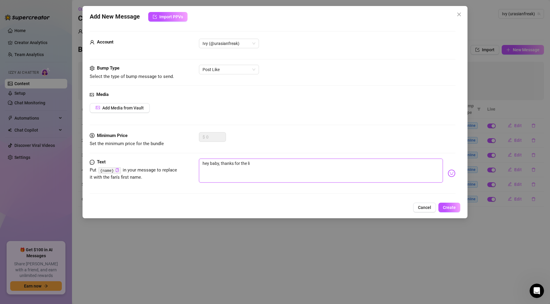
type textarea "hey baby, thanks for the lik"
type textarea "hey baby, thanks for the like"
click at [453, 173] on img at bounding box center [452, 174] width 8 height 8
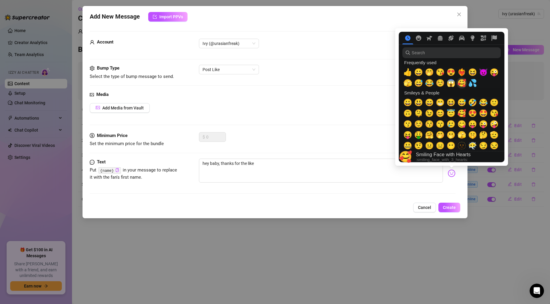
click at [463, 80] on span "🥰" at bounding box center [461, 83] width 9 height 8
type textarea "hey baby, thanks for the like🥰"
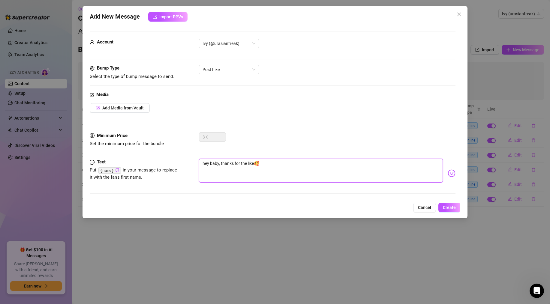
type textarea "hey baby, thanks for the like🥰i"
type textarea "hey baby, thanks for the like🥰i w"
type textarea "hey baby, thanks for the like🥰i wa"
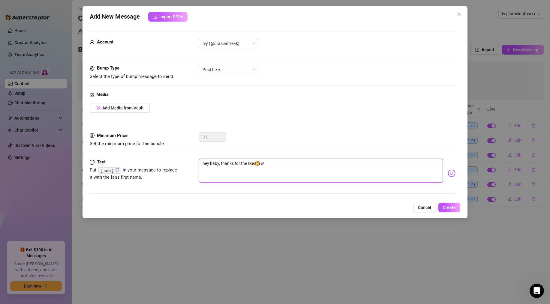
type textarea "hey baby, thanks for the like🥰i wa"
type textarea "hey baby, thanks for the like🥰i wan"
type textarea "hey baby, thanks for the like🥰i wanr"
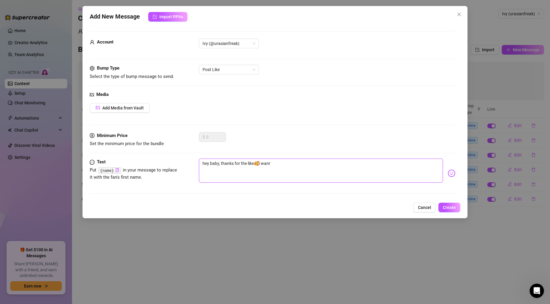
type textarea "hey baby, thanks for the like🥰i wanre"
type textarea "hey baby, thanks for the like🥰i wanred"
type textarea "hey baby, thanks for the like🥰i wanre"
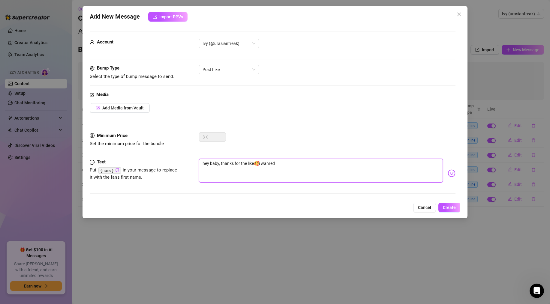
type textarea "hey baby, thanks for the like🥰i wanre"
type textarea "hey baby, thanks for the like🥰i wanr"
type textarea "hey baby, thanks for the like🥰i wan"
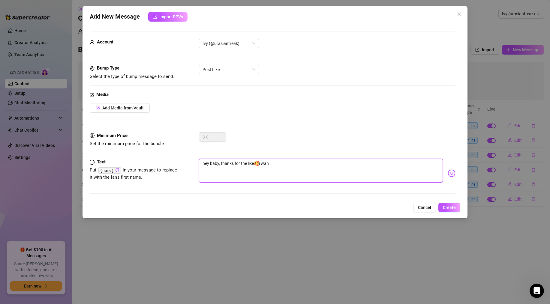
type textarea "hey baby, thanks for the like🥰i want"
type textarea "hey baby, thanks for the like🥰i wante"
type textarea "hey baby, thanks for the like🥰i wanted"
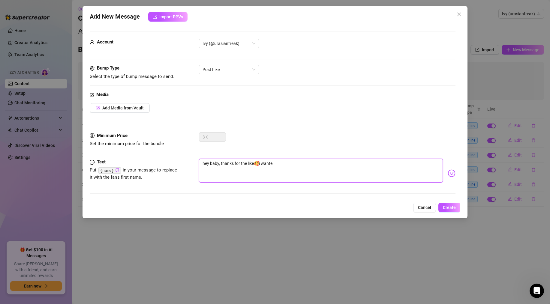
type textarea "hey baby, thanks for the like🥰i wanted"
click at [254, 165] on textarea "hey baby, thanks for the like🥰i wanted to say what's up and let you" at bounding box center [321, 171] width 244 height 24
click at [335, 164] on textarea "hey baby, thanks for the like🥰i wanted to say what's up and let you" at bounding box center [321, 171] width 244 height 24
click at [254, 166] on textarea "hey baby, thanks for the like🥰i wanted to say what's up and let you" at bounding box center [321, 171] width 244 height 24
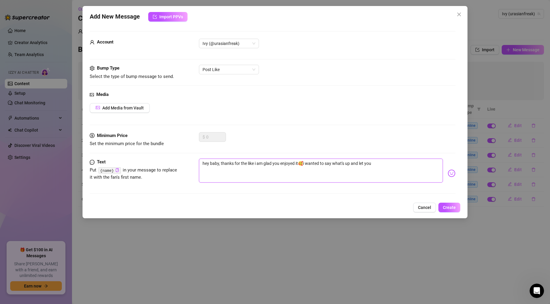
click at [382, 163] on textarea "hey baby, thanks for the like i am glad you enjoyed it🥰i wanted to say what's u…" at bounding box center [321, 171] width 244 height 24
click at [452, 175] on img at bounding box center [452, 174] width 8 height 8
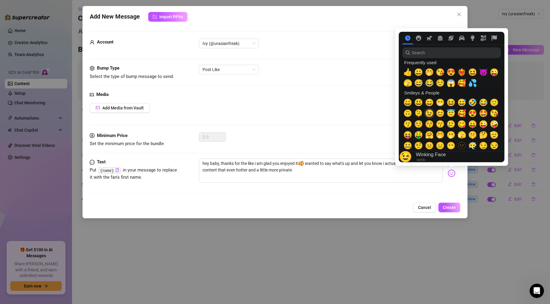
click at [433, 113] on div "😉" at bounding box center [429, 113] width 11 height 11
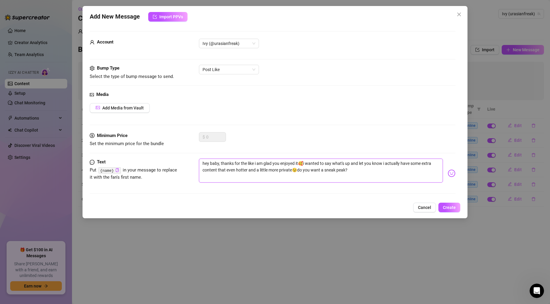
click at [299, 164] on textarea "hey baby, thanks for the like i am glad you enjoyed it🥰i wanted to say what's u…" at bounding box center [321, 171] width 244 height 24
click at [236, 171] on textarea "hey baby, thanks for the like i am glad you enjoyed my post🥰i wanted to say wha…" at bounding box center [321, 171] width 244 height 24
click at [452, 208] on span "Create" at bounding box center [449, 207] width 13 height 5
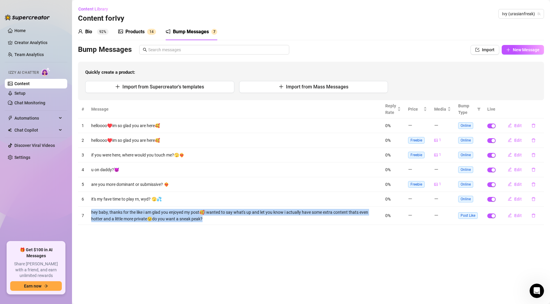
drag, startPoint x: 91, startPoint y: 210, endPoint x: 204, endPoint y: 219, distance: 113.5
click at [204, 219] on td "hey baby, thanks for the like i am glad you enjoyed my post🥰i wanted to say wha…" at bounding box center [235, 216] width 294 height 18
drag, startPoint x: 205, startPoint y: 220, endPoint x: 89, endPoint y: 213, distance: 116.1
click at [89, 213] on td "hey baby, thanks for the like i am glad you enjoyed my post🥰i wanted to say wha…" at bounding box center [235, 216] width 294 height 18
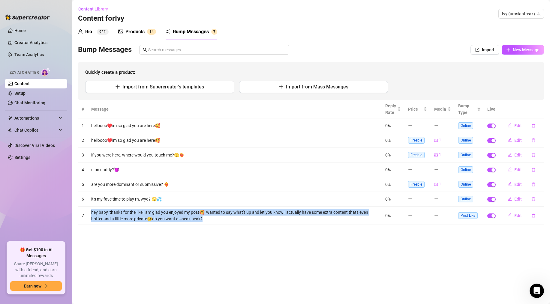
copy td "hey baby, thanks for the like i am glad you enjoyed my post🥰i wanted to say wha…"
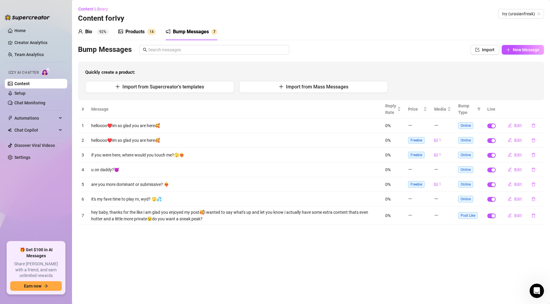
click at [118, 234] on main "Content Library Content for Ivy Ivy (urasianfreak) Bio 92% Products 1 4 Bump Me…" at bounding box center [311, 152] width 478 height 304
click at [158, 91] on button "Import from Supercreator's templates" at bounding box center [159, 87] width 149 height 12
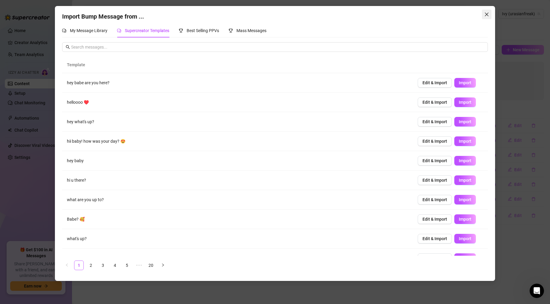
click at [485, 16] on icon "close" at bounding box center [487, 15] width 4 height 4
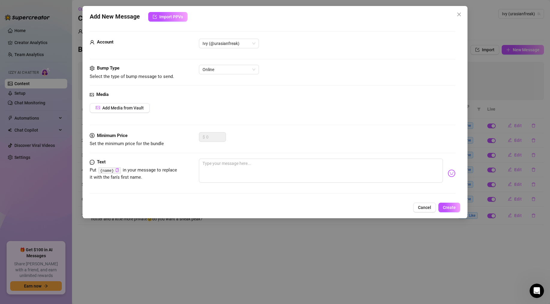
click at [513, 49] on div "Add New Message Import PPVs Account Ivy (@urasianfreak) Bump Type Select the ty…" at bounding box center [275, 152] width 550 height 304
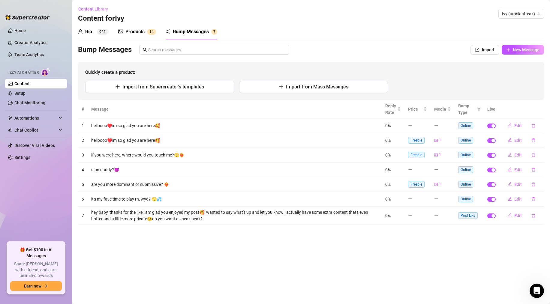
click at [513, 49] on span "New Message" at bounding box center [526, 49] width 27 height 5
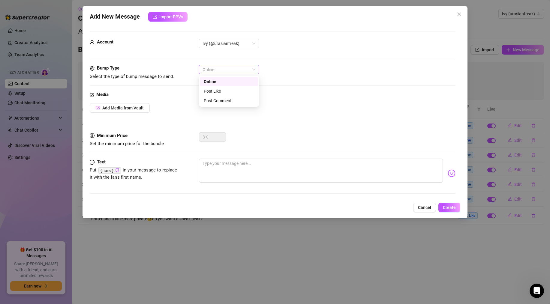
click at [222, 68] on span "Online" at bounding box center [229, 69] width 53 height 9
click at [218, 87] on div "Post Like" at bounding box center [229, 91] width 58 height 10
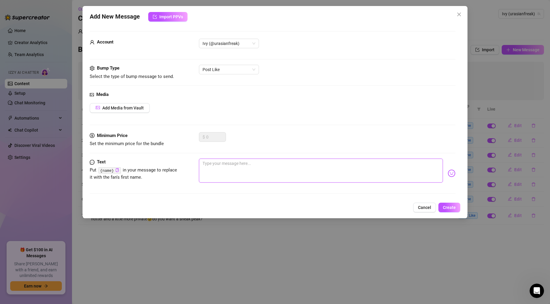
click at [214, 160] on textarea at bounding box center [321, 171] width 244 height 24
paste textarea "Hey baby 😏 loved seeing your like! I’ve got some private content that’s a littl…"
click at [449, 205] on span "Create" at bounding box center [449, 207] width 13 height 5
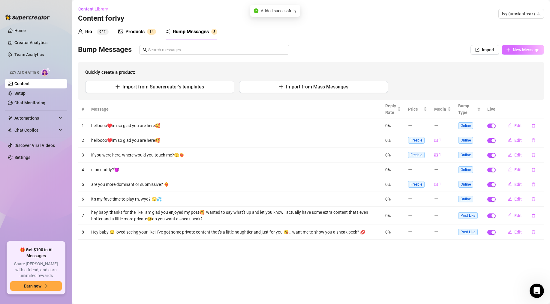
click at [520, 48] on span "New Message" at bounding box center [526, 49] width 27 height 5
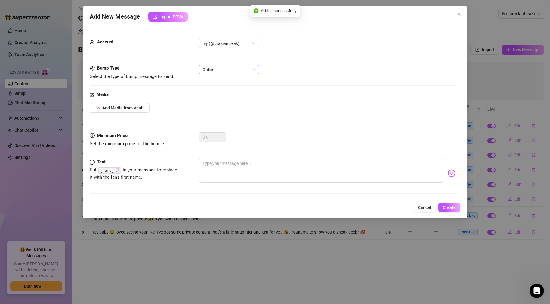
click at [236, 67] on span "Online" at bounding box center [229, 69] width 53 height 9
click at [225, 91] on div "Post Like" at bounding box center [229, 91] width 50 height 7
click at [218, 170] on textarea at bounding box center [321, 171] width 244 height 24
paste textarea "Hey you 😘 thanks for liking my post! I’ve got some extra content that’s hotter …"
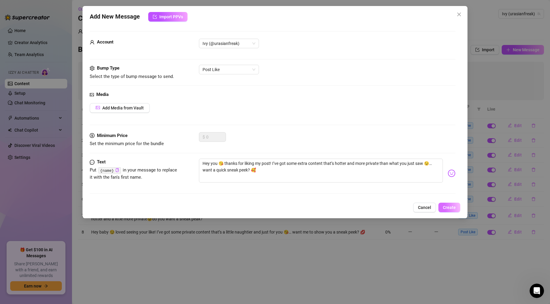
click at [449, 209] on span "Create" at bounding box center [449, 207] width 13 height 5
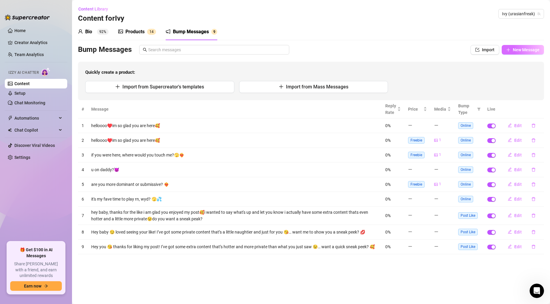
click at [508, 52] on icon "plus" at bounding box center [508, 50] width 4 height 4
click at [524, 53] on button "New Message" at bounding box center [523, 50] width 42 height 10
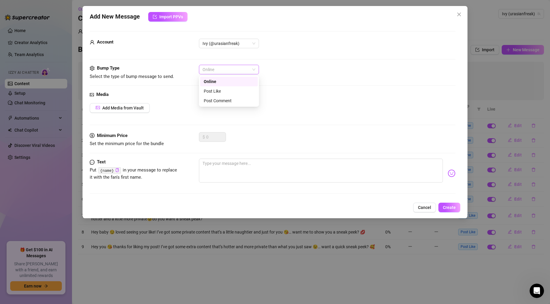
click at [239, 67] on span "Online" at bounding box center [229, 69] width 53 height 9
click at [236, 88] on div "Post Like" at bounding box center [229, 91] width 50 height 7
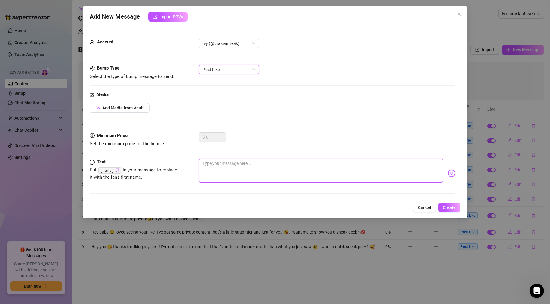
click at [242, 172] on textarea at bounding box center [321, 171] width 244 height 24
paste textarea "Heyyy 😘 saw you liked my post! That made me smile 🥰… I’ve got some extra conten…"
click at [206, 164] on textarea "Heyyy 😘 saw you liked my post! That made me smile 🥰… I’ve got some extra conten…" at bounding box center [321, 171] width 244 height 24
click at [266, 163] on textarea "heyyy 😘 saw you liked my post! That made me smile 🥰… I’ve got some extra conten…" at bounding box center [321, 171] width 244 height 24
click at [313, 162] on textarea "heyyy 😘 saw you liked my post! that made me smile 🥰… I’ve got some extra conten…" at bounding box center [321, 171] width 244 height 24
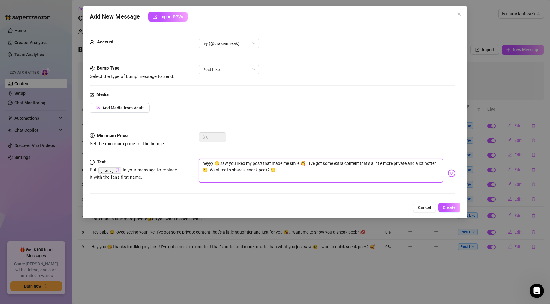
click at [214, 170] on textarea "heyyy 😘 saw you liked my post! that made me smile 🥰… i've got some extra conten…" at bounding box center [321, 171] width 244 height 24
click at [453, 205] on span "Create" at bounding box center [449, 207] width 13 height 5
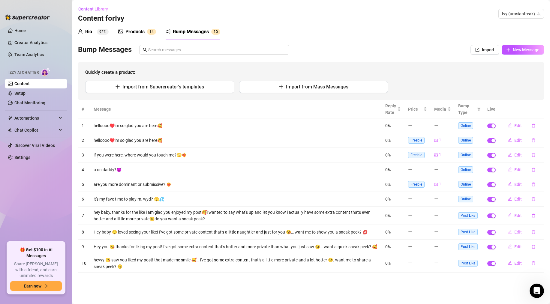
click at [519, 235] on button "Edit" at bounding box center [515, 232] width 24 height 10
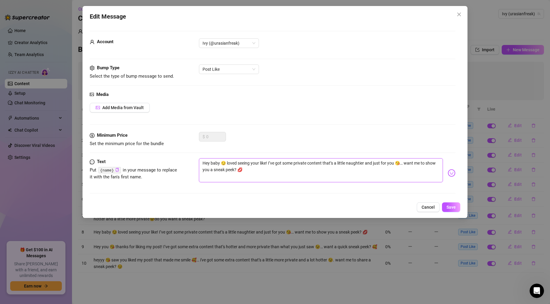
click at [206, 164] on textarea "Hey baby 😏 loved seeing your like! I’ve got some private content that’s a littl…" at bounding box center [321, 170] width 244 height 24
click at [270, 163] on textarea "hey baby 😏 loved seeing your like! I’ve got some private content that’s a littl…" at bounding box center [321, 170] width 244 height 24
click at [448, 210] on button "Save" at bounding box center [451, 208] width 18 height 10
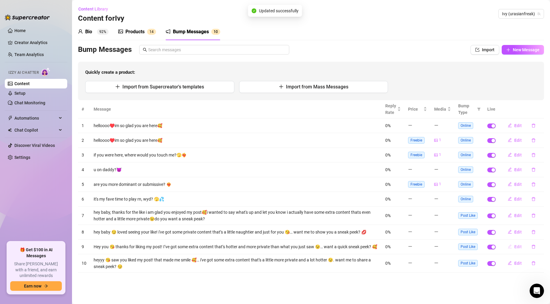
click at [513, 247] on button "Edit" at bounding box center [515, 247] width 24 height 10
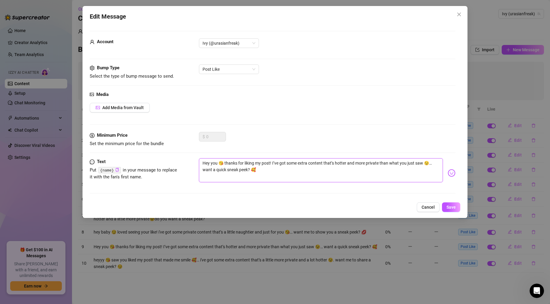
click at [207, 165] on textarea "Hey you 😘 thanks for liking my post! I’ve got some extra content that’s hotter …" at bounding box center [321, 170] width 244 height 24
click at [274, 162] on textarea "hey you 😘 thanks for liking my post! I’ve got some extra content that’s hotter …" at bounding box center [321, 170] width 244 height 24
click at [445, 208] on button "Save" at bounding box center [451, 208] width 18 height 10
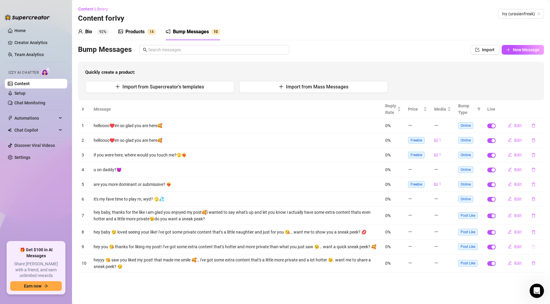
click at [530, 245] on button "button" at bounding box center [534, 247] width 14 height 10
click at [543, 230] on span "Yes" at bounding box center [539, 231] width 7 height 5
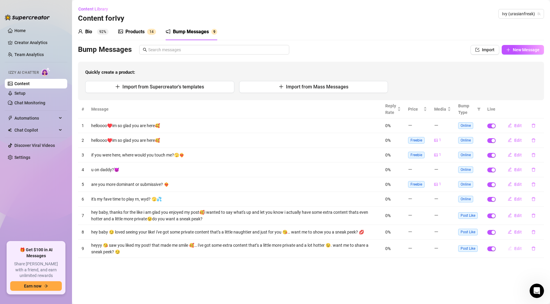
click at [517, 249] on span "Edit" at bounding box center [518, 248] width 8 height 5
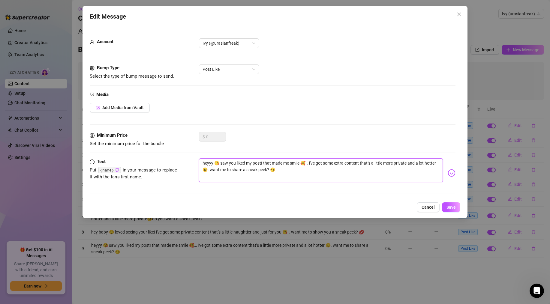
click at [209, 170] on textarea "heyyy 😘 saw you liked my post! that made me smile 🥰… i've got some extra conten…" at bounding box center [321, 170] width 244 height 24
click at [452, 209] on span "Save" at bounding box center [450, 207] width 9 height 5
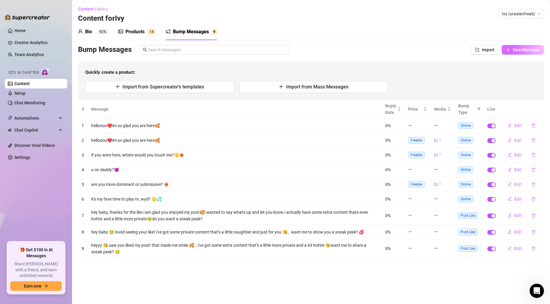
click at [516, 50] on span "New Message" at bounding box center [526, 49] width 27 height 5
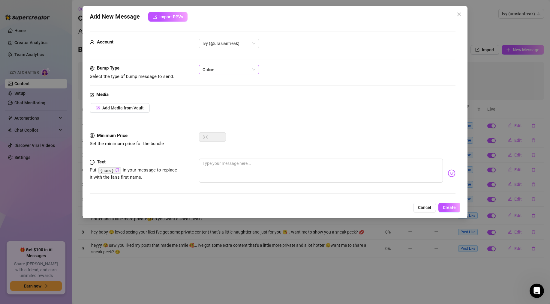
click at [246, 69] on span "Online" at bounding box center [229, 69] width 53 height 9
click at [237, 87] on div "Post Like" at bounding box center [229, 91] width 58 height 10
click at [228, 169] on textarea at bounding box center [321, 171] width 244 height 24
paste textarea "Hi cutie 😘 thanks for stopping by! I’ve been working on some private content th…"
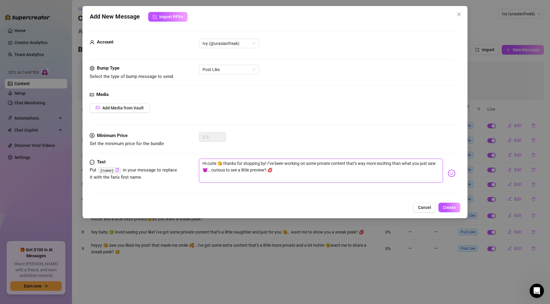
click at [206, 163] on textarea "Hi cutie 😘 thanks for stopping by! I’ve been working on some private content th…" at bounding box center [321, 171] width 244 height 24
click at [268, 163] on textarea "hi cutie 😘 thanks for stopping by! I’ve been working on some private content th…" at bounding box center [321, 171] width 244 height 24
click at [453, 209] on span "Create" at bounding box center [449, 207] width 13 height 5
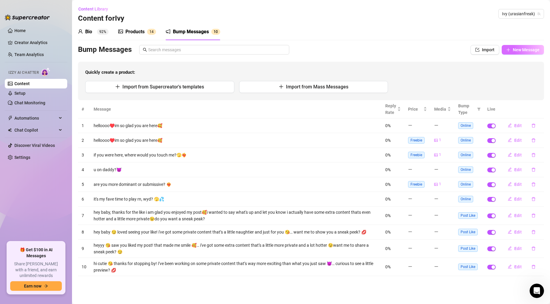
click at [514, 53] on button "New Message" at bounding box center [523, 50] width 42 height 10
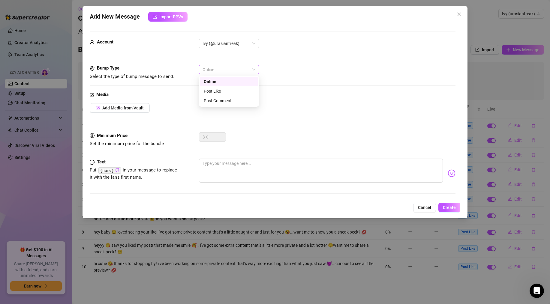
click at [236, 72] on span "Online" at bounding box center [229, 69] width 53 height 9
click at [220, 89] on div "Post Like" at bounding box center [229, 91] width 50 height 7
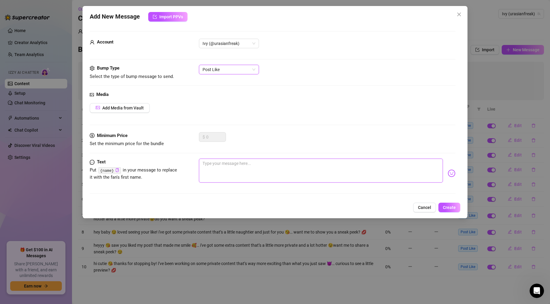
click at [220, 164] on textarea at bounding box center [321, 171] width 244 height 24
paste textarea "Hey 😘 I saw you liked my post, and it honestly made my day 🥰… I’ve got some pri…"
click at [453, 208] on span "Create" at bounding box center [449, 207] width 13 height 5
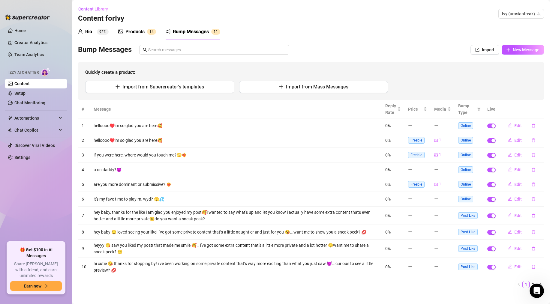
scroll to position [7, 0]
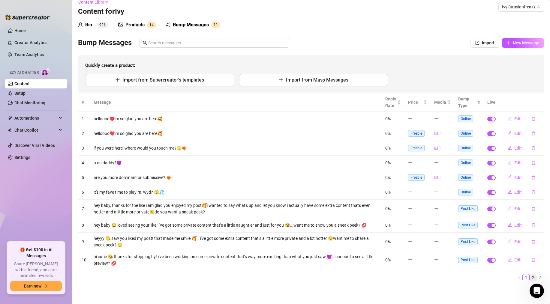
click at [533, 276] on link "2" at bounding box center [533, 278] width 7 height 7
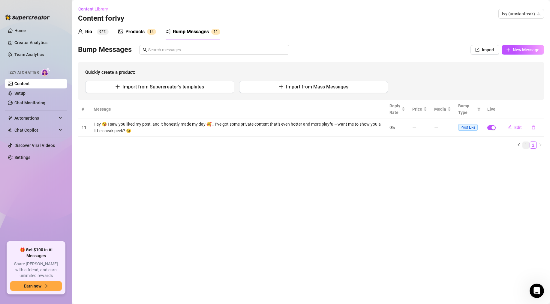
click at [524, 144] on link "1" at bounding box center [526, 145] width 7 height 7
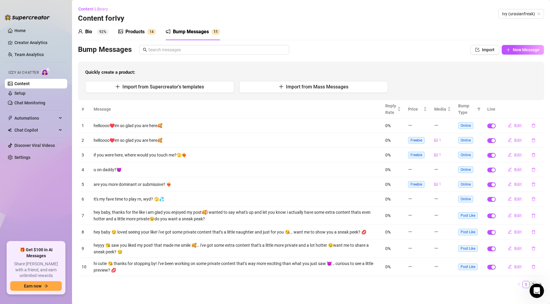
click at [531, 283] on link "2" at bounding box center [533, 284] width 7 height 7
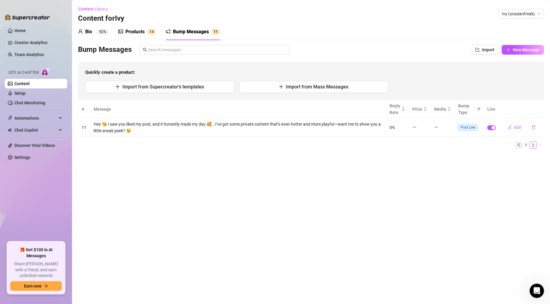
click at [518, 142] on button "button" at bounding box center [518, 145] width 7 height 7
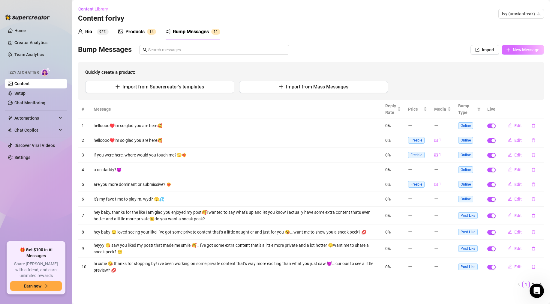
click at [513, 50] on button "New Message" at bounding box center [523, 50] width 42 height 10
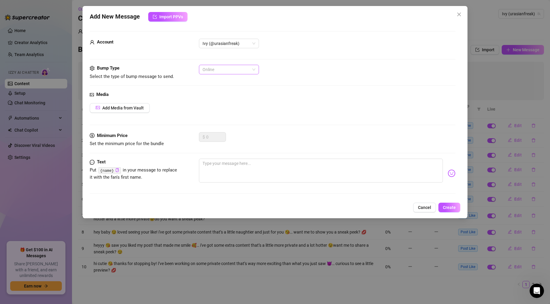
click at [229, 72] on span "Online" at bounding box center [229, 69] width 53 height 9
click at [225, 89] on div "Post Like" at bounding box center [229, 91] width 50 height 7
click at [220, 164] on textarea at bounding box center [321, 171] width 244 height 24
paste textarea "Hey 🥰 it’s so cute seeing you liked my post! I actually have some extra content…"
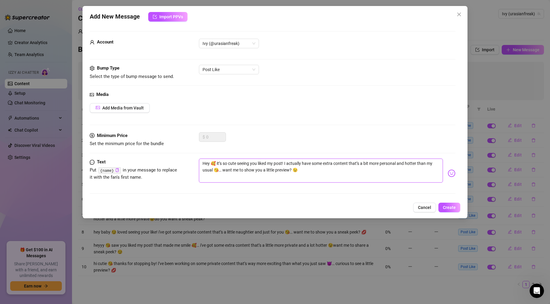
click at [206, 162] on textarea "Hey 🥰 it’s so cute seeing you liked my post! I actually have some extra content…" at bounding box center [321, 171] width 244 height 24
click at [287, 164] on textarea "hey 🥰 it’s so cute seeing you liked my post! I actually have some extra content…" at bounding box center [321, 171] width 244 height 24
click at [453, 207] on span "Create" at bounding box center [449, 207] width 13 height 5
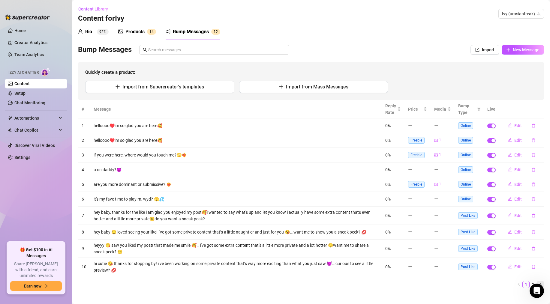
click at [540, 283] on icon "right" at bounding box center [541, 285] width 4 height 4
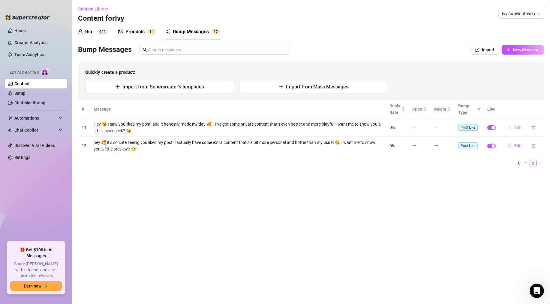
click at [512, 130] on button "Edit" at bounding box center [515, 128] width 24 height 10
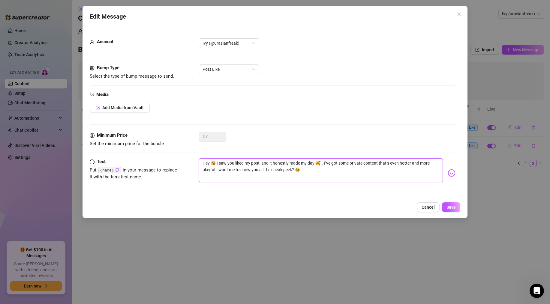
click at [205, 161] on textarea "Hey 😘 I saw you liked my post, and it honestly made my day 🥰… I’ve got some pri…" at bounding box center [321, 170] width 244 height 24
click at [327, 164] on textarea "hey 😘 I saw you liked my post, and it honestly made my day 🥰… I’ve got some pri…" at bounding box center [321, 170] width 244 height 24
click at [453, 209] on span "Save" at bounding box center [450, 207] width 9 height 5
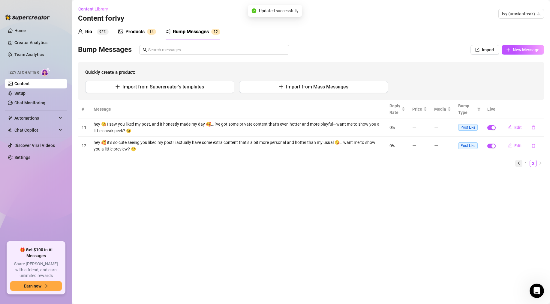
click at [519, 163] on icon "left" at bounding box center [519, 163] width 2 height 3
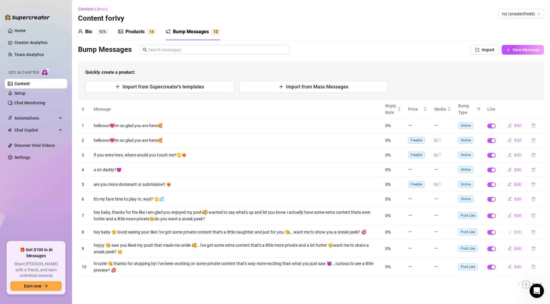
click at [516, 233] on span "Edit" at bounding box center [518, 232] width 8 height 5
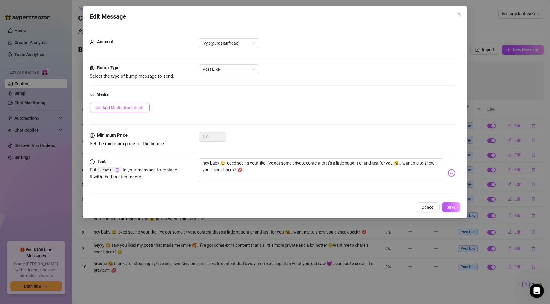
click at [131, 109] on span "Add Media from Vault" at bounding box center [122, 107] width 41 height 5
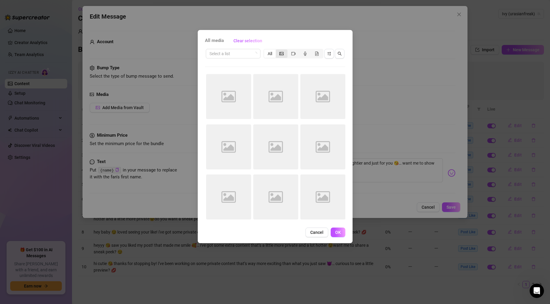
click at [284, 55] on div "segmented control" at bounding box center [282, 54] width 12 height 8
click at [277, 50] on input "segmented control" at bounding box center [277, 50] width 0 height 0
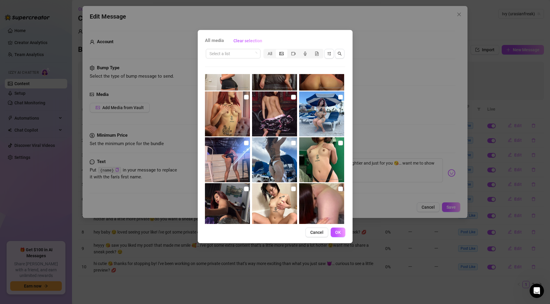
scroll to position [344, 0]
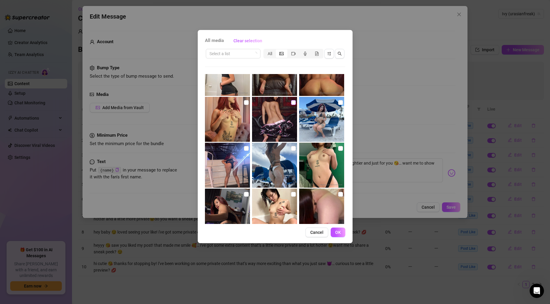
click at [294, 103] on input "checkbox" at bounding box center [293, 102] width 5 height 5
click at [339, 235] on button "OK" at bounding box center [338, 233] width 15 height 10
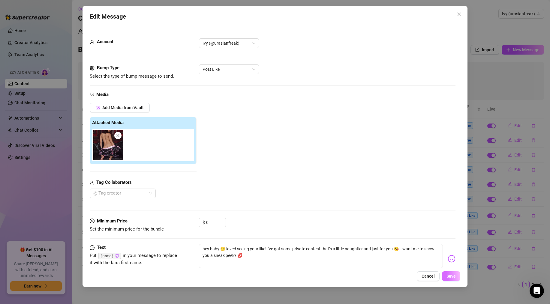
click at [449, 275] on span "Save" at bounding box center [450, 276] width 9 height 5
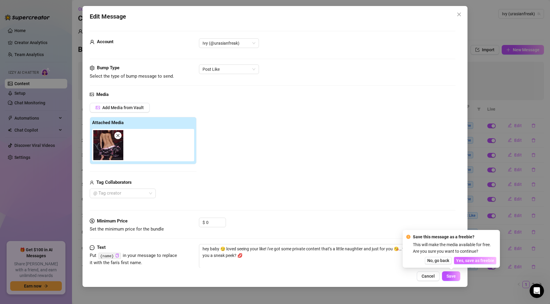
click at [463, 258] on span "Yes, save as freebie" at bounding box center [475, 260] width 38 height 5
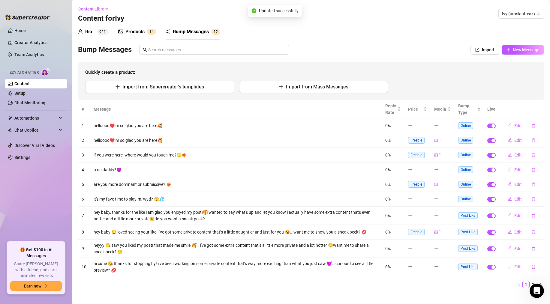
click at [513, 266] on button "Edit" at bounding box center [515, 267] width 24 height 10
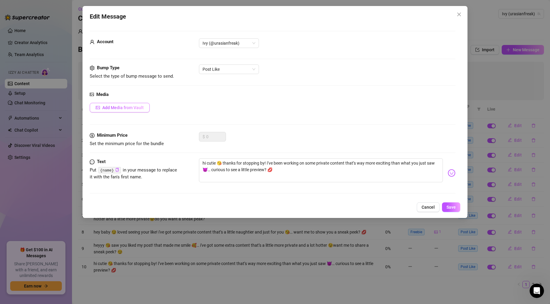
click at [141, 111] on button "Add Media from Vault" at bounding box center [120, 108] width 60 height 10
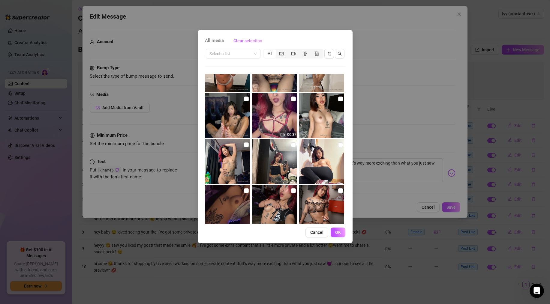
scroll to position [121, 0]
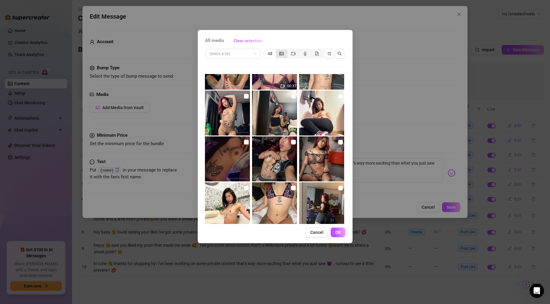
click at [280, 50] on div "segmented control" at bounding box center [282, 54] width 12 height 8
click at [277, 50] on input "segmented control" at bounding box center [277, 50] width 0 height 0
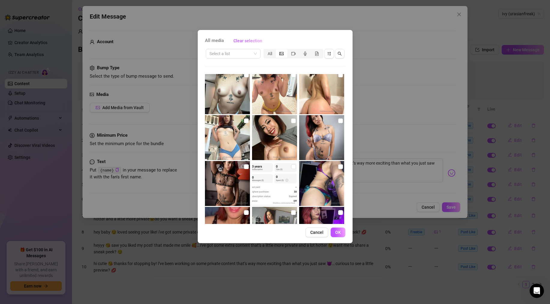
scroll to position [607, 0]
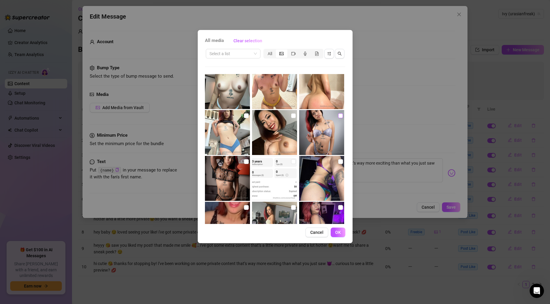
click at [341, 116] on input "checkbox" at bounding box center [340, 115] width 5 height 5
click at [452, 206] on div "All media Clear selection Select a list All Cancel OK" at bounding box center [275, 152] width 550 height 304
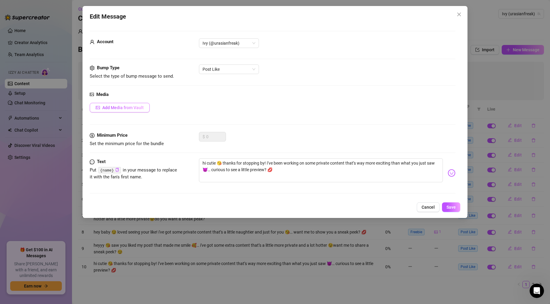
click at [134, 109] on span "Add Media from Vault" at bounding box center [122, 107] width 41 height 5
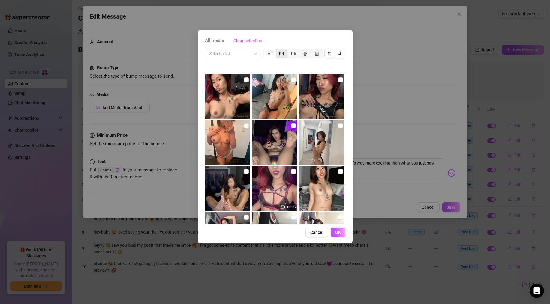
click at [281, 55] on icon "picture" at bounding box center [281, 54] width 4 height 4
click at [277, 50] on input "segmented control" at bounding box center [277, 50] width 0 height 0
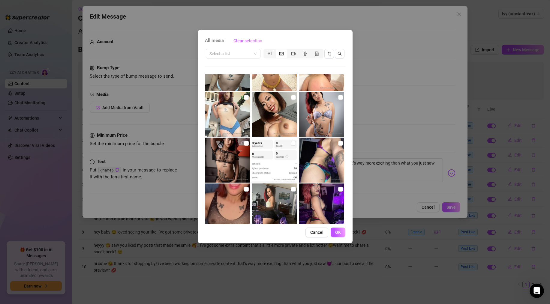
scroll to position [625, 0]
click at [339, 98] on input "checkbox" at bounding box center [340, 97] width 5 height 5
click at [336, 233] on span "OK" at bounding box center [338, 232] width 6 height 5
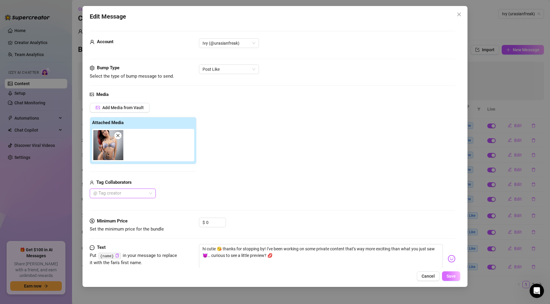
click at [452, 275] on span "Save" at bounding box center [450, 276] width 9 height 5
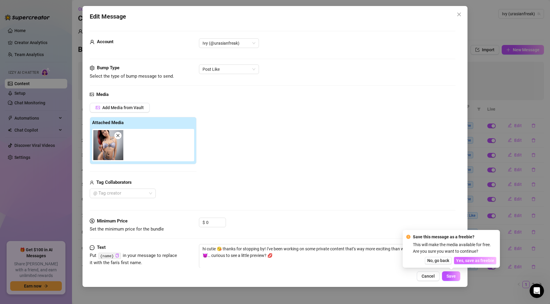
click at [465, 262] on span "Yes, save as freebie" at bounding box center [475, 260] width 38 height 5
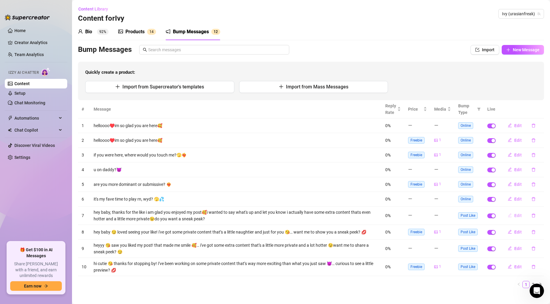
click at [515, 214] on span "Edit" at bounding box center [518, 215] width 8 height 5
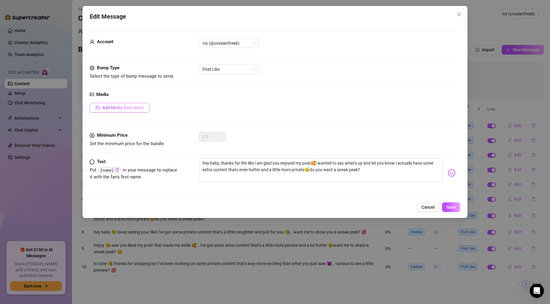
click at [128, 105] on span "Add Media from Vault" at bounding box center [122, 107] width 41 height 5
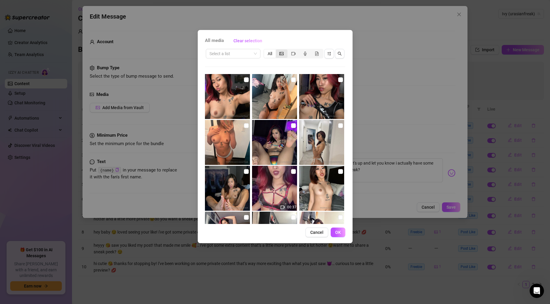
click at [283, 55] on icon "picture" at bounding box center [281, 54] width 4 height 4
click at [277, 50] on input "segmented control" at bounding box center [277, 50] width 0 height 0
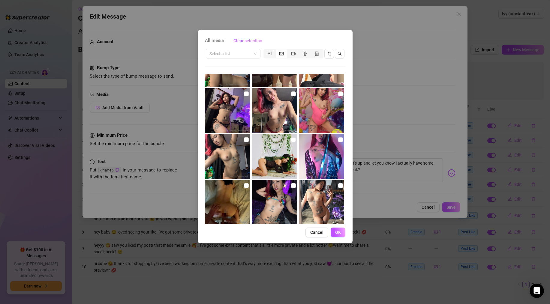
scroll to position [1184, 0]
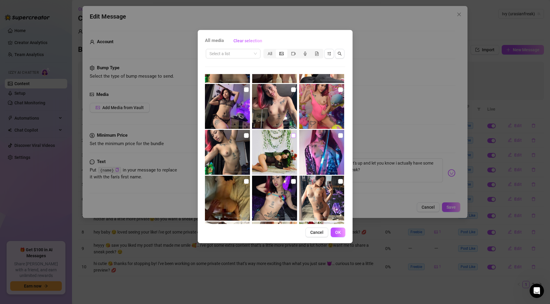
click at [294, 135] on input "checkbox" at bounding box center [293, 135] width 5 height 5
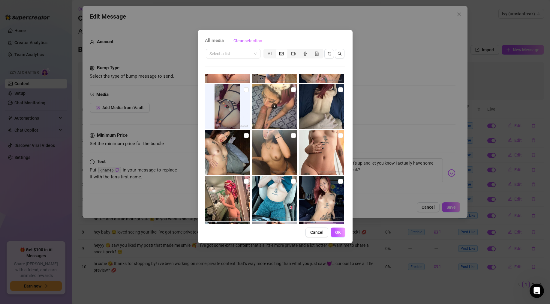
scroll to position [2430, 0]
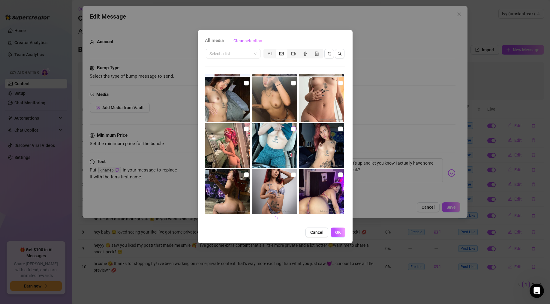
click at [294, 129] on input "checkbox" at bounding box center [293, 129] width 5 height 5
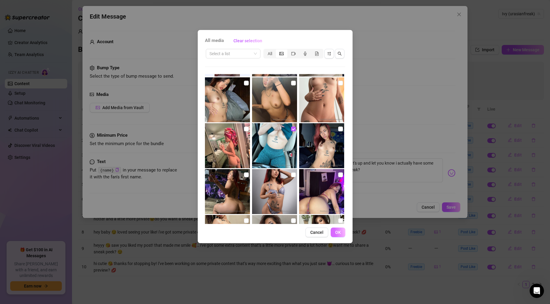
click at [339, 231] on span "OK" at bounding box center [338, 232] width 6 height 5
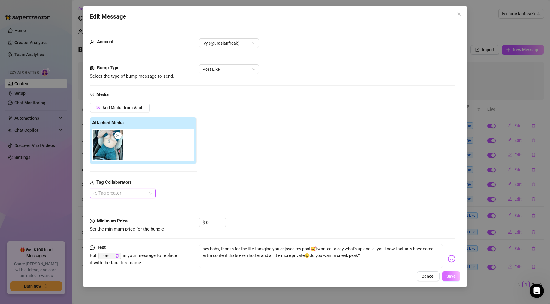
click at [449, 275] on span "Save" at bounding box center [450, 276] width 9 height 5
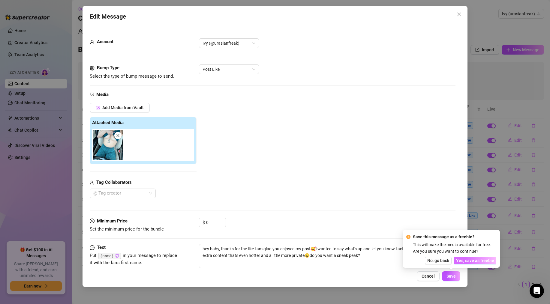
click at [465, 261] on span "Yes, save as freebie" at bounding box center [475, 260] width 38 height 5
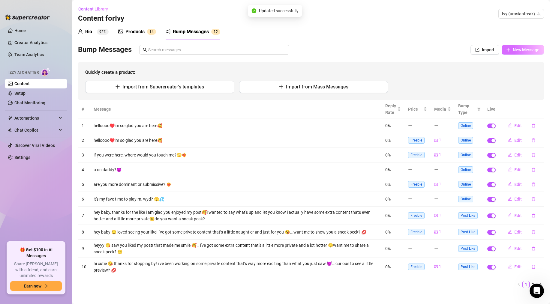
click at [509, 50] on icon "plus" at bounding box center [508, 50] width 4 height 4
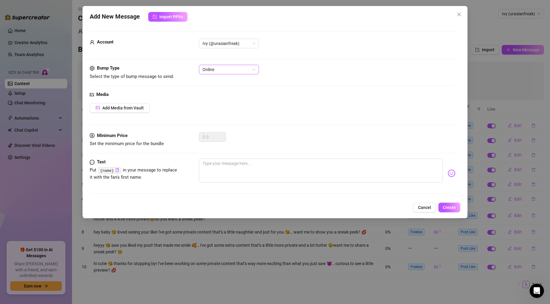
click at [228, 71] on span "Online" at bounding box center [229, 69] width 53 height 9
click at [223, 99] on div "Post Comment" at bounding box center [229, 101] width 50 height 7
click at [138, 109] on span "Add Media from Vault" at bounding box center [122, 108] width 41 height 5
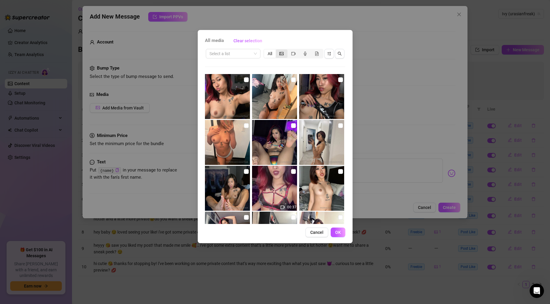
click at [284, 51] on div "segmented control" at bounding box center [282, 54] width 12 height 8
click at [277, 50] on input "segmented control" at bounding box center [277, 50] width 0 height 0
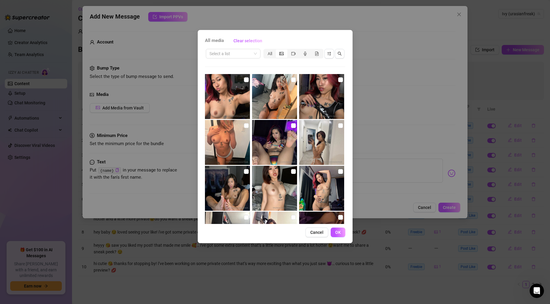
click at [284, 51] on div "segmented control" at bounding box center [282, 54] width 12 height 8
click at [277, 50] on input "segmented control" at bounding box center [277, 50] width 0 height 0
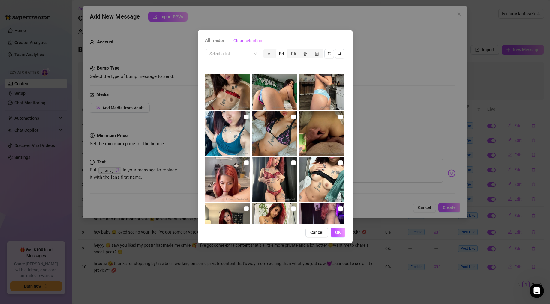
scroll to position [2079, 0]
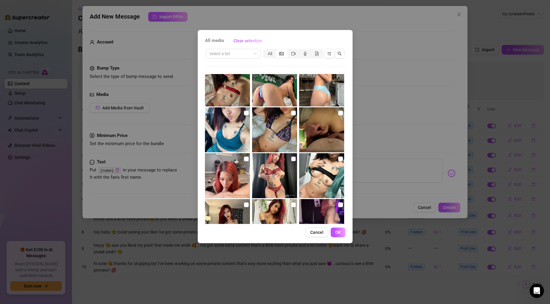
click at [292, 159] on input "checkbox" at bounding box center [293, 159] width 5 height 5
click at [337, 235] on button "OK" at bounding box center [338, 233] width 15 height 10
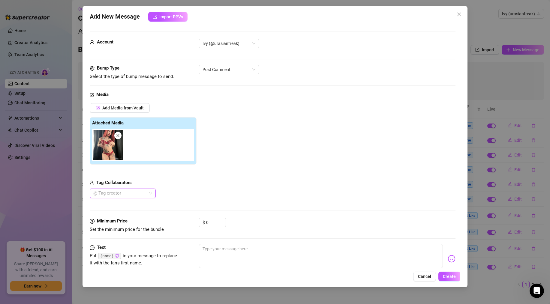
click at [118, 137] on icon "close" at bounding box center [118, 136] width 4 height 4
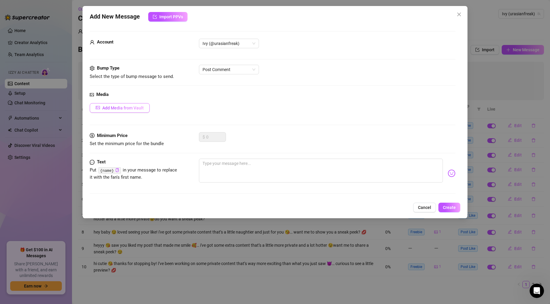
click at [126, 110] on span "Add Media from Vault" at bounding box center [122, 108] width 41 height 5
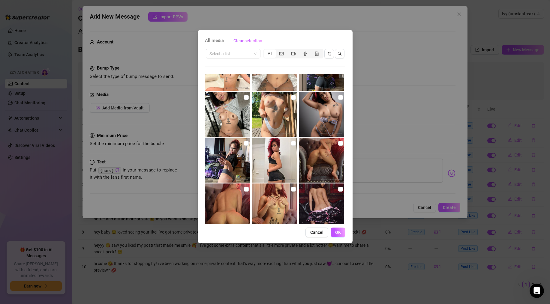
scroll to position [260, 0]
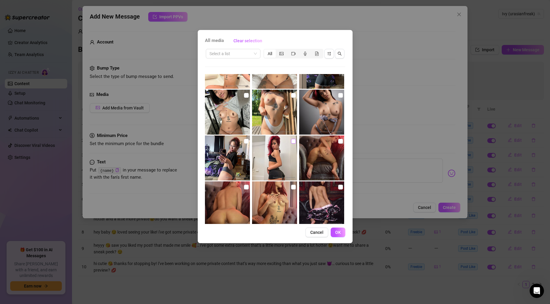
click at [293, 142] on input "checkbox" at bounding box center [293, 141] width 5 height 5
click at [338, 232] on span "OK" at bounding box center [338, 232] width 6 height 5
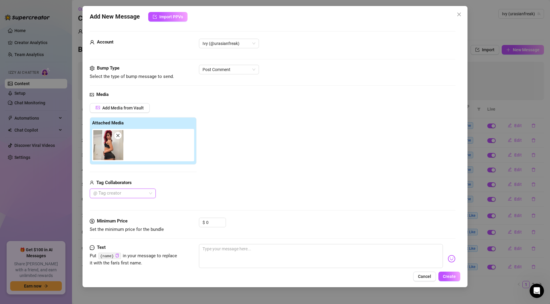
scroll to position [17, 0]
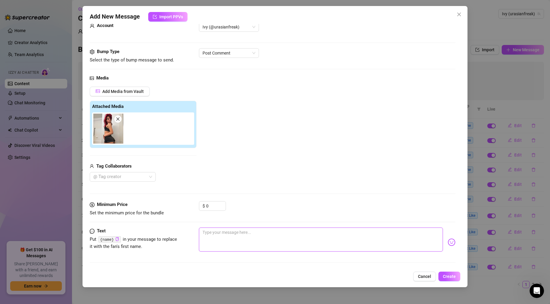
click at [222, 236] on textarea at bounding box center [321, 240] width 244 height 24
paste textarea "Hey 😘 thanks so much for your comment! You made me smile 🥰… I actually have som…"
click at [205, 233] on textarea "Hey 😘 thanks so much for your comment! You made me smile 🥰… I actually have som…" at bounding box center [321, 240] width 244 height 24
click at [285, 232] on textarea "hey 😘 thanks so much for your comment! You made me smile 🥰… I actually have som…" at bounding box center [321, 240] width 244 height 24
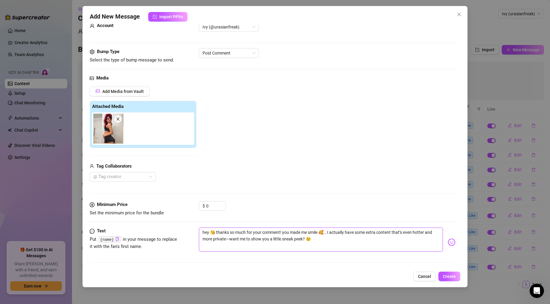
click at [330, 232] on textarea "hey 😘 thanks so much for your comment! you made me smile 🥰… I actually have som…" at bounding box center [321, 240] width 244 height 24
click at [450, 276] on span "Create" at bounding box center [449, 276] width 13 height 5
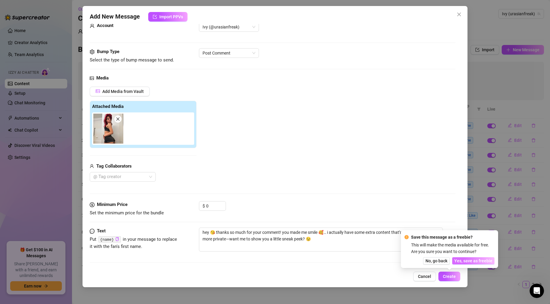
click at [464, 261] on span "Yes, save as freebie" at bounding box center [473, 261] width 38 height 5
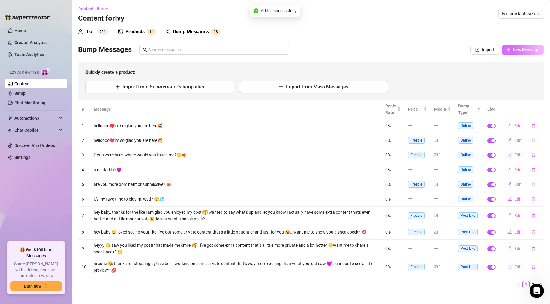
click at [525, 52] on button "New Message" at bounding box center [523, 50] width 42 height 10
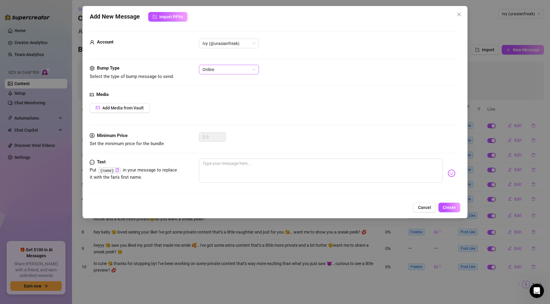
click at [211, 69] on span "Online" at bounding box center [229, 69] width 53 height 9
click at [218, 98] on div "Post Comment" at bounding box center [229, 101] width 50 height 7
click at [130, 110] on span "Add Media from Vault" at bounding box center [122, 108] width 41 height 5
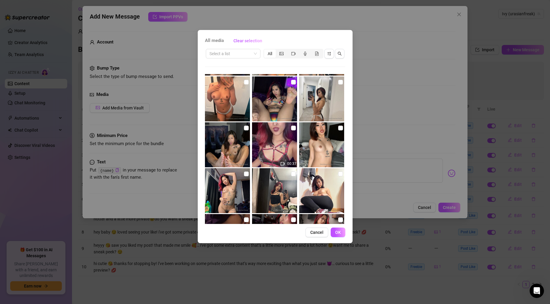
scroll to position [45, 0]
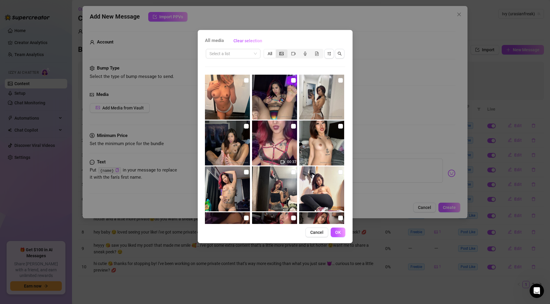
click at [281, 50] on div "segmented control" at bounding box center [282, 54] width 12 height 8
click at [277, 50] on input "segmented control" at bounding box center [277, 50] width 0 height 0
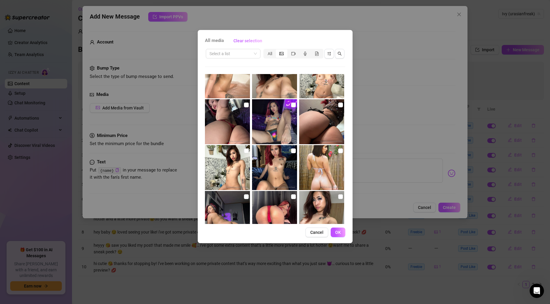
scroll to position [2594, 0]
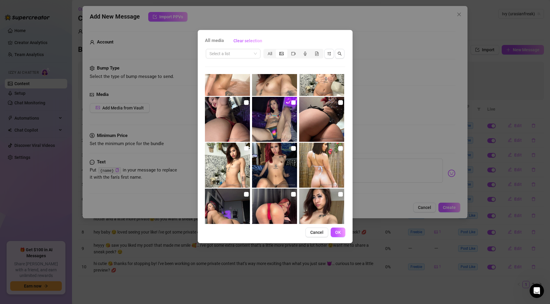
click at [295, 103] on input "checkbox" at bounding box center [293, 102] width 5 height 5
click at [339, 231] on span "OK" at bounding box center [338, 232] width 6 height 5
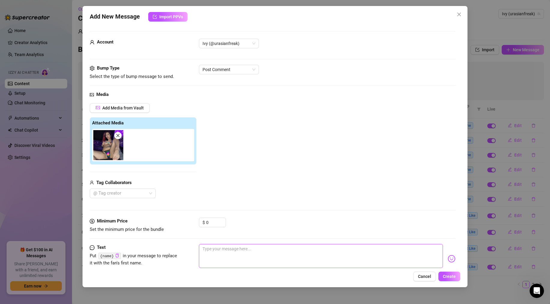
click at [217, 248] on textarea at bounding box center [321, 256] width 244 height 24
paste textarea "Ooo 😏 loved your comment! I think you might enjoy some of my private content ev…"
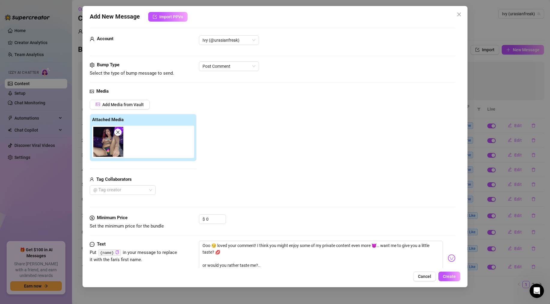
click at [459, 261] on div "Account Ivy (@urasianfreak) Bump Type Select the type of bump message to send. …" at bounding box center [275, 146] width 371 height 244
click at [452, 257] on img at bounding box center [452, 258] width 8 height 8
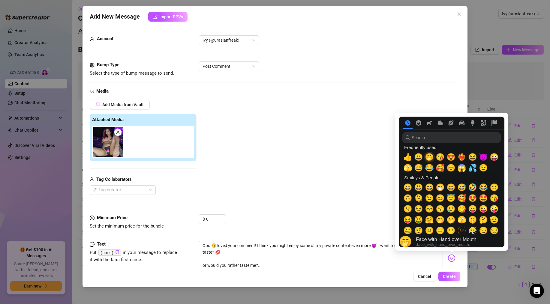
click at [432, 158] on span "🤭" at bounding box center [429, 157] width 9 height 8
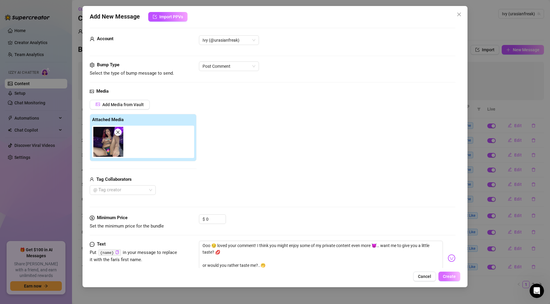
click at [450, 276] on span "Create" at bounding box center [449, 276] width 13 height 5
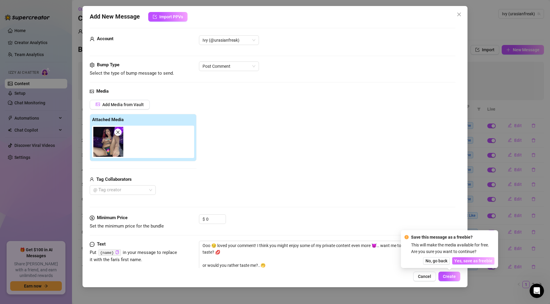
click at [467, 261] on span "Yes, save as freebie" at bounding box center [473, 261] width 38 height 5
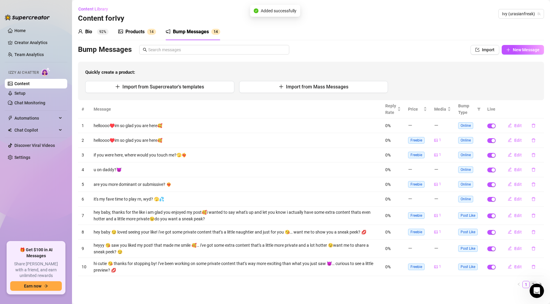
click at [532, 282] on link "2" at bounding box center [533, 284] width 7 height 7
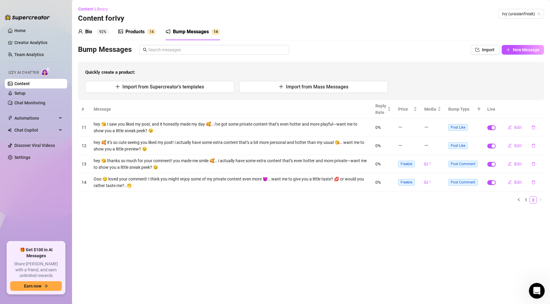
drag, startPoint x: 535, startPoint y: 289, endPoint x: 534, endPoint y: 311, distance: 21.6
click at [534, 297] on html at bounding box center [536, 290] width 14 height 14
click at [508, 183] on button "Edit" at bounding box center [515, 183] width 24 height 10
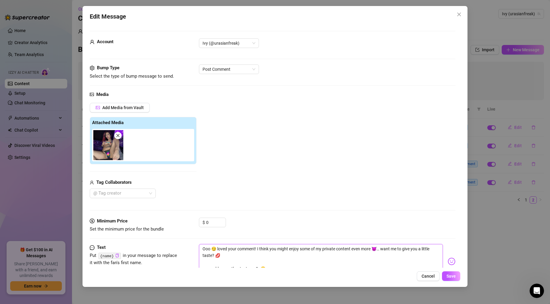
click at [206, 251] on textarea "Ooo 😏 loved your comment! I think you might enjoy some of my private content ev…" at bounding box center [321, 258] width 244 height 29
click at [259, 251] on textarea "ooo 😏 loved your comment! I think you might enjoy some of my private content ev…" at bounding box center [321, 258] width 244 height 29
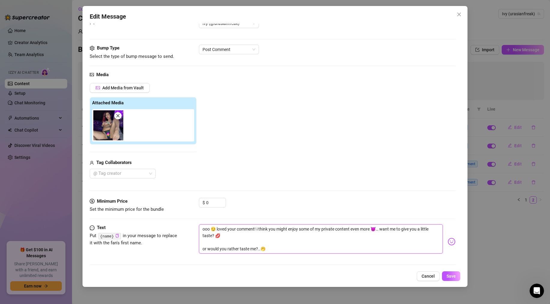
scroll to position [20, 0]
click at [445, 273] on button "Save" at bounding box center [451, 277] width 18 height 10
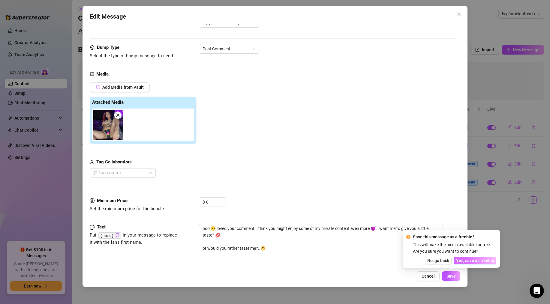
click at [483, 260] on span "Yes, save as freebie" at bounding box center [475, 260] width 38 height 5
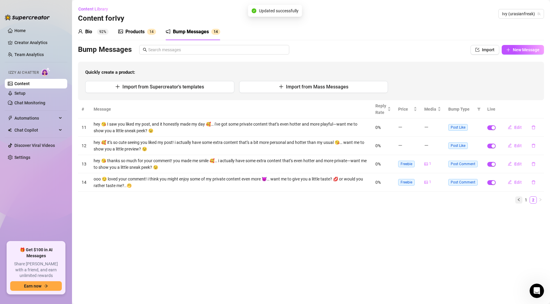
click at [520, 200] on icon "left" at bounding box center [519, 200] width 4 height 4
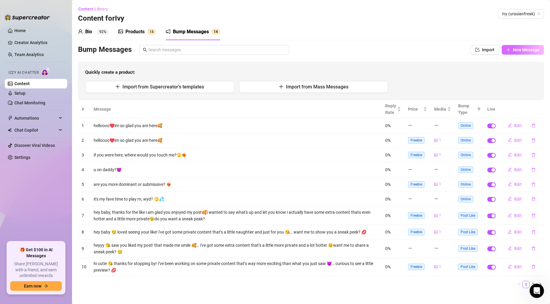
click at [511, 46] on button "New Message" at bounding box center [523, 50] width 42 height 10
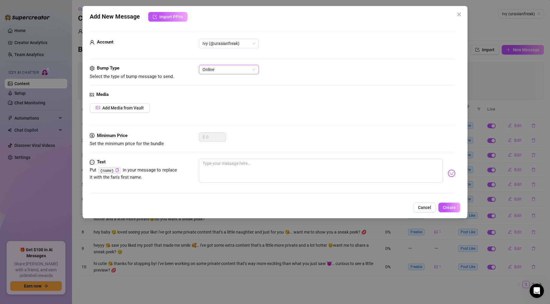
click at [219, 68] on span "Online" at bounding box center [229, 69] width 53 height 9
click at [227, 102] on div "Post Comment" at bounding box center [229, 101] width 50 height 7
click at [143, 107] on span "Add Media from Vault" at bounding box center [122, 108] width 41 height 5
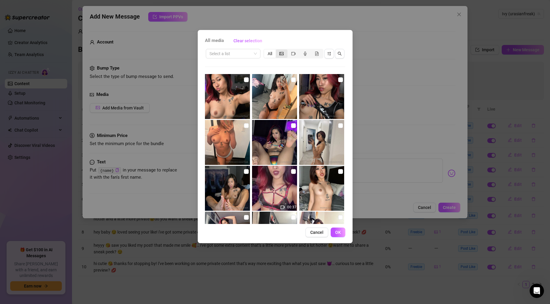
click at [281, 57] on div "segmented control" at bounding box center [282, 54] width 12 height 8
click at [277, 50] on input "segmented control" at bounding box center [277, 50] width 0 height 0
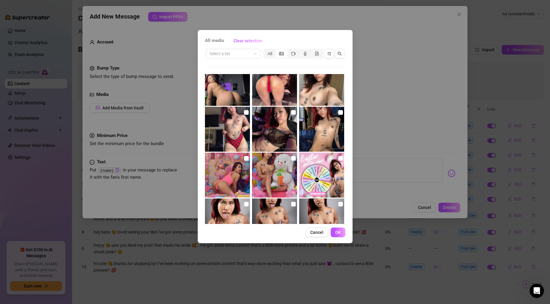
scroll to position [2716, 0]
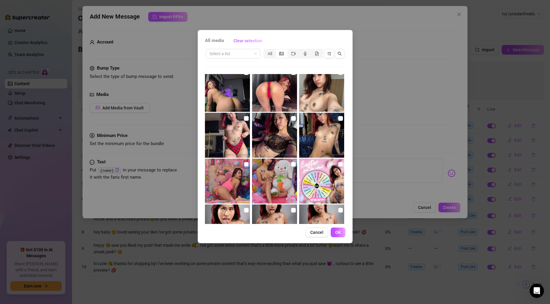
click at [247, 161] on label at bounding box center [246, 164] width 5 height 7
click at [247, 162] on input "checkbox" at bounding box center [246, 164] width 5 height 5
click at [340, 232] on span "OK" at bounding box center [338, 232] width 6 height 5
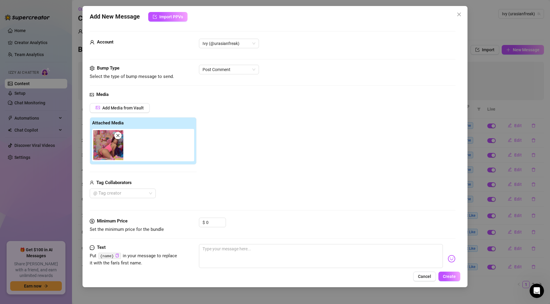
click at [209, 215] on div "Media Add Media from Vault Attached Media Tag Collaborators @ Tag creator" at bounding box center [273, 154] width 366 height 127
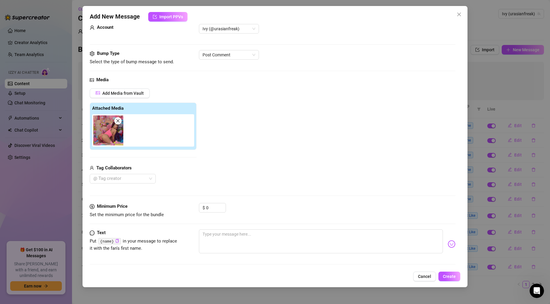
scroll to position [17, 0]
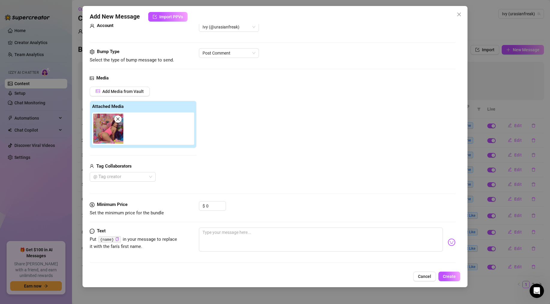
click at [225, 227] on div "Minimum Price Set the minimum price for the bundle $ 0" at bounding box center [273, 214] width 366 height 26
click at [215, 236] on textarea at bounding box center [321, 240] width 244 height 24
paste textarea "Hey 😈 your comment caught my eye—love that! I have some private content that’s …"
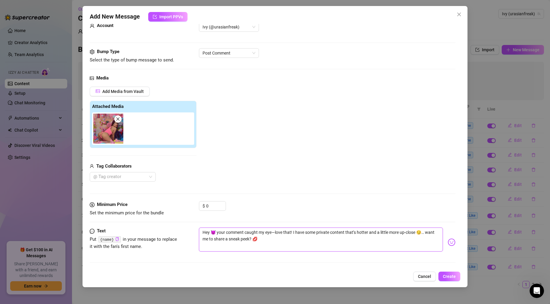
click at [205, 233] on textarea "Hey 😈 your comment caught my eye—love that! I have some private content that’s …" at bounding box center [321, 240] width 244 height 24
click at [294, 236] on textarea "hey 😈 your comment caught my eye—love that! I have some private content that’s …" at bounding box center [321, 240] width 244 height 24
click at [444, 276] on span "Create" at bounding box center [449, 276] width 13 height 5
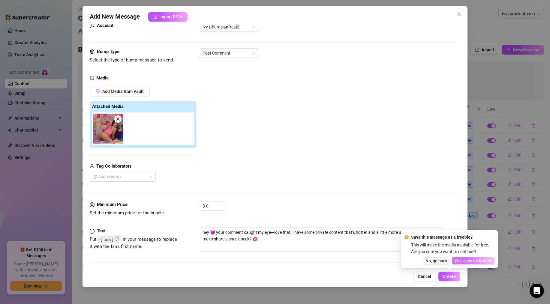
click at [465, 263] on button "Yes, save as freebie" at bounding box center [473, 260] width 42 height 7
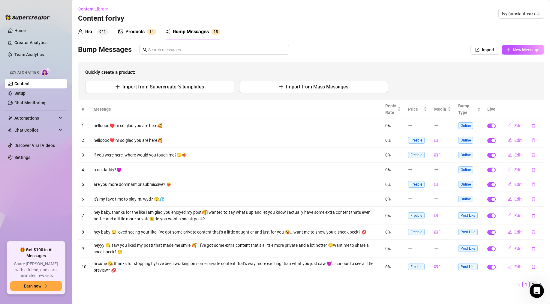
click at [536, 282] on link "2" at bounding box center [533, 284] width 7 height 7
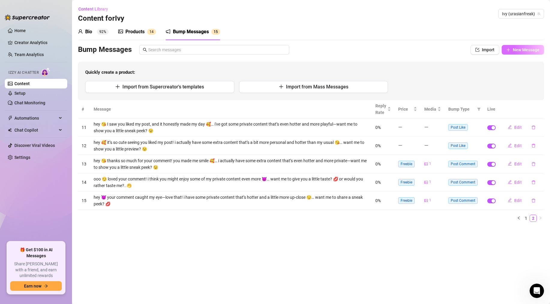
click at [518, 51] on span "New Message" at bounding box center [526, 49] width 27 height 5
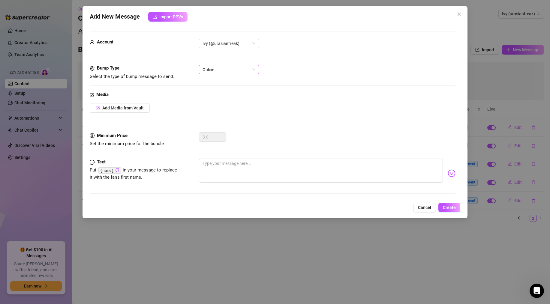
click at [212, 68] on span "Online" at bounding box center [229, 69] width 53 height 9
click at [213, 99] on div "Post Comment" at bounding box center [229, 101] width 50 height 7
click at [223, 171] on textarea at bounding box center [321, 171] width 244 height 24
paste textarea "Hi 😘 your comment made me giggle! I actually have some private content that’s e…"
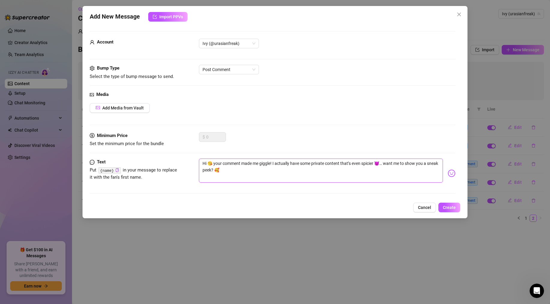
click at [204, 163] on textarea "Hi 😘 your comment made me giggle! I actually have some private content that’s e…" at bounding box center [321, 171] width 244 height 24
click at [274, 163] on textarea "hi 😘 your comment made me giggle! I actually have some private content that’s e…" at bounding box center [321, 171] width 244 height 24
click at [447, 207] on span "Create" at bounding box center [449, 207] width 13 height 5
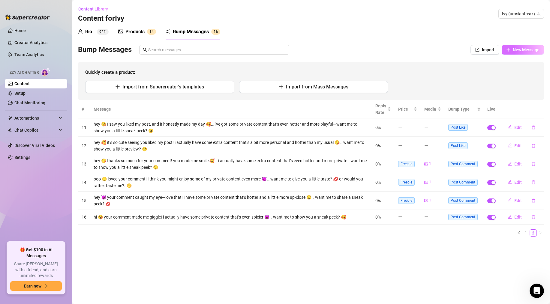
click at [519, 50] on span "New Message" at bounding box center [526, 49] width 27 height 5
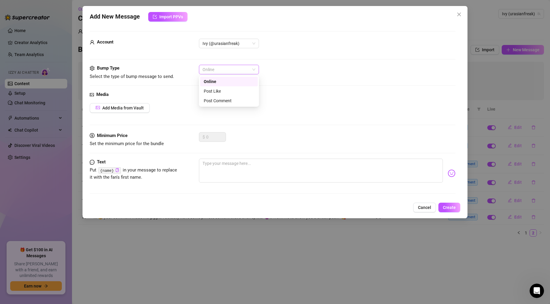
click at [246, 70] on span "Online" at bounding box center [229, 69] width 53 height 9
click at [232, 102] on div "Post Comment" at bounding box center [229, 101] width 50 height 7
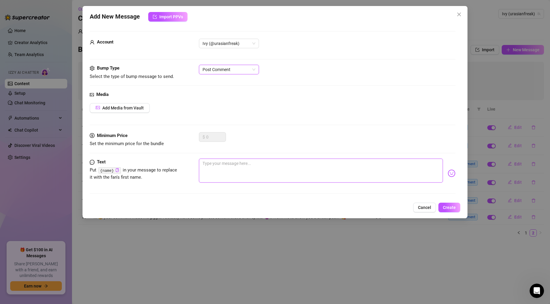
click at [220, 164] on textarea at bounding box center [321, 171] width 244 height 24
click at [215, 170] on textarea at bounding box center [321, 171] width 244 height 24
paste textarea "Hey 😏 I loved reading your comment! I’ve been working on some extra content tha…"
click at [204, 163] on textarea "Hey 😏 I loved reading your comment! I’ve been working on some extra content tha…" at bounding box center [321, 171] width 244 height 24
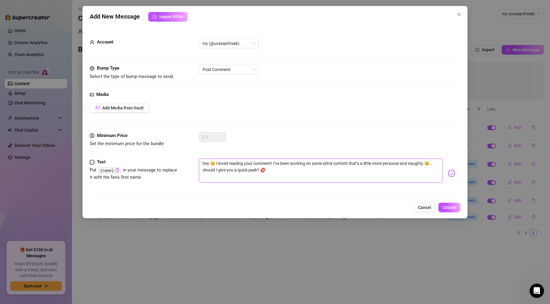
click at [218, 164] on textarea "hey 😏 I loved reading your comment! I’ve been working on some extra content tha…" at bounding box center [321, 171] width 244 height 24
click at [275, 165] on textarea "hey 😏 i loved reading your comment! I’ve been working on some extra content tha…" at bounding box center [321, 171] width 244 height 24
click at [451, 210] on button "Create" at bounding box center [449, 208] width 22 height 10
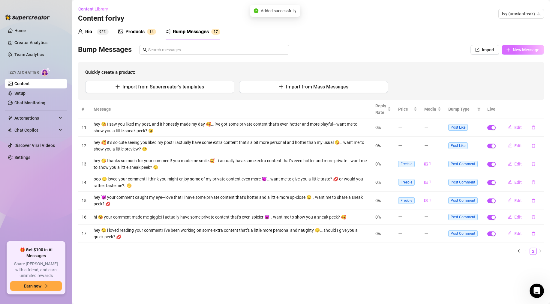
click at [518, 47] on button "New Message" at bounding box center [523, 50] width 42 height 10
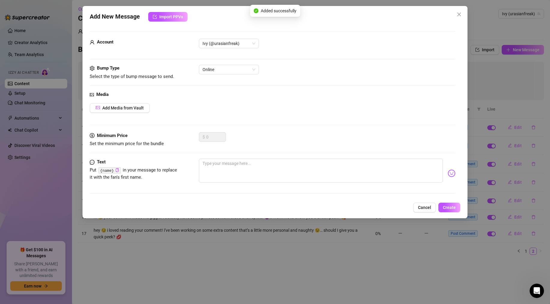
click at [253, 76] on div "Bump Type Select the type of bump message to send. Online" at bounding box center [273, 72] width 366 height 15
click at [250, 74] on span "Online" at bounding box center [229, 69] width 53 height 9
click at [236, 104] on div "Post Comment" at bounding box center [229, 101] width 50 height 7
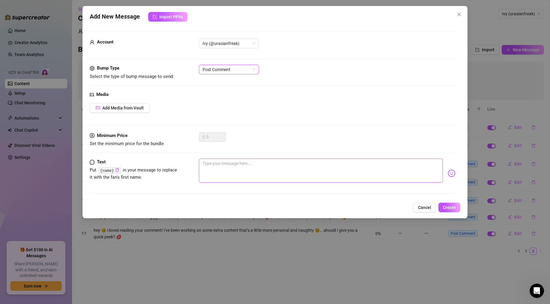
click at [215, 168] on textarea at bounding box center [321, 171] width 244 height 24
click at [230, 170] on textarea at bounding box center [321, 171] width 244 height 24
paste textarea "Ooo 😘 thanks for your sweet comment! I have some private content that’s hotter …"
click at [204, 162] on textarea "Ooo 😘 thanks for your sweet comment! I have some private content that’s hotter …" at bounding box center [321, 171] width 244 height 24
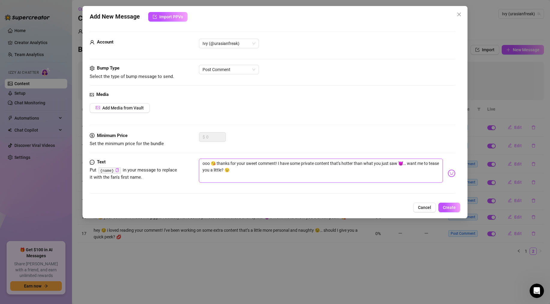
click at [279, 164] on textarea "ooo 😘 thanks for your sweet comment! I have some private content that’s hotter …" at bounding box center [321, 171] width 244 height 24
click at [448, 205] on span "Create" at bounding box center [449, 207] width 13 height 5
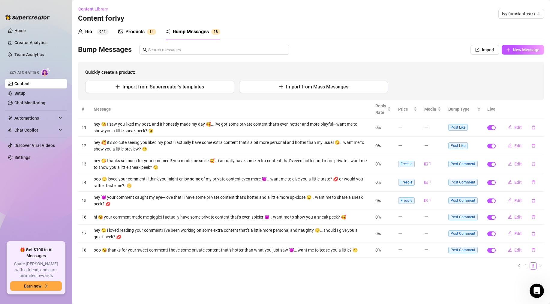
click at [93, 33] on div "Bio 92%" at bounding box center [93, 31] width 31 height 7
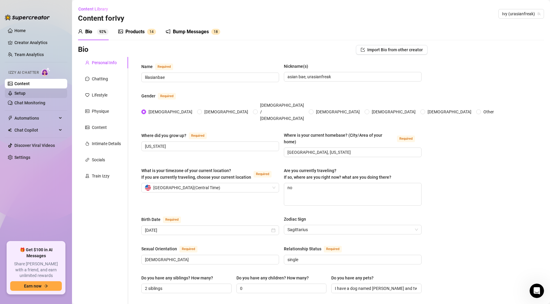
click at [26, 91] on link "Setup" at bounding box center [19, 93] width 11 height 5
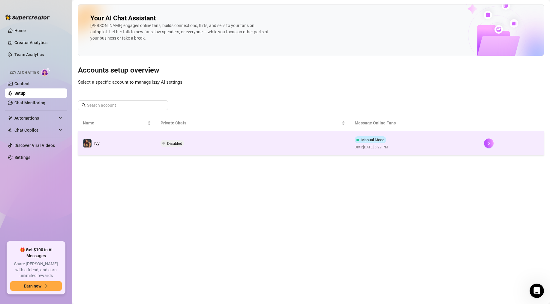
click at [488, 148] on td at bounding box center [511, 143] width 65 height 24
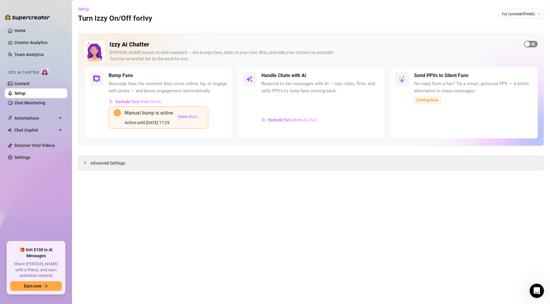
click at [531, 43] on span "button" at bounding box center [531, 44] width 14 height 7
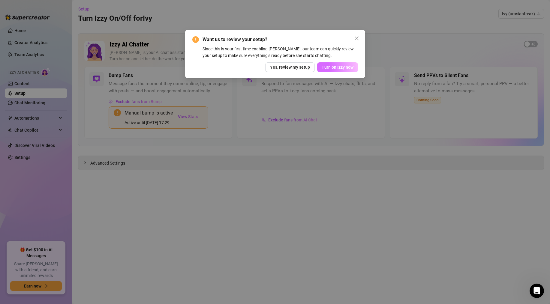
click at [337, 66] on span "Turn on Izzy now" at bounding box center [338, 67] width 32 height 5
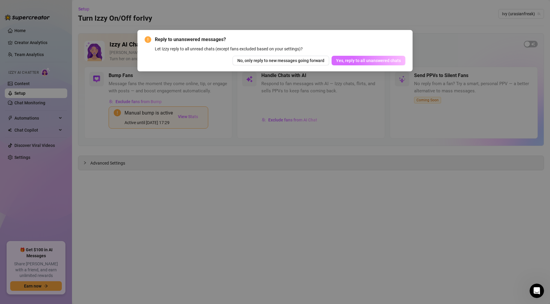
click at [352, 63] on button "Yes, reply to all unanswered chats" at bounding box center [369, 61] width 74 height 10
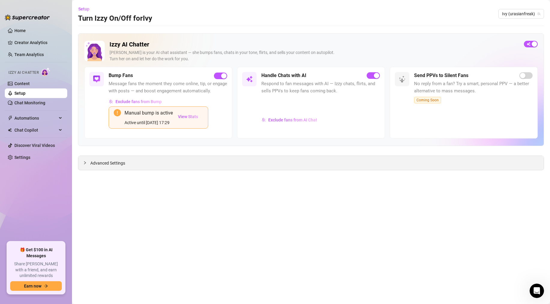
click at [102, 157] on div "Advanced Settings" at bounding box center [310, 163] width 465 height 14
click at [101, 162] on span "Advanced Settings" at bounding box center [107, 163] width 35 height 7
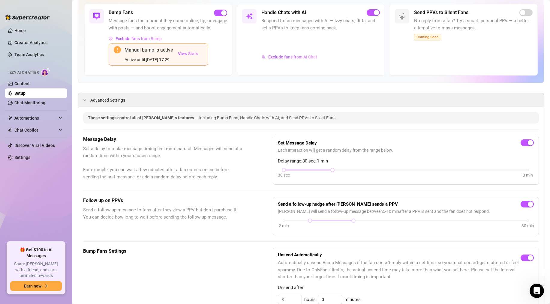
scroll to position [64, 0]
drag, startPoint x: 284, startPoint y: 169, endPoint x: 319, endPoint y: 169, distance: 34.8
click at [319, 169] on div "30 sec 3 min" at bounding box center [406, 168] width 244 height 2
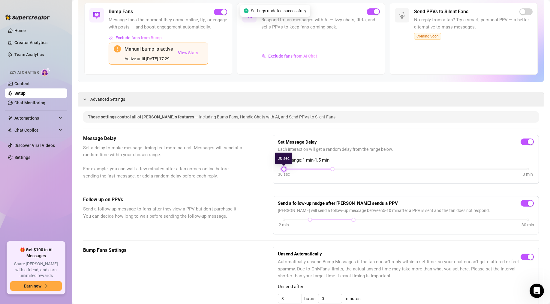
drag, startPoint x: 331, startPoint y: 169, endPoint x: 279, endPoint y: 169, distance: 52.2
click at [276, 169] on div "Set Message Delay Each interaction will get a random delay from the range below…" at bounding box center [406, 159] width 266 height 49
drag, startPoint x: 334, startPoint y: 169, endPoint x: 361, endPoint y: 170, distance: 27.0
click at [361, 170] on div "30 sec 3 min" at bounding box center [406, 168] width 244 height 2
drag, startPoint x: 380, startPoint y: 170, endPoint x: 389, endPoint y: 172, distance: 9.2
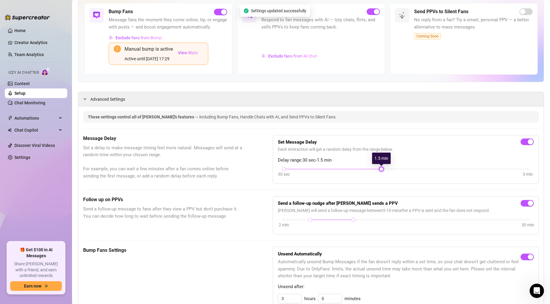
click at [396, 172] on div "30 sec 3 min" at bounding box center [406, 172] width 256 height 11
drag, startPoint x: 382, startPoint y: 169, endPoint x: 405, endPoint y: 174, distance: 23.6
click at [405, 174] on div "30 sec 3 min" at bounding box center [406, 172] width 256 height 11
drag, startPoint x: 383, startPoint y: 168, endPoint x: 554, endPoint y: 171, distance: 171.4
click at [550, 171] on html "Home Creator Analytics Team Analytics Izzy AI Chatter Content Setup Chat Monito…" at bounding box center [275, 152] width 550 height 304
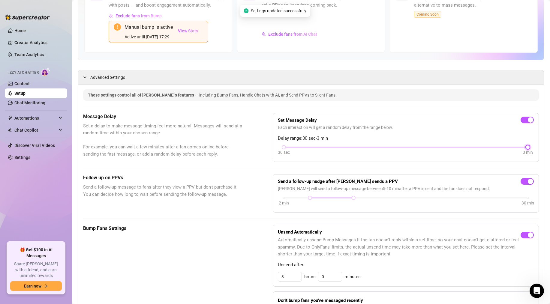
scroll to position [93, 0]
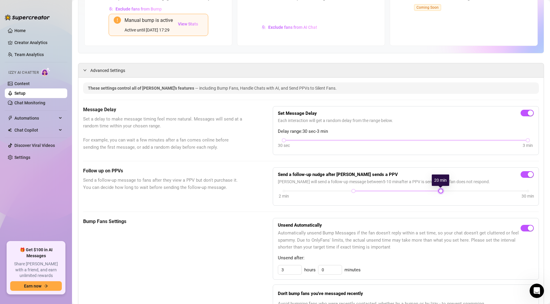
drag, startPoint x: 311, startPoint y: 190, endPoint x: 437, endPoint y: 196, distance: 127.1
click at [444, 196] on div "2 min 30 min" at bounding box center [406, 194] width 256 height 11
drag, startPoint x: 353, startPoint y: 190, endPoint x: 536, endPoint y: 200, distance: 183.0
click at [536, 200] on div "Send a follow-up nudge after Izzy sends a PPV Izzy will send a follow-up messag…" at bounding box center [406, 186] width 266 height 38
drag, startPoint x: 441, startPoint y: 190, endPoint x: 400, endPoint y: 189, distance: 41.1
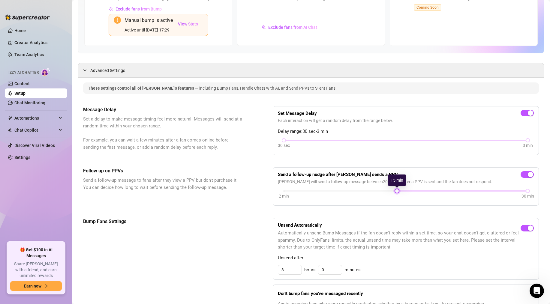
click at [400, 189] on div "Send a follow-up nudge after Izzy sends a PPV Izzy will send a follow-up messag…" at bounding box center [406, 187] width 256 height 28
drag, startPoint x: 527, startPoint y: 192, endPoint x: 435, endPoint y: 188, distance: 91.6
click at [435, 188] on div "Send a follow-up nudge after Izzy sends a PPV Izzy will send a follow-up messag…" at bounding box center [406, 187] width 256 height 28
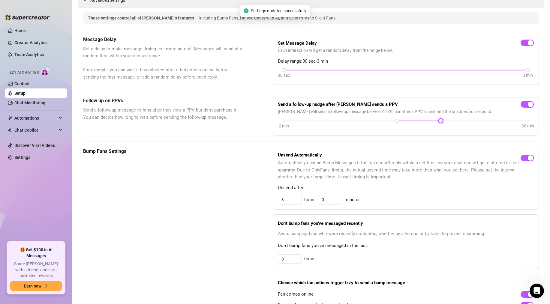
scroll to position [167, 0]
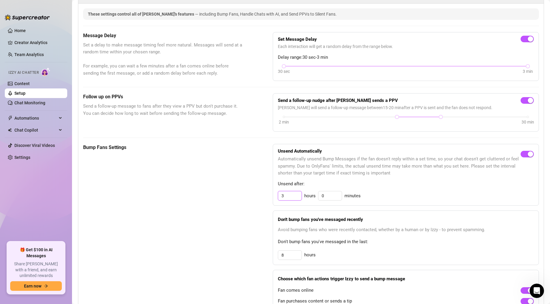
click at [288, 194] on input "3" at bounding box center [289, 195] width 23 height 9
click at [253, 213] on div "Bump Fans Settings Unsend Automatically Automatically unsend Bump Messages if t…" at bounding box center [311, 233] width 456 height 178
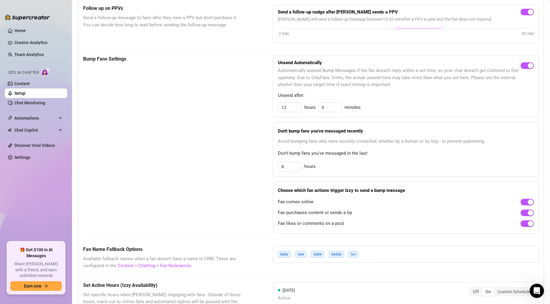
scroll to position [257, 0]
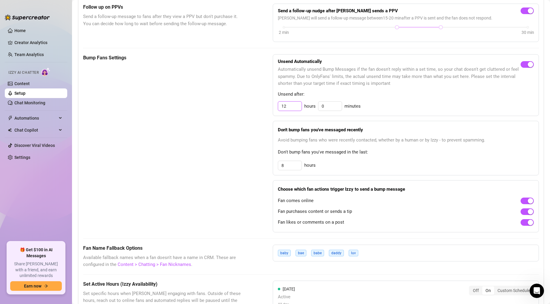
click at [293, 103] on input "12" at bounding box center [289, 106] width 23 height 9
click at [231, 140] on div "Bump Fans Settings" at bounding box center [163, 143] width 160 height 178
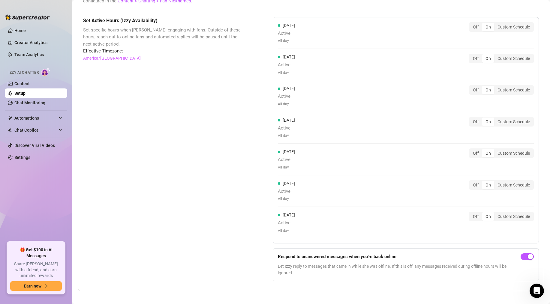
scroll to position [525, 0]
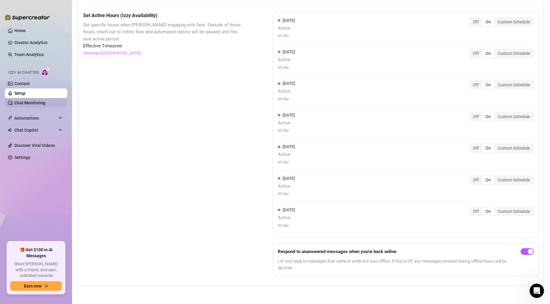
click at [35, 101] on link "Chat Monitoring" at bounding box center [29, 103] width 31 height 5
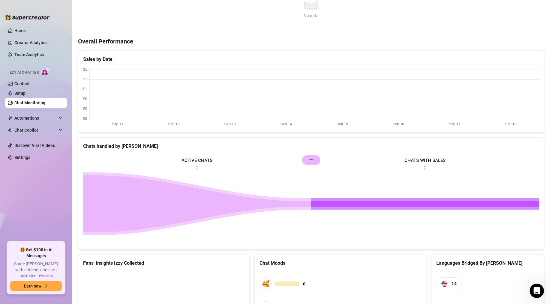
scroll to position [236, 0]
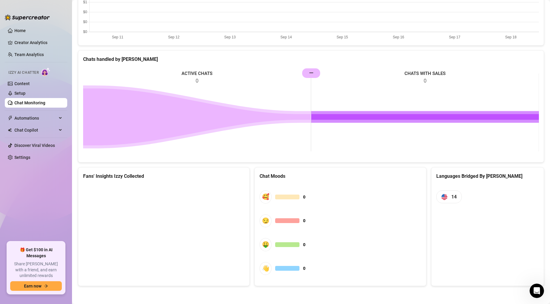
click at [174, 224] on canvas at bounding box center [163, 230] width 161 height 90
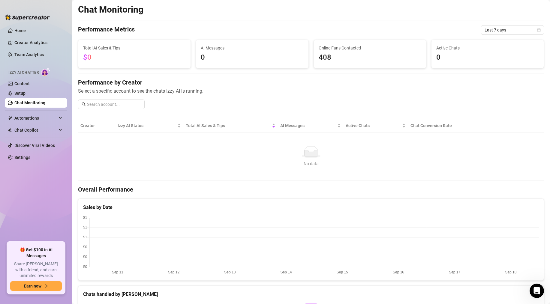
scroll to position [0, 0]
click at [29, 52] on link "Team Analytics" at bounding box center [28, 54] width 29 height 5
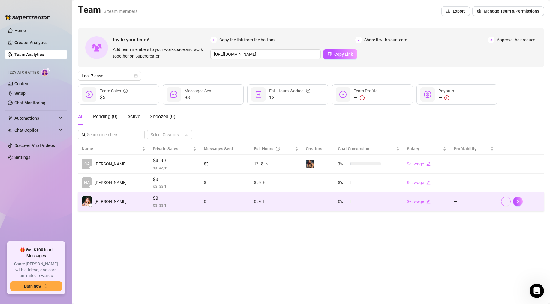
click at [508, 203] on icon "more" at bounding box center [506, 202] width 4 height 4
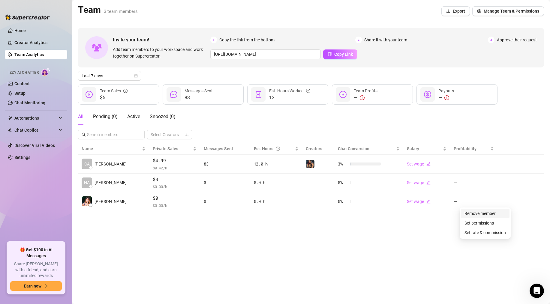
click at [480, 215] on link "Remove member" at bounding box center [479, 213] width 31 height 5
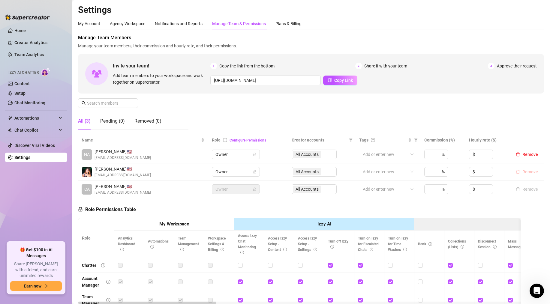
click at [529, 174] on button "Remove" at bounding box center [526, 171] width 27 height 7
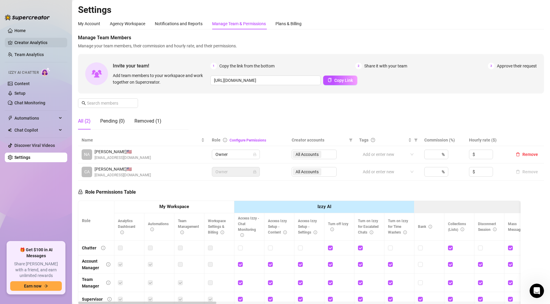
click at [26, 43] on link "Creator Analytics" at bounding box center [38, 43] width 48 height 10
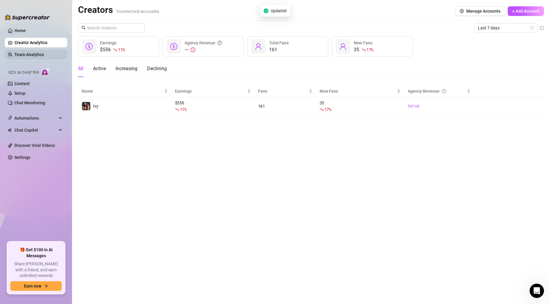
click at [31, 56] on link "Team Analytics" at bounding box center [28, 54] width 29 height 5
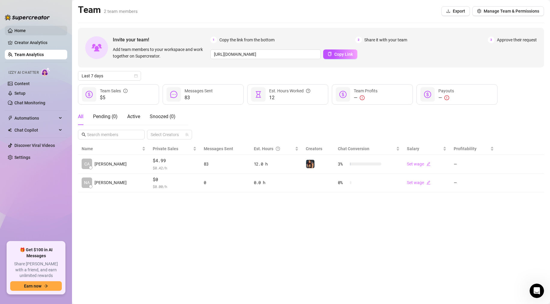
click at [14, 31] on link "Home" at bounding box center [19, 30] width 11 height 5
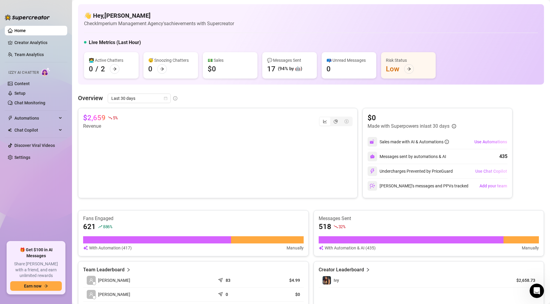
click at [487, 172] on span "Use Chat Copilot" at bounding box center [491, 171] width 32 height 5
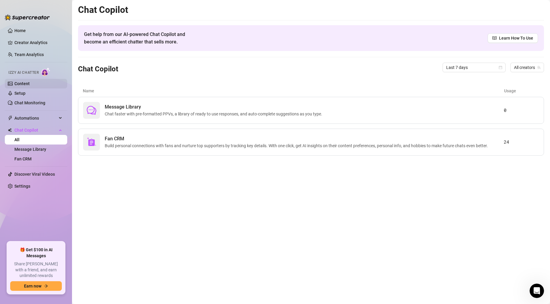
click at [26, 82] on link "Content" at bounding box center [21, 83] width 15 height 5
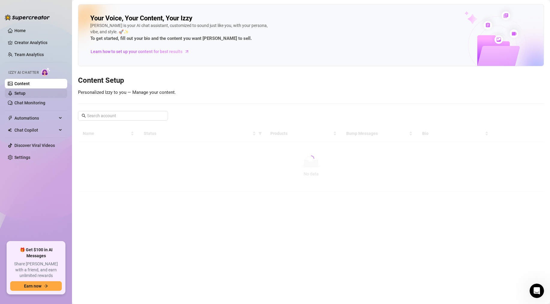
click at [23, 92] on link "Setup" at bounding box center [19, 93] width 11 height 5
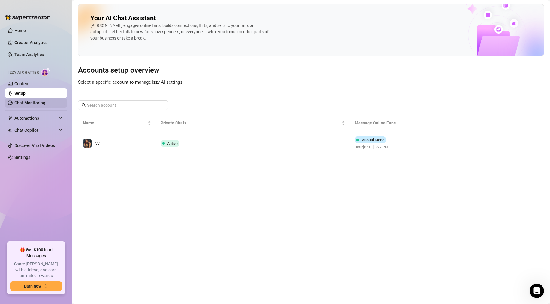
click at [26, 103] on link "Chat Monitoring" at bounding box center [29, 103] width 31 height 5
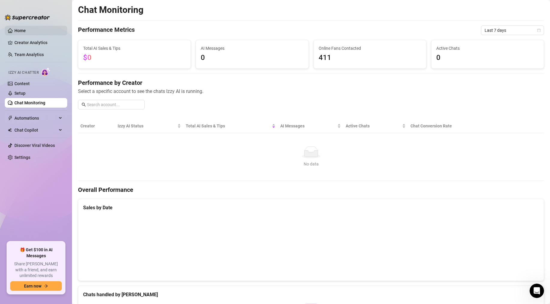
click at [16, 29] on link "Home" at bounding box center [19, 30] width 11 height 5
